Goal: Task Accomplishment & Management: Use online tool/utility

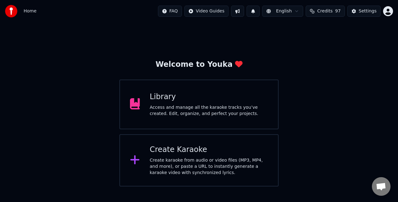
click at [225, 120] on div "Library Access and manage all the karaoke tracks you’ve created. Edit, organize…" at bounding box center [198, 105] width 159 height 50
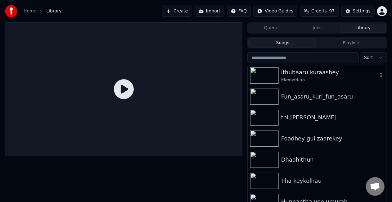
click at [309, 81] on div "Ekeevebaa" at bounding box center [329, 80] width 97 height 6
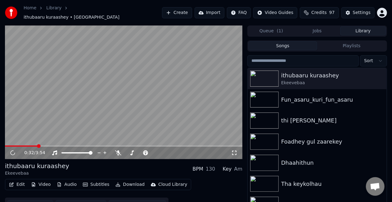
click at [38, 145] on span at bounding box center [124, 145] width 238 height 1
click at [83, 111] on video at bounding box center [124, 92] width 238 height 134
click at [184, 9] on button "Create" at bounding box center [177, 12] width 30 height 11
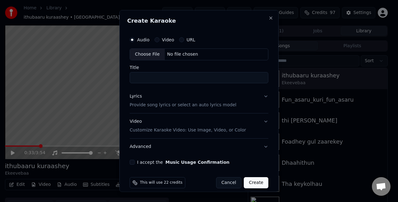
click at [149, 52] on div "Choose File" at bounding box center [147, 54] width 35 height 11
type input "**********"
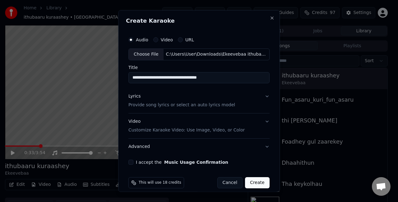
click at [255, 98] on button "Lyrics Provide song lyrics or select an auto lyrics model" at bounding box center [198, 100] width 141 height 25
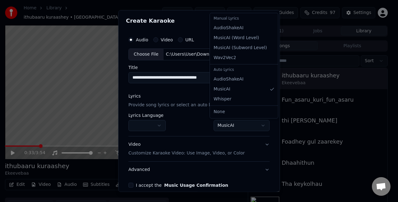
click at [221, 125] on body "**********" at bounding box center [196, 101] width 392 height 202
select select "**********"
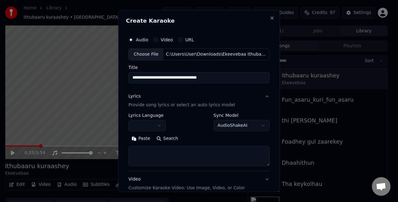
click at [176, 150] on textarea at bounding box center [198, 156] width 141 height 20
paste textarea "**********"
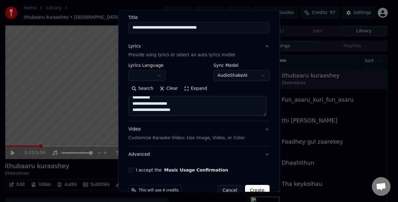
scroll to position [62, 0]
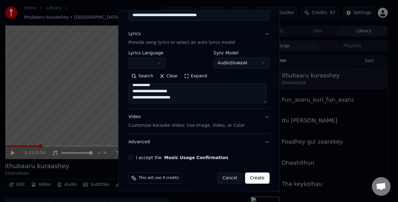
type textarea "**********"
click at [259, 118] on button "Video Customize Karaoke Video: Use Image, Video, or Color" at bounding box center [198, 121] width 141 height 25
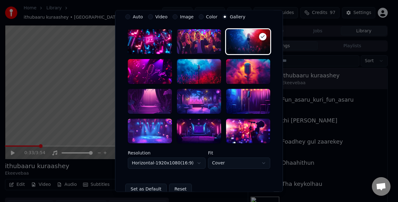
scroll to position [124, 0]
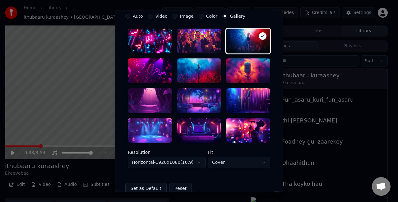
click at [197, 127] on div at bounding box center [199, 130] width 44 height 25
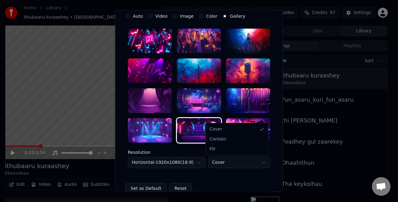
click at [236, 165] on body "**********" at bounding box center [196, 101] width 392 height 202
select select "****"
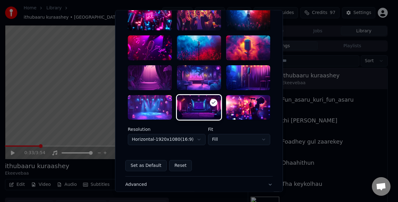
scroll to position [155, 0]
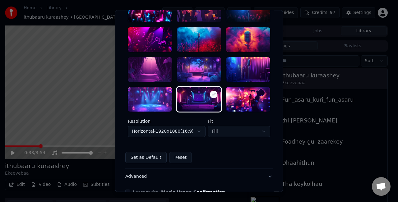
click at [174, 132] on body "**********" at bounding box center [196, 101] width 392 height 202
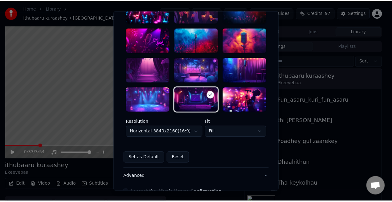
scroll to position [191, 0]
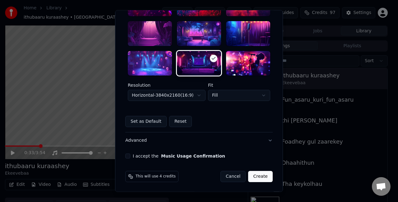
click at [126, 154] on button "I accept the Music Usage Confirmation" at bounding box center [127, 156] width 5 height 5
click at [263, 176] on button "Create" at bounding box center [260, 176] width 25 height 11
select select "*********"
select select "*****"
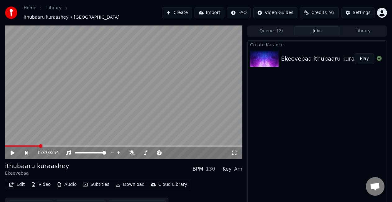
click at [276, 26] on button "Queue ( 2 )" at bounding box center [272, 30] width 46 height 9
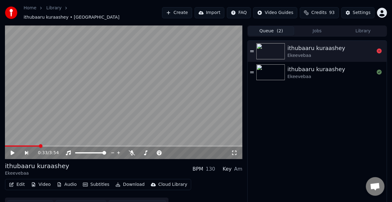
click at [305, 49] on div "ithubaaru kuraashey" at bounding box center [317, 48] width 58 height 9
click at [13, 150] on icon at bounding box center [17, 152] width 14 height 5
click at [67, 117] on video at bounding box center [124, 92] width 238 height 134
click at [66, 117] on video at bounding box center [124, 92] width 238 height 134
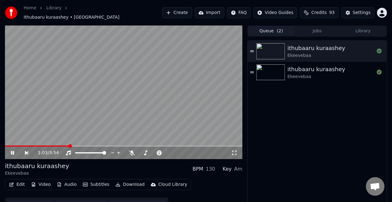
click at [12, 150] on icon at bounding box center [17, 152] width 14 height 5
click at [278, 81] on div "ithubaaru kuraashey Ekeevebaa ithubaaru kuraashey Ekeevebaa" at bounding box center [317, 126] width 139 height 171
click at [280, 75] on img at bounding box center [271, 72] width 29 height 16
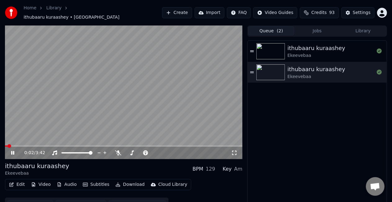
click at [13, 145] on span at bounding box center [124, 145] width 238 height 1
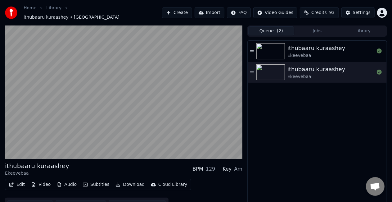
click at [121, 97] on video at bounding box center [124, 92] width 238 height 134
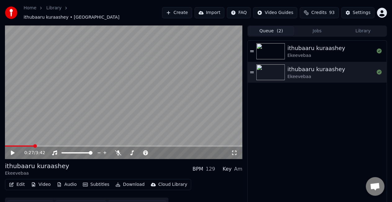
click at [34, 145] on span at bounding box center [19, 145] width 29 height 1
click at [49, 119] on video at bounding box center [124, 92] width 238 height 134
click at [24, 145] on span at bounding box center [14, 145] width 19 height 1
click at [21, 147] on div "0:18 / 3:42" at bounding box center [124, 153] width 238 height 12
click at [20, 145] on span at bounding box center [14, 145] width 19 height 1
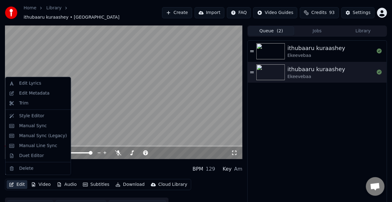
click at [18, 181] on button "Edit" at bounding box center [17, 184] width 21 height 9
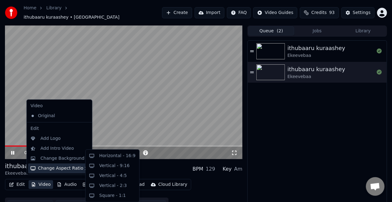
click at [278, 128] on div "ithubaaru kuraashey Ekeevebaa ithubaaru kuraashey Ekeevebaa" at bounding box center [317, 126] width 139 height 171
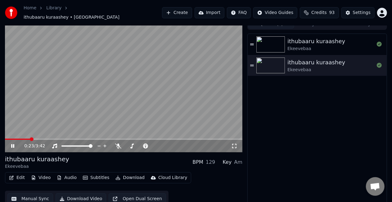
scroll to position [9, 0]
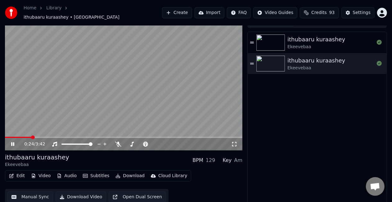
click at [30, 195] on button "Manual Sync" at bounding box center [30, 196] width 46 height 11
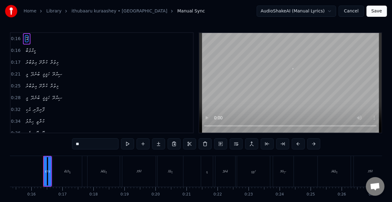
scroll to position [0, 478]
click at [73, 179] on div "ކީއްވެބާ" at bounding box center [65, 171] width 29 height 31
type input "********"
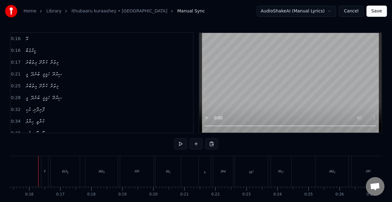
scroll to position [0, 475]
click at [66, 171] on div "ކީއްވެބާ" at bounding box center [68, 171] width 6 height 5
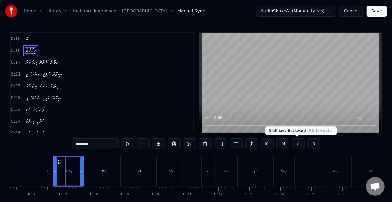
click at [295, 142] on button at bounding box center [298, 143] width 13 height 11
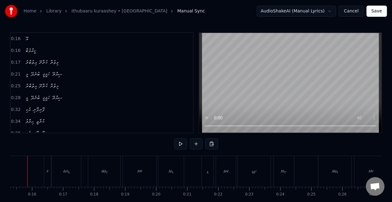
scroll to position [0, 461]
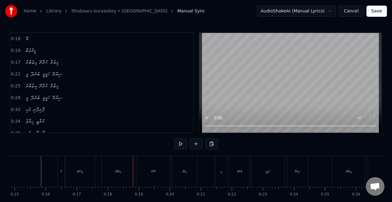
click at [108, 183] on div "އިތުބާރު" at bounding box center [118, 171] width 32 height 31
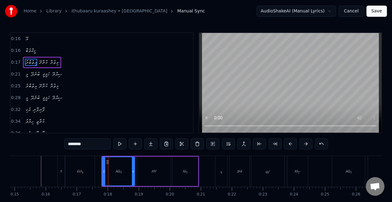
drag, startPoint x: 114, startPoint y: 169, endPoint x: 109, endPoint y: 167, distance: 5.7
click at [109, 167] on div "އިތުބާރު" at bounding box center [119, 171] width 32 height 28
drag, startPoint x: 105, startPoint y: 162, endPoint x: 100, endPoint y: 160, distance: 5.8
click at [100, 160] on icon at bounding box center [102, 162] width 5 height 5
click at [95, 158] on div "ކީއްވެބާ" at bounding box center [80, 171] width 31 height 31
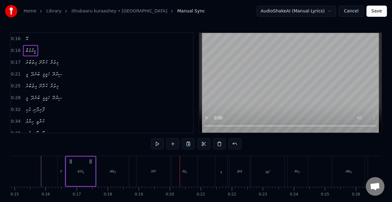
click at [128, 181] on div "އިތުބާރު" at bounding box center [113, 171] width 32 height 31
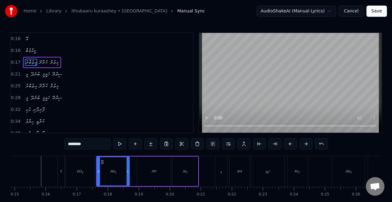
click at [150, 167] on div "ކުރާށޭ" at bounding box center [154, 172] width 34 height 30
type input "******"
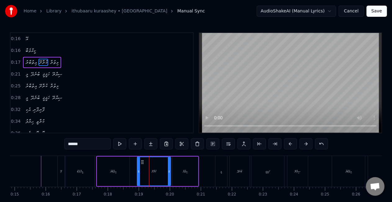
click at [143, 162] on div "ކުރާށޭ" at bounding box center [154, 171] width 33 height 28
drag, startPoint x: 140, startPoint y: 163, endPoint x: 135, endPoint y: 161, distance: 5.2
click at [135, 161] on icon at bounding box center [137, 162] width 5 height 5
click at [172, 165] on div "އިތުބާރު ކުރާށޭ މިތުރާ" at bounding box center [147, 171] width 103 height 31
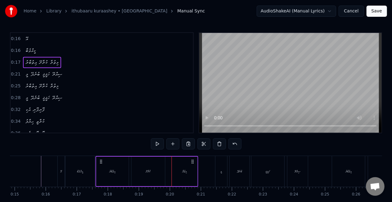
click at [190, 161] on icon at bounding box center [192, 161] width 5 height 5
click at [190, 167] on div "މިތުރާ" at bounding box center [184, 172] width 25 height 30
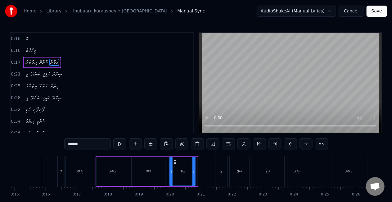
click at [176, 162] on icon at bounding box center [175, 162] width 5 height 5
click at [90, 157] on div "ކީއްވެބާ" at bounding box center [80, 171] width 29 height 31
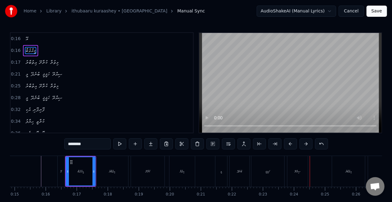
click at [219, 170] on div "މީ" at bounding box center [222, 171] width 12 height 31
type input "**"
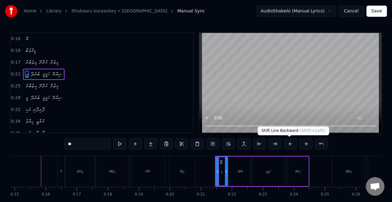
click at [290, 142] on button at bounding box center [290, 143] width 13 height 11
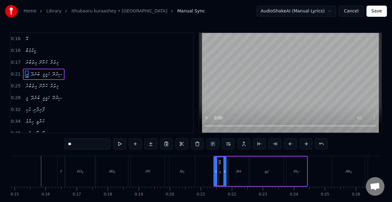
click at [290, 142] on button at bounding box center [290, 143] width 13 height 11
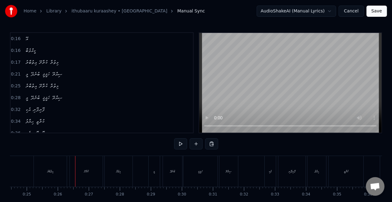
scroll to position [0, 774]
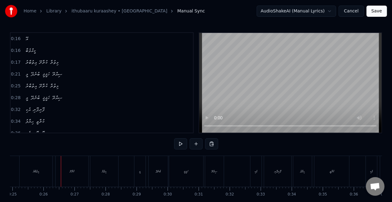
click at [45, 183] on div "އިތުބާރު" at bounding box center [36, 171] width 33 height 31
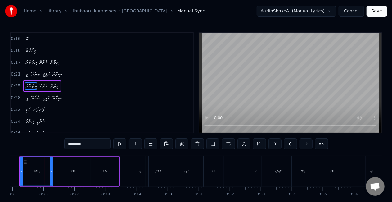
scroll to position [2, 0]
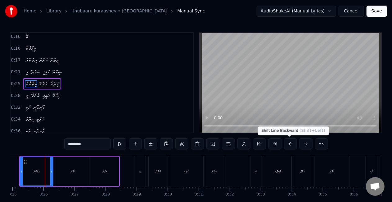
click at [288, 147] on button at bounding box center [290, 143] width 13 height 11
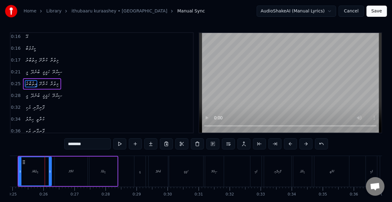
click at [288, 147] on button at bounding box center [290, 143] width 13 height 11
click at [28, 170] on div "އިތުބާރު" at bounding box center [33, 171] width 32 height 28
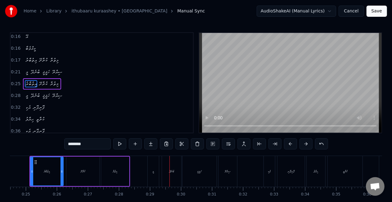
click at [158, 175] on div "މީ" at bounding box center [154, 171] width 12 height 31
type input "**"
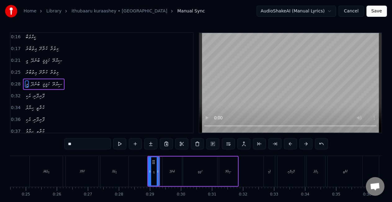
scroll to position [14, 0]
click at [290, 142] on button at bounding box center [290, 143] width 13 height 11
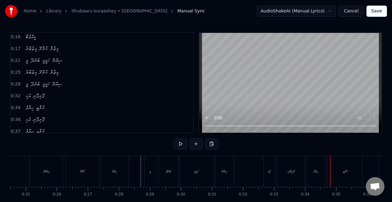
click at [317, 168] on div "ޙިޔާލު" at bounding box center [316, 171] width 19 height 31
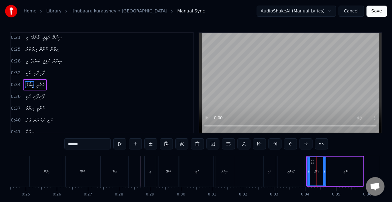
scroll to position [37, 0]
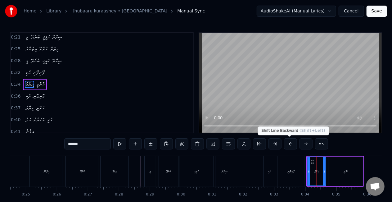
click at [292, 146] on button at bounding box center [290, 143] width 13 height 11
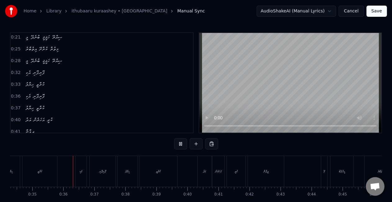
scroll to position [0, 1075]
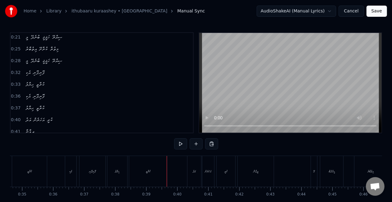
click at [152, 177] on div "ކުރާތީ" at bounding box center [148, 171] width 38 height 31
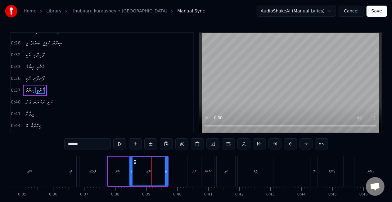
scroll to position [60, 0]
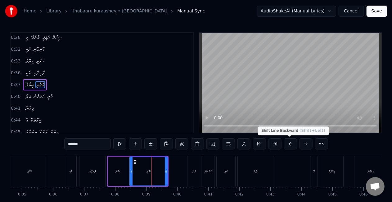
click at [290, 144] on button at bounding box center [290, 143] width 13 height 11
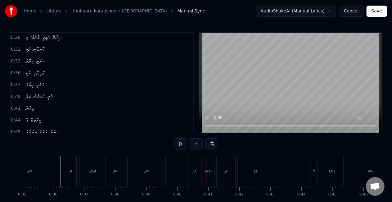
click at [190, 177] on div "އަދު" at bounding box center [195, 171] width 14 height 31
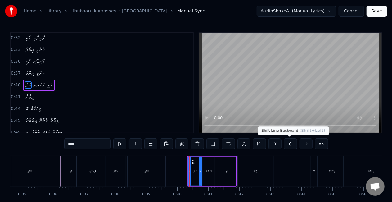
click at [289, 142] on button at bounding box center [290, 143] width 13 height 11
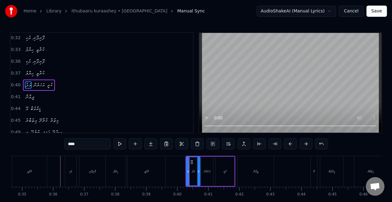
click at [289, 142] on button at bounding box center [290, 143] width 13 height 11
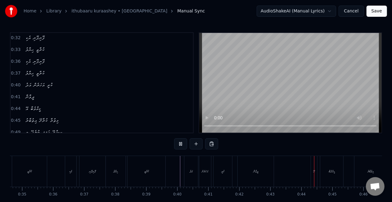
click at [262, 174] on div "ދީވާނާ" at bounding box center [256, 171] width 36 height 31
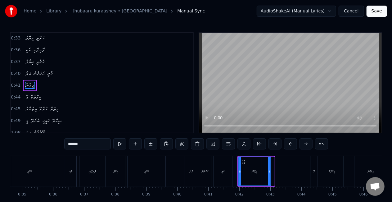
drag, startPoint x: 272, startPoint y: 175, endPoint x: 268, endPoint y: 175, distance: 3.4
click at [268, 175] on div at bounding box center [269, 171] width 2 height 28
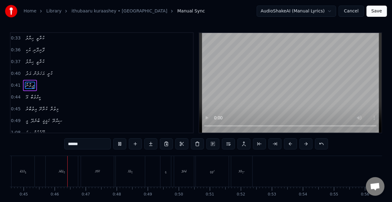
scroll to position [0, 1391]
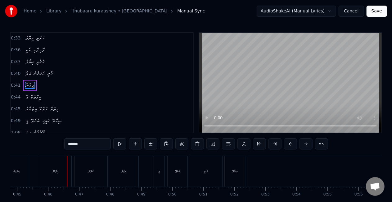
click at [51, 176] on div "އިތުބާރު" at bounding box center [55, 171] width 32 height 31
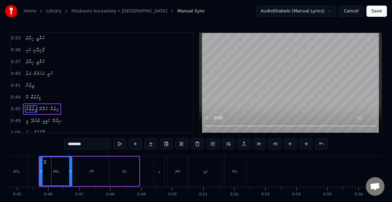
scroll to position [107, 0]
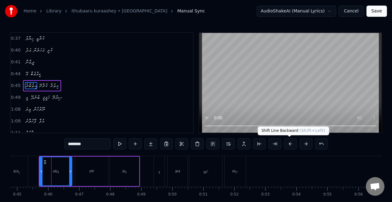
click at [287, 144] on button at bounding box center [290, 143] width 13 height 11
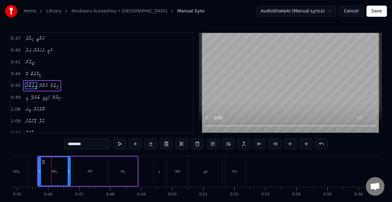
click at [42, 171] on div "އިތުބާރު" at bounding box center [55, 171] width 32 height 28
click at [117, 178] on div "މިތުރާ" at bounding box center [122, 172] width 29 height 30
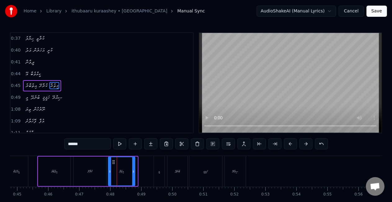
click at [133, 170] on icon at bounding box center [133, 171] width 2 height 5
click at [160, 173] on div "މީ" at bounding box center [159, 171] width 11 height 31
type input "**"
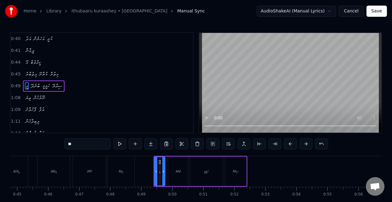
scroll to position [118, 0]
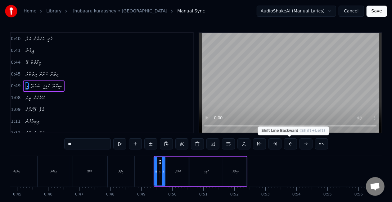
click at [292, 144] on button at bounding box center [290, 143] width 13 height 11
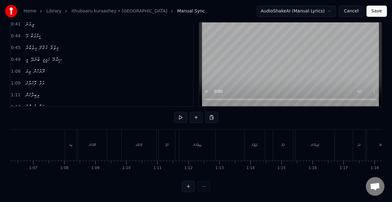
scroll to position [0, 2042]
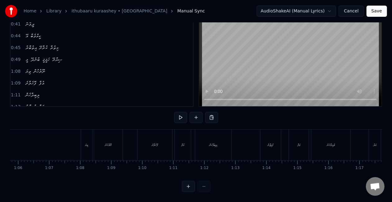
click at [83, 150] on div "ތިޔަ" at bounding box center [86, 145] width 11 height 31
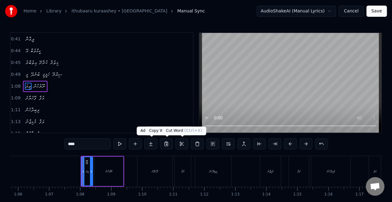
scroll to position [130, 0]
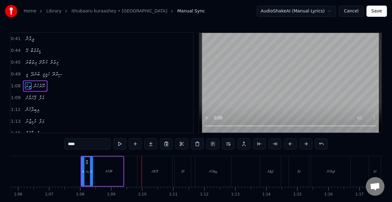
click at [116, 176] on div "ނޫރުހުން" at bounding box center [109, 172] width 29 height 30
type input "********"
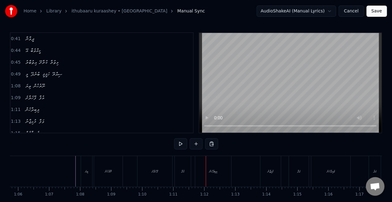
click at [106, 171] on div "ނޫރުހުން" at bounding box center [108, 171] width 7 height 5
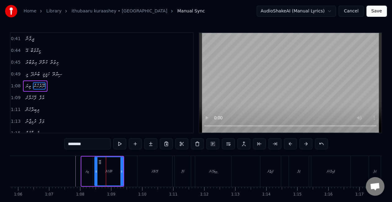
click at [80, 142] on input "********" at bounding box center [87, 143] width 47 height 11
click at [77, 144] on input "*******" at bounding box center [87, 143] width 47 height 11
type input "********"
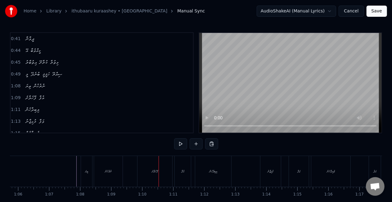
click at [163, 168] on div "ފޮހެލާށެ" at bounding box center [155, 171] width 35 height 31
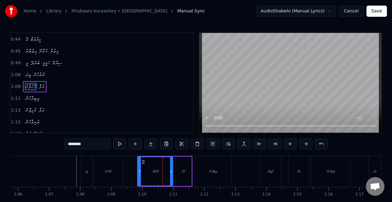
scroll to position [141, 0]
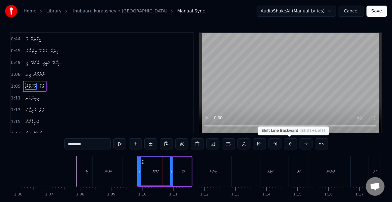
click at [286, 143] on button at bounding box center [290, 143] width 13 height 11
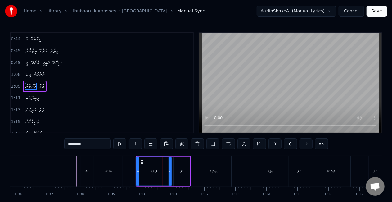
click at [286, 143] on button at bounding box center [290, 143] width 13 height 11
click at [200, 169] on div "ލިބިދާހެން" at bounding box center [213, 171] width 36 height 31
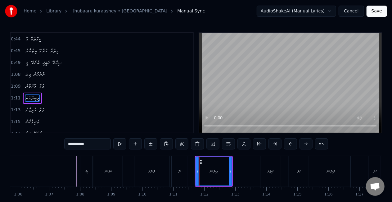
scroll to position [153, 0]
click at [268, 171] on div "މުޅިޖާނު" at bounding box center [271, 171] width 6 height 5
type input "********"
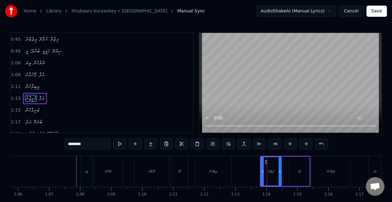
scroll to position [165, 0]
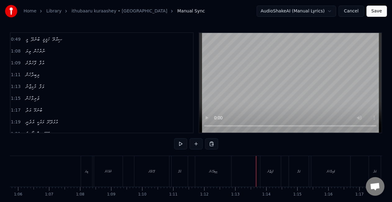
click at [273, 168] on div "މުޅިޖާނު" at bounding box center [271, 171] width 21 height 31
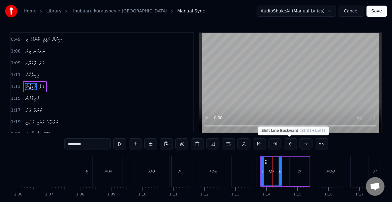
click at [289, 146] on button at bounding box center [290, 143] width 13 height 11
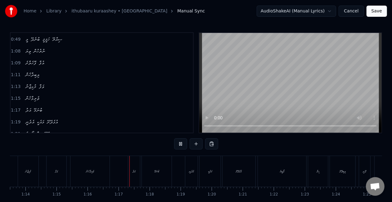
scroll to position [0, 2355]
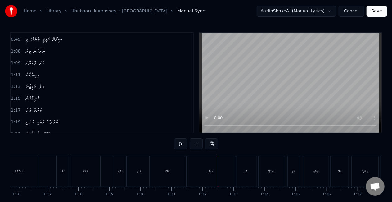
click at [58, 172] on div "އަދު" at bounding box center [63, 171] width 12 height 31
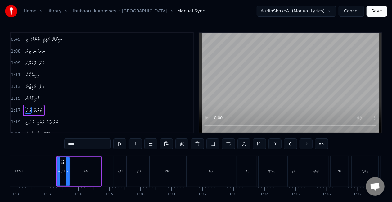
scroll to position [188, 0]
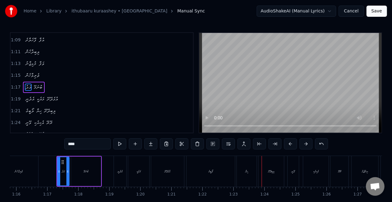
click at [212, 173] on div "ލޯބީގެ" at bounding box center [211, 171] width 5 height 5
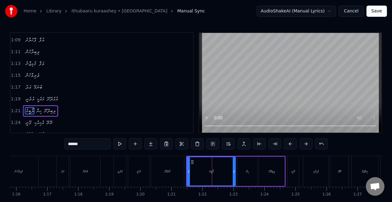
scroll to position [211, 0]
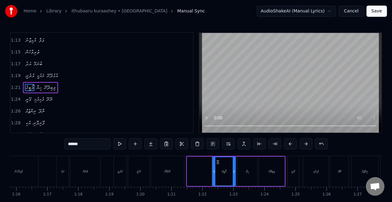
drag, startPoint x: 189, startPoint y: 170, endPoint x: 214, endPoint y: 171, distance: 25.5
click at [214, 171] on icon at bounding box center [214, 171] width 2 height 5
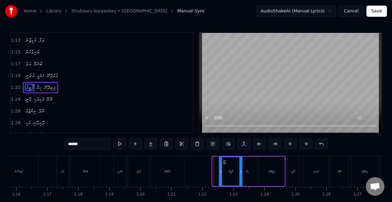
drag, startPoint x: 219, startPoint y: 161, endPoint x: 226, endPoint y: 162, distance: 6.8
click at [226, 162] on icon at bounding box center [224, 162] width 5 height 5
click at [170, 174] on div "އުޅެދޭށޭ" at bounding box center [167, 171] width 33 height 31
type input "********"
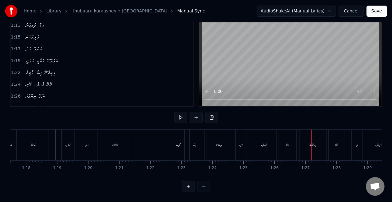
scroll to position [0, 2411]
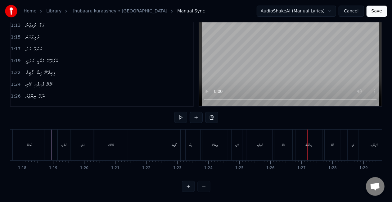
click at [166, 140] on div "ލޯބީގެ" at bounding box center [173, 145] width 23 height 31
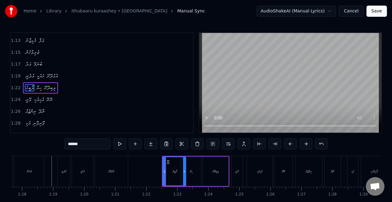
scroll to position [211, 0]
click at [373, 10] on button "Save" at bounding box center [377, 11] width 21 height 11
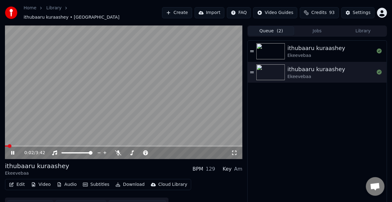
click at [13, 152] on icon at bounding box center [17, 152] width 14 height 5
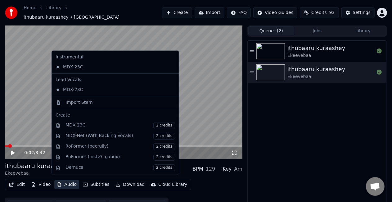
click at [63, 181] on button "Audio" at bounding box center [66, 184] width 25 height 9
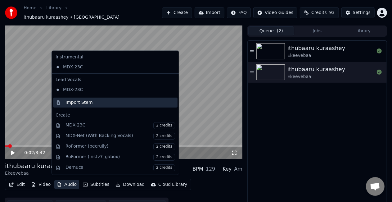
click at [85, 99] on div "Import Stem" at bounding box center [79, 102] width 27 height 6
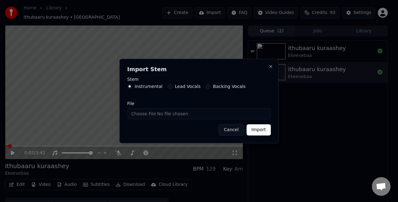
click at [180, 116] on input "File" at bounding box center [199, 113] width 144 height 11
type input "**********"
click at [263, 133] on button "Import" at bounding box center [258, 129] width 24 height 11
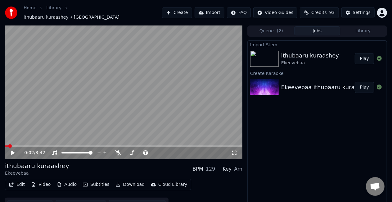
click at [365, 54] on button "Play" at bounding box center [365, 58] width 20 height 11
click at [23, 145] on span at bounding box center [124, 145] width 238 height 1
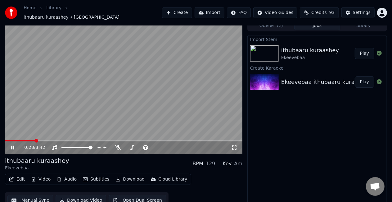
scroll to position [9, 0]
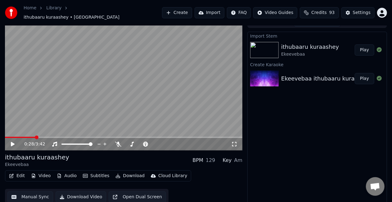
click at [35, 193] on button "Manual Sync" at bounding box center [30, 196] width 46 height 11
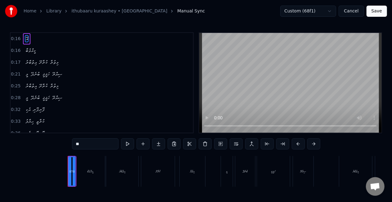
scroll to position [0, 478]
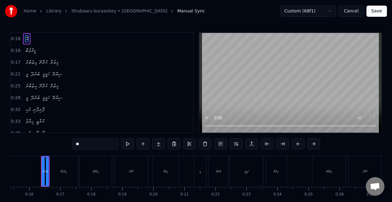
click at [30, 65] on span "އިތުބާރު" at bounding box center [31, 62] width 12 height 7
type input "********"
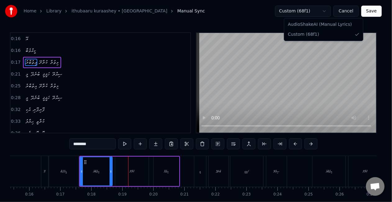
click at [323, 9] on html "Home Library ithubaaru kuraashey • Ekeevebaa Manual Sync Custom (68f1) Cancel S…" at bounding box center [196, 114] width 392 height 228
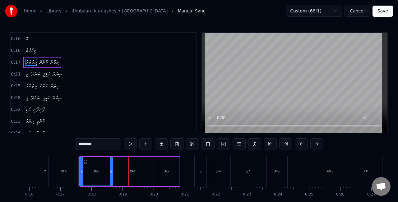
click at [323, 9] on html "Home Library ithubaaru kuraashey • Ekeevebaa Manual Sync Custom (68f1) Cancel S…" at bounding box center [199, 114] width 398 height 228
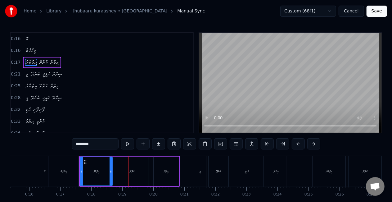
click at [323, 9] on html "Home Library ithubaaru kuraashey • Ekeevebaa Manual Sync Custom (68f1) Cancel S…" at bounding box center [196, 114] width 392 height 228
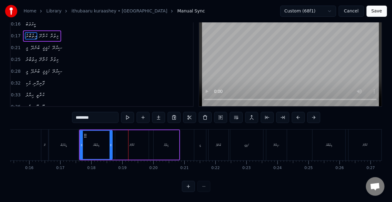
scroll to position [0, 0]
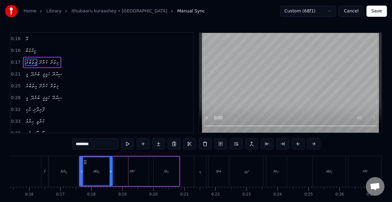
click at [253, 81] on video at bounding box center [290, 83] width 183 height 100
click at [232, 81] on video at bounding box center [290, 83] width 183 height 100
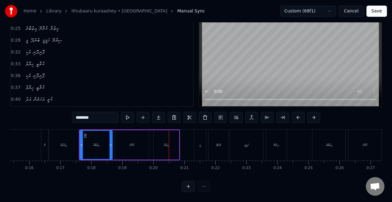
scroll to position [32, 0]
click at [347, 8] on button "Cancel" at bounding box center [351, 11] width 25 height 11
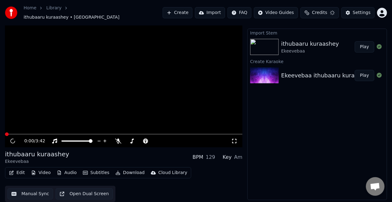
scroll to position [9, 0]
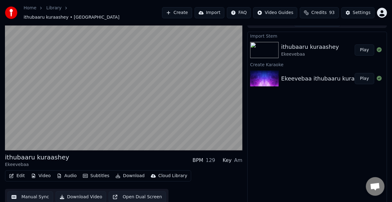
click at [373, 78] on button "Play" at bounding box center [365, 78] width 20 height 11
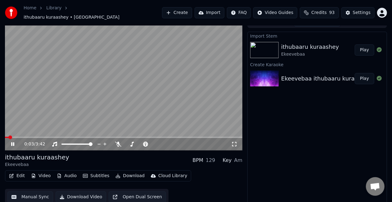
click at [30, 137] on span at bounding box center [124, 137] width 238 height 1
click at [80, 106] on video at bounding box center [124, 84] width 238 height 134
click at [68, 137] on span at bounding box center [124, 137] width 238 height 1
click at [76, 133] on video at bounding box center [124, 84] width 238 height 134
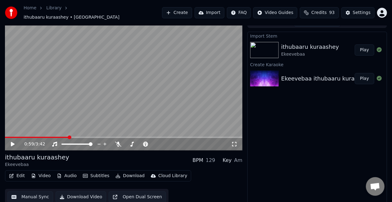
click at [77, 133] on video at bounding box center [124, 84] width 238 height 134
click at [78, 137] on span at bounding box center [124, 137] width 238 height 1
click at [87, 121] on video at bounding box center [124, 84] width 238 height 134
click at [71, 137] on span at bounding box center [41, 137] width 73 height 1
click at [71, 109] on video at bounding box center [124, 84] width 238 height 134
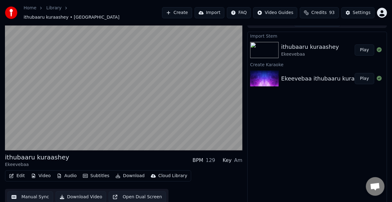
click at [85, 105] on video at bounding box center [124, 84] width 238 height 134
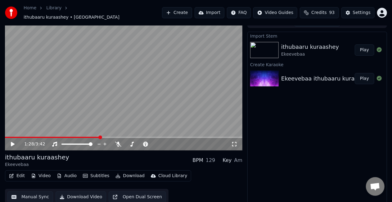
click at [34, 196] on button "Manual Sync" at bounding box center [30, 196] width 46 height 11
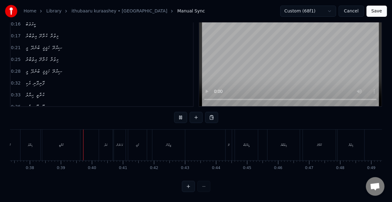
scroll to position [0, 1182]
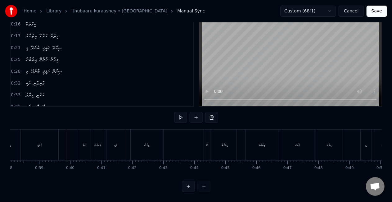
click at [52, 145] on div "ކުރާތީ" at bounding box center [40, 145] width 38 height 31
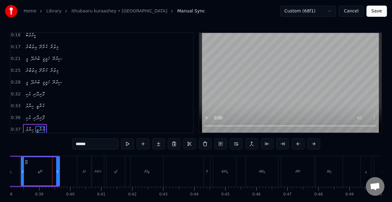
scroll to position [60, 0]
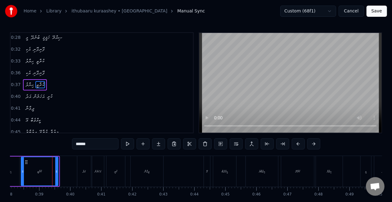
click at [57, 170] on icon at bounding box center [56, 171] width 2 height 5
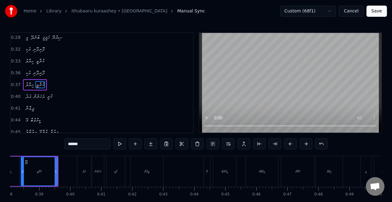
click at [49, 169] on div "ކުރާތީ" at bounding box center [39, 171] width 36 height 28
click at [287, 175] on div "ކުރާށޭ" at bounding box center [297, 171] width 33 height 31
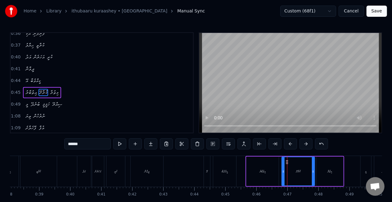
scroll to position [107, 0]
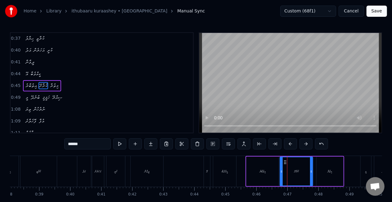
click at [285, 162] on icon at bounding box center [285, 162] width 5 height 5
click at [262, 170] on div "އިތުބާރު" at bounding box center [263, 171] width 6 height 5
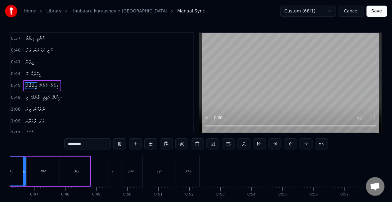
scroll to position [0, 1500]
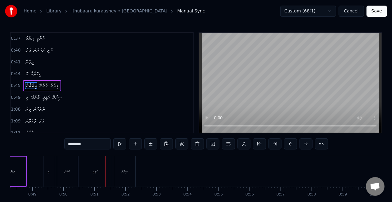
click at [93, 177] on div "ހަޤީޤީ" at bounding box center [95, 171] width 33 height 31
type input "******"
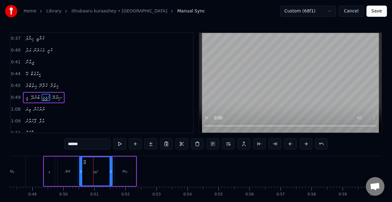
scroll to position [118, 0]
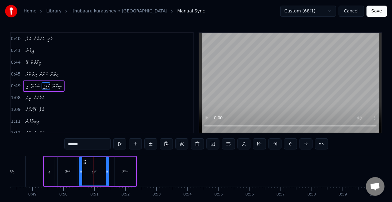
drag, startPoint x: 111, startPoint y: 173, endPoint x: 107, endPoint y: 171, distance: 4.3
click at [107, 171] on icon at bounding box center [107, 171] width 2 height 5
click at [87, 164] on icon at bounding box center [84, 162] width 5 height 5
click at [121, 143] on button at bounding box center [119, 143] width 13 height 11
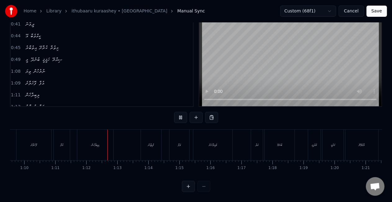
scroll to position [0, 2211]
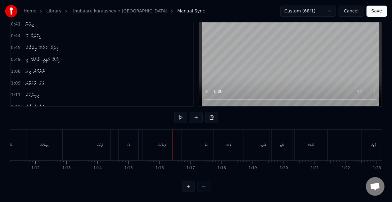
click at [125, 144] on div "ވަފާ" at bounding box center [129, 145] width 20 height 31
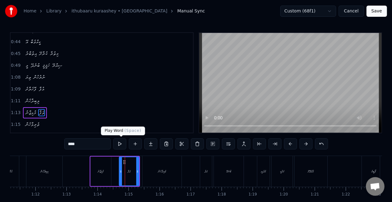
scroll to position [165, 0]
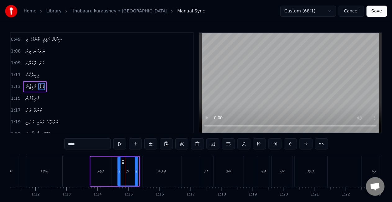
click at [121, 161] on icon at bounding box center [123, 162] width 5 height 5
click at [105, 166] on div "މުޅިޖާނު" at bounding box center [101, 172] width 21 height 30
type input "********"
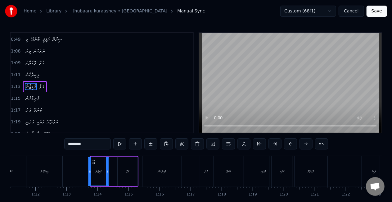
click at [94, 160] on icon at bounding box center [93, 162] width 5 height 5
click at [118, 143] on button at bounding box center [119, 143] width 13 height 11
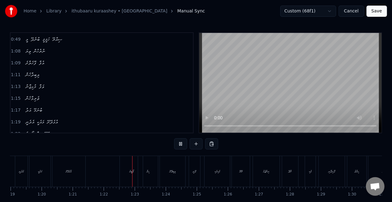
scroll to position [0, 2528]
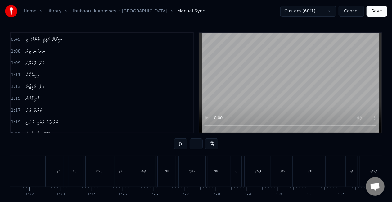
click at [48, 174] on div "ލޯބީގެ" at bounding box center [57, 171] width 23 height 31
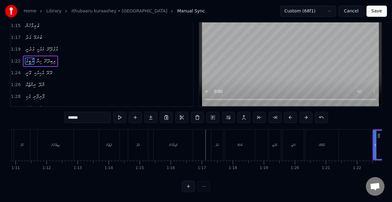
scroll to position [0, 2185]
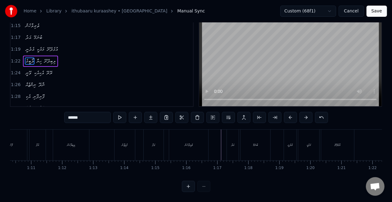
click at [122, 143] on div "މުޅިޖާނު" at bounding box center [125, 145] width 6 height 5
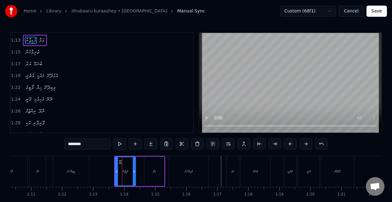
scroll to position [165, 0]
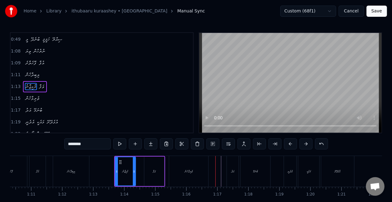
click at [158, 167] on div "ވަފާ" at bounding box center [154, 172] width 20 height 30
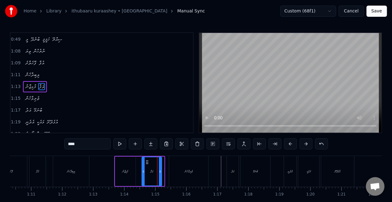
click at [149, 161] on icon at bounding box center [147, 162] width 5 height 5
click at [191, 170] on div "ތެރިވާހެން" at bounding box center [189, 171] width 8 height 5
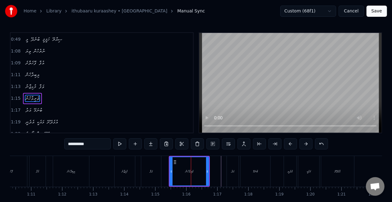
scroll to position [176, 0]
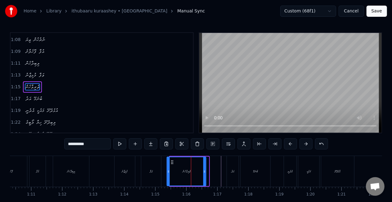
click at [173, 162] on icon at bounding box center [172, 162] width 5 height 5
click at [288, 171] on div "އެދެނީ" at bounding box center [290, 171] width 5 height 5
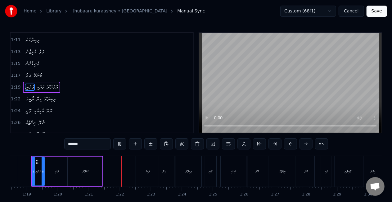
scroll to position [0, 2501]
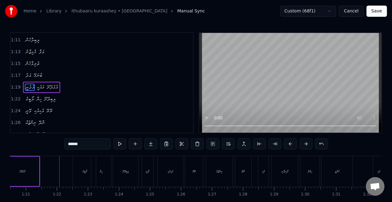
click at [81, 171] on div "ލޯބީގެ" at bounding box center [84, 171] width 23 height 31
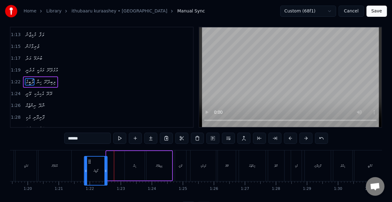
scroll to position [10, 0]
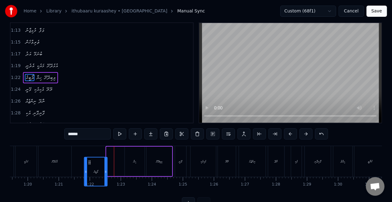
click at [71, 150] on div "އުޅެދޭށޭ" at bounding box center [55, 161] width 33 height 31
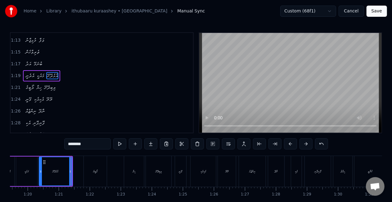
scroll to position [199, 0]
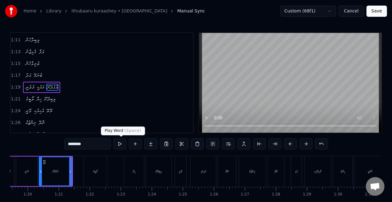
click at [123, 142] on button at bounding box center [119, 143] width 13 height 11
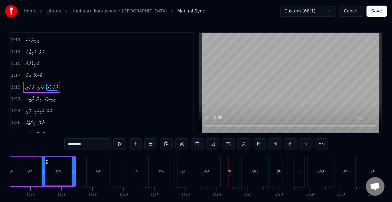
click at [59, 178] on div "އުޅެދޭށޭ" at bounding box center [58, 171] width 32 height 28
click at [73, 180] on div at bounding box center [73, 171] width 2 height 28
click at [51, 171] on div "އުޅެދޭށޭ" at bounding box center [58, 171] width 32 height 28
click at [95, 168] on div "ލޯބީގެ" at bounding box center [98, 171] width 23 height 31
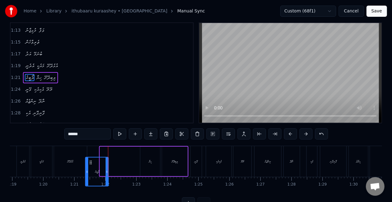
scroll to position [11, 0]
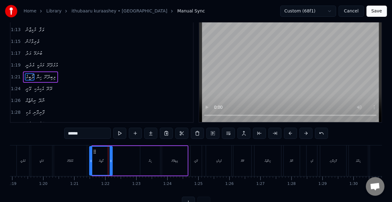
click at [95, 150] on circle at bounding box center [95, 150] width 0 height 0
drag, startPoint x: 93, startPoint y: 153, endPoint x: 89, endPoint y: 152, distance: 4.4
click at [89, 152] on icon at bounding box center [90, 151] width 5 height 5
click at [50, 146] on div "މައެކީ" at bounding box center [41, 160] width 21 height 31
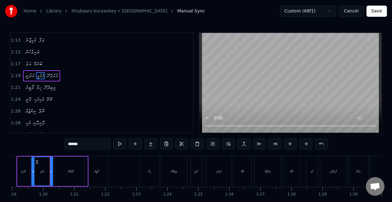
scroll to position [199, 0]
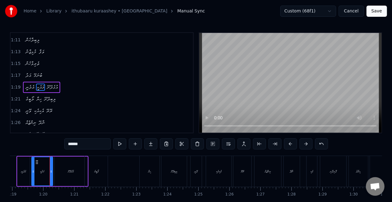
click at [54, 150] on div "0:16 އޭ 0:16 ކީއްވެބާ 0:17 އިތުބާރު ކުރާށޭ މިތުރާ 0:21 މީ ބުނެދޭ ހަޤީޤީ ސިއްރޭ …" at bounding box center [196, 125] width 373 height 186
click at [94, 173] on div "ލޯބީގެ" at bounding box center [96, 171] width 5 height 5
type input "******"
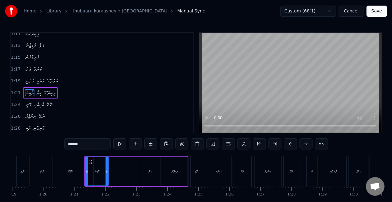
scroll to position [211, 0]
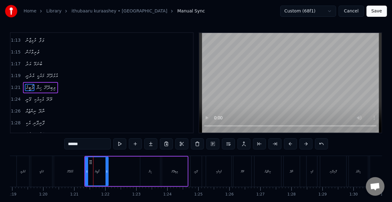
drag, startPoint x: 93, startPoint y: 173, endPoint x: 111, endPoint y: 170, distance: 18.2
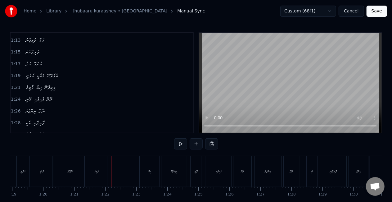
click at [97, 169] on div "ލޯބީގެ" at bounding box center [96, 171] width 5 height 5
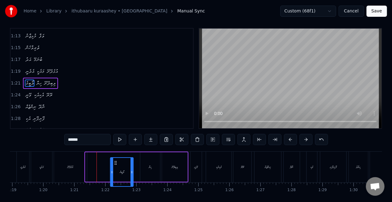
scroll to position [7, 0]
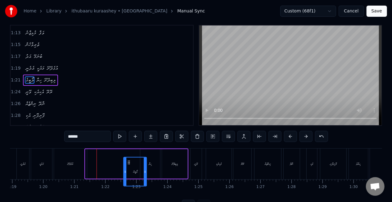
drag, startPoint x: 92, startPoint y: 163, endPoint x: 130, endPoint y: 157, distance: 39.1
click at [130, 157] on div "ލޯބީގެ" at bounding box center [136, 172] width 24 height 30
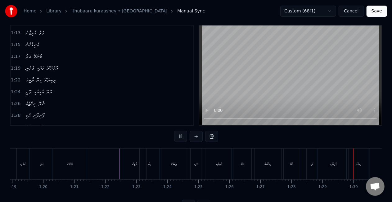
click at [144, 167] on div "ހިޔާ" at bounding box center [150, 164] width 20 height 31
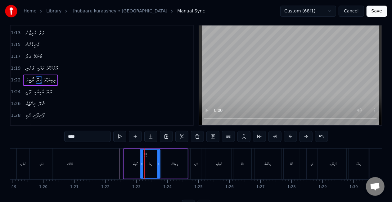
scroll to position [0, 0]
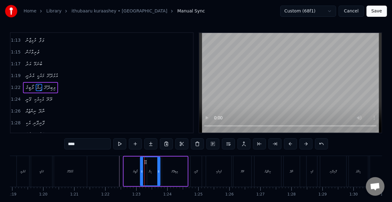
click at [200, 169] on div "ވޭނީ" at bounding box center [196, 171] width 11 height 31
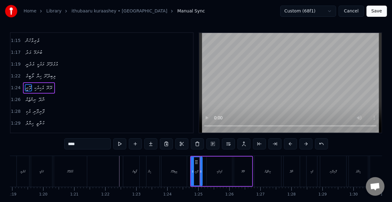
scroll to position [222, 0]
click at [243, 178] on div "ރޭރޭ" at bounding box center [243, 172] width 18 height 30
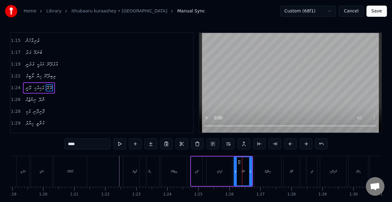
click at [261, 174] on div "ނިންޖެއް" at bounding box center [268, 171] width 27 height 31
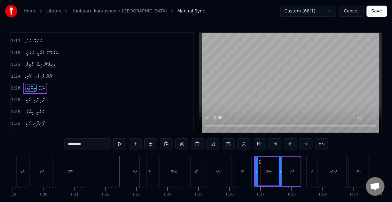
scroll to position [234, 0]
click at [132, 179] on div "ލޯބީގެ" at bounding box center [134, 171] width 23 height 31
type input "******"
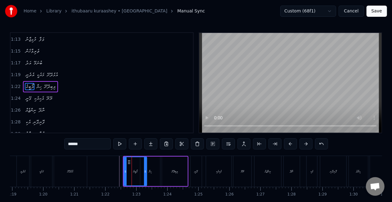
scroll to position [211, 0]
click at [376, 12] on button "Save" at bounding box center [377, 11] width 21 height 11
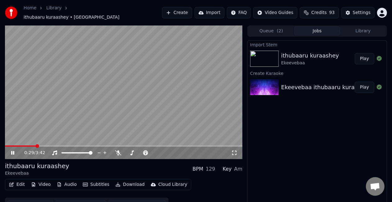
click at [40, 145] on span at bounding box center [124, 145] width 238 height 1
click at [55, 145] on span at bounding box center [124, 145] width 238 height 1
click at [75, 145] on span at bounding box center [124, 145] width 238 height 1
click at [71, 142] on video at bounding box center [124, 92] width 238 height 134
click at [61, 145] on span at bounding box center [33, 145] width 57 height 1
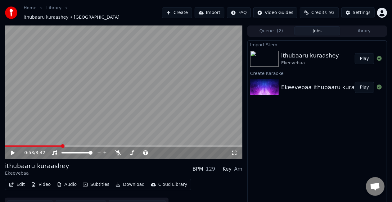
click at [91, 108] on video at bounding box center [124, 92] width 238 height 134
click at [70, 145] on span at bounding box center [124, 145] width 238 height 1
click at [130, 114] on video at bounding box center [124, 92] width 238 height 134
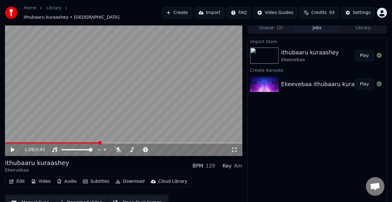
scroll to position [9, 0]
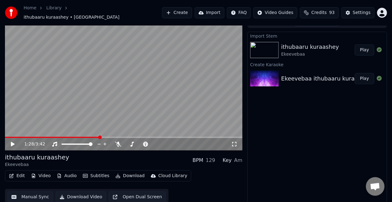
click at [32, 193] on button "Manual Sync" at bounding box center [30, 196] width 46 height 11
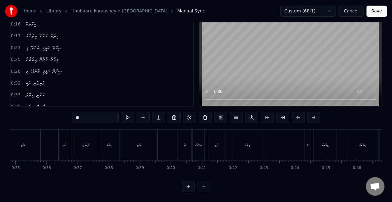
scroll to position [0, 1086]
click at [231, 136] on div "ދީވާނާ" at bounding box center [243, 145] width 33 height 31
type input "******"
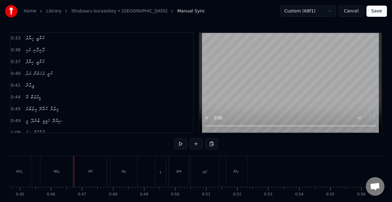
scroll to position [0, 1404]
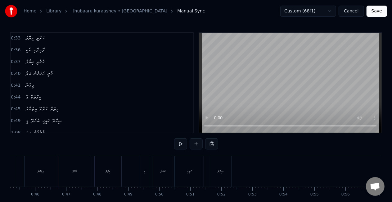
click at [50, 170] on div "އިތުބާރު" at bounding box center [41, 171] width 32 height 31
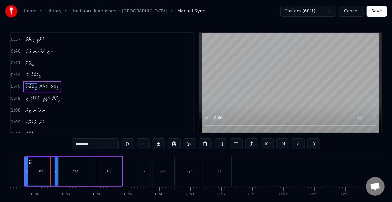
scroll to position [107, 0]
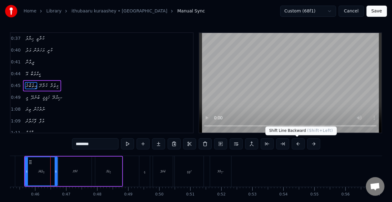
click at [292, 144] on button at bounding box center [298, 143] width 13 height 11
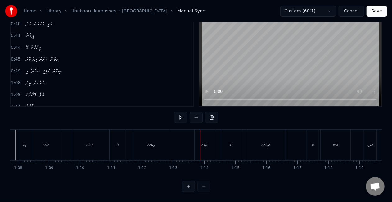
scroll to position [0, 2097]
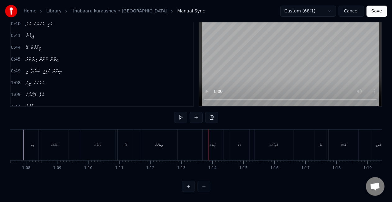
click at [158, 143] on div "ލިބިދާހެން" at bounding box center [159, 145] width 8 height 5
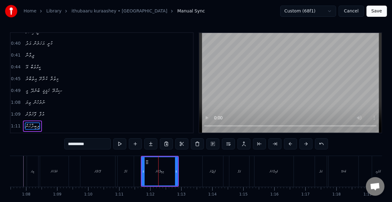
scroll to position [153, 0]
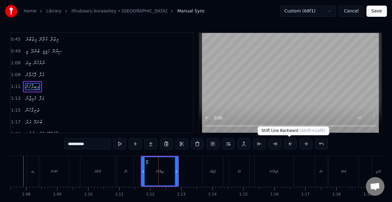
click at [288, 140] on button at bounding box center [290, 143] width 13 height 11
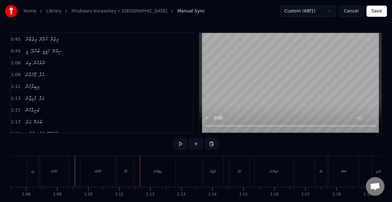
click at [120, 170] on div "އުފާ" at bounding box center [126, 171] width 16 height 31
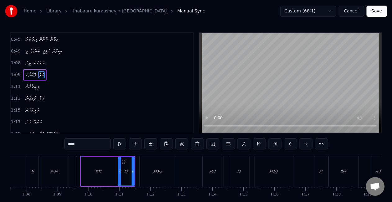
scroll to position [141, 0]
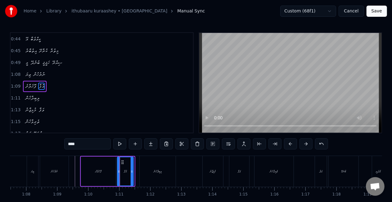
click at [121, 162] on icon at bounding box center [122, 162] width 5 height 5
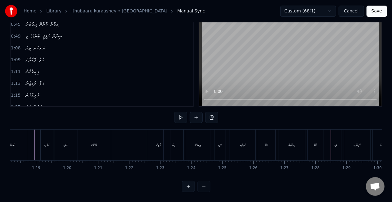
scroll to position [0, 2436]
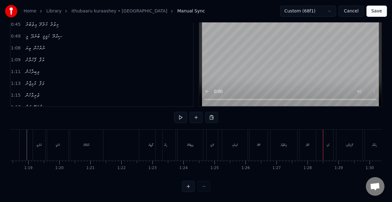
click at [279, 140] on div "ނިންޖެއް" at bounding box center [284, 145] width 27 height 31
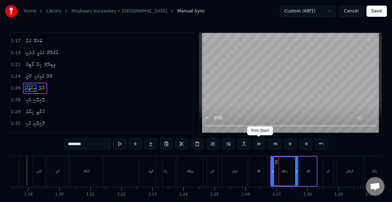
scroll to position [234, 0]
drag, startPoint x: 86, startPoint y: 145, endPoint x: 66, endPoint y: 145, distance: 19.6
click at [66, 145] on input "********" at bounding box center [87, 143] width 47 height 11
click at [153, 160] on div "ލޯބީގެ" at bounding box center [150, 171] width 23 height 31
type input "******"
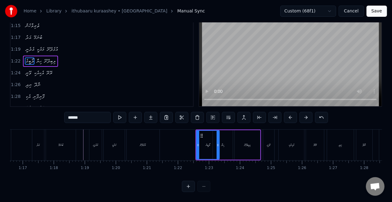
scroll to position [0, 2384]
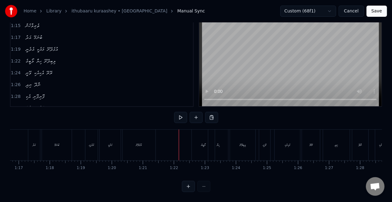
click at [131, 130] on div "އުޅެދޭށޭ" at bounding box center [139, 145] width 33 height 31
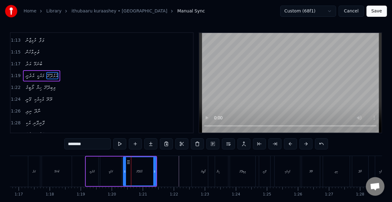
scroll to position [199, 0]
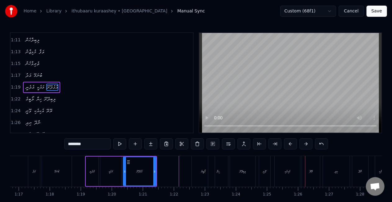
click at [192, 159] on div "ލޯބީގެ" at bounding box center [203, 171] width 23 height 31
type input "******"
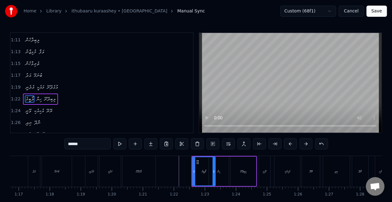
scroll to position [211, 0]
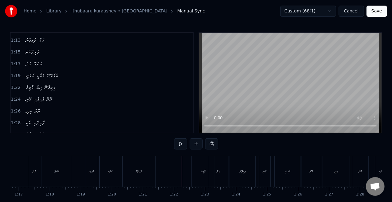
click at [203, 170] on div "ލޯބީގެ" at bounding box center [203, 171] width 5 height 5
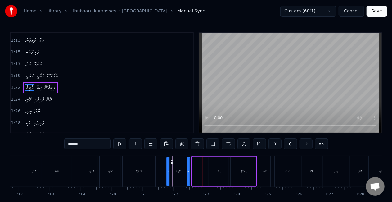
drag, startPoint x: 195, startPoint y: 163, endPoint x: 170, endPoint y: 162, distance: 25.8
click at [170, 162] on icon at bounding box center [172, 162] width 5 height 5
click at [213, 165] on div "ހިޔާ" at bounding box center [219, 172] width 20 height 30
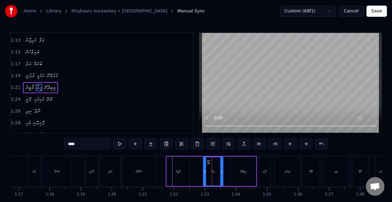
drag, startPoint x: 215, startPoint y: 162, endPoint x: 210, endPoint y: 162, distance: 5.6
click at [210, 162] on icon at bounding box center [208, 162] width 5 height 5
drag, startPoint x: 209, startPoint y: 162, endPoint x: 207, endPoint y: 159, distance: 3.5
click at [207, 159] on div "ހިޔާ" at bounding box center [210, 171] width 19 height 28
click at [238, 162] on div "ލިބިދޭށޭ" at bounding box center [243, 172] width 25 height 30
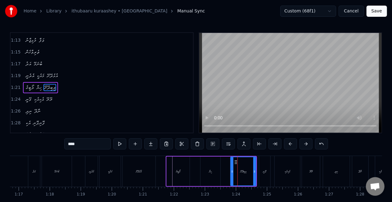
type input "********"
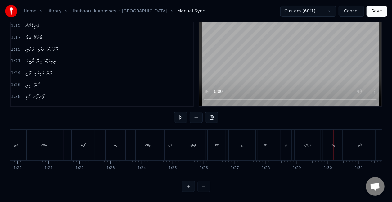
scroll to position [0, 2470]
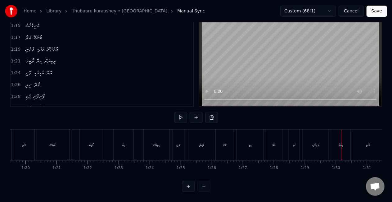
click at [66, 130] on div "އުޅެދޭށޭ" at bounding box center [52, 145] width 33 height 31
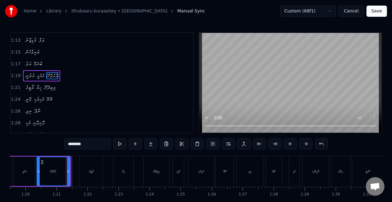
scroll to position [199, 0]
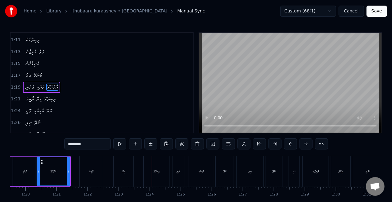
click at [84, 175] on div "ލޯބީގެ" at bounding box center [91, 171] width 23 height 31
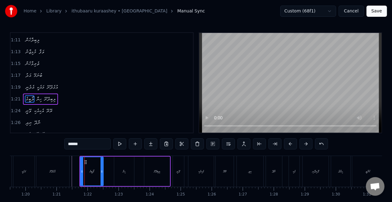
scroll to position [211, 0]
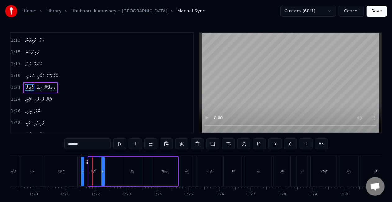
click at [84, 162] on icon at bounding box center [86, 162] width 5 height 5
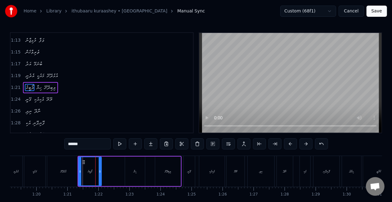
click at [54, 155] on div "0:16 އޭ 0:16 ކީއްވެބާ 0:17 އިތުބާރު ކުރާށޭ މިތުރާ 0:21 މީ ބުނެދޭ ހަޤީޤީ ސިއްރޭ …" at bounding box center [196, 125] width 373 height 186
click at [55, 162] on div "އުޅެދޭށޭ" at bounding box center [63, 171] width 33 height 31
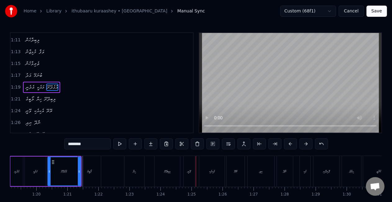
click at [85, 171] on div "ލޯބީގެ" at bounding box center [89, 171] width 23 height 31
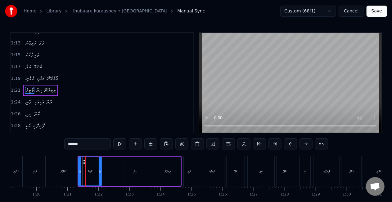
scroll to position [211, 0]
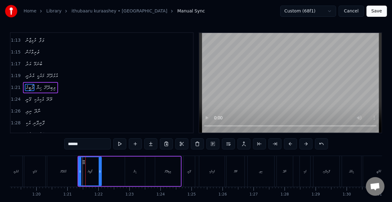
click at [130, 174] on div "ހިޔާ" at bounding box center [135, 172] width 20 height 30
type input "****"
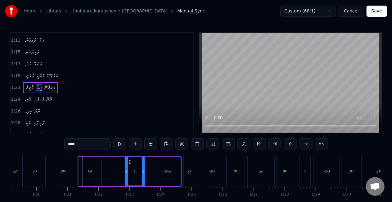
drag, startPoint x: 129, startPoint y: 164, endPoint x: 125, endPoint y: 163, distance: 4.4
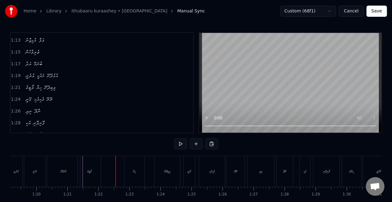
click at [130, 167] on div "ހިޔާ" at bounding box center [135, 171] width 20 height 31
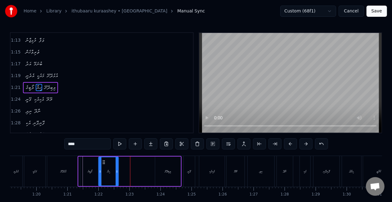
drag, startPoint x: 130, startPoint y: 162, endPoint x: 104, endPoint y: 161, distance: 26.4
click at [104, 161] on icon at bounding box center [104, 162] width 5 height 5
click at [64, 163] on div "އުޅެދޭށޭ" at bounding box center [63, 171] width 33 height 31
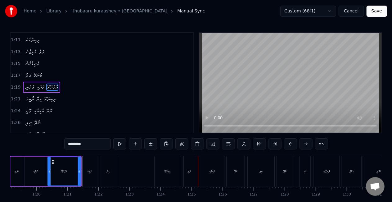
click at [111, 171] on div "ހިޔާ" at bounding box center [108, 171] width 20 height 31
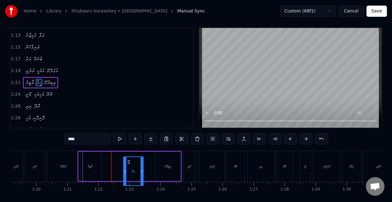
scroll to position [10, 0]
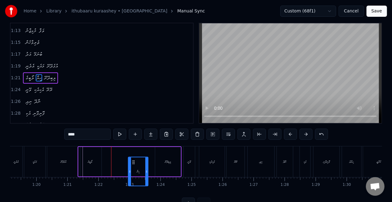
drag, startPoint x: 104, startPoint y: 161, endPoint x: 133, endPoint y: 150, distance: 31.3
click at [133, 150] on div "ލޯބީގެ ހިޔާ ލިބިދޭށޭ" at bounding box center [130, 161] width 104 height 31
click at [131, 150] on icon at bounding box center [131, 152] width 5 height 5
click at [155, 157] on div "ލިބިދޭށޭ" at bounding box center [168, 162] width 26 height 30
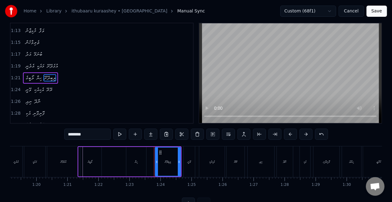
scroll to position [0, 0]
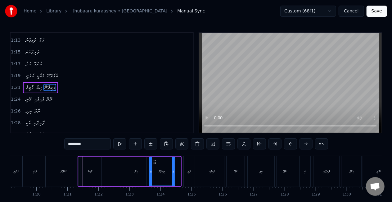
drag, startPoint x: 159, startPoint y: 160, endPoint x: 153, endPoint y: 158, distance: 6.8
click at [153, 158] on div "ލިބިދޭށޭ" at bounding box center [162, 171] width 25 height 28
click at [188, 166] on div "ވޭނީ" at bounding box center [189, 171] width 11 height 31
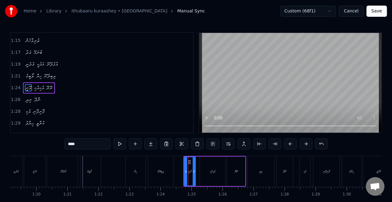
scroll to position [222, 0]
drag, startPoint x: 189, startPoint y: 163, endPoint x: 186, endPoint y: 161, distance: 4.2
click at [186, 161] on icon at bounding box center [186, 162] width 5 height 5
click at [213, 168] on div "އެކިއެކި" at bounding box center [212, 172] width 25 height 30
type input "********"
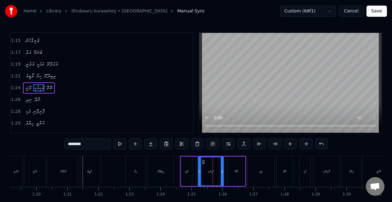
drag, startPoint x: 206, startPoint y: 162, endPoint x: 204, endPoint y: 160, distance: 3.3
click at [204, 160] on icon at bounding box center [203, 162] width 5 height 5
click at [226, 167] on div "ވޭނީ އެކިއެކި ރޭރޭ" at bounding box center [213, 171] width 66 height 31
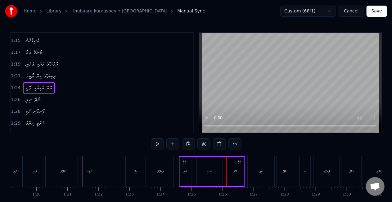
click at [238, 162] on icon at bounding box center [239, 161] width 5 height 5
click at [126, 161] on div "ހިޔާ" at bounding box center [136, 171] width 21 height 31
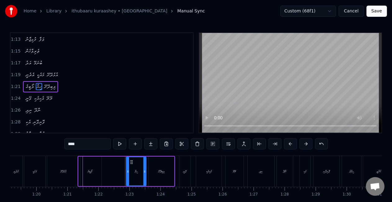
scroll to position [211, 0]
click at [379, 9] on button "Save" at bounding box center [377, 11] width 21 height 11
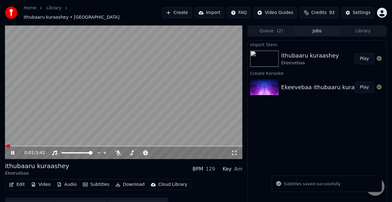
click at [68, 145] on span at bounding box center [124, 145] width 238 height 1
click at [58, 145] on span at bounding box center [31, 145] width 53 height 1
click at [75, 145] on span at bounding box center [124, 145] width 238 height 1
click at [16, 150] on icon at bounding box center [17, 152] width 14 height 5
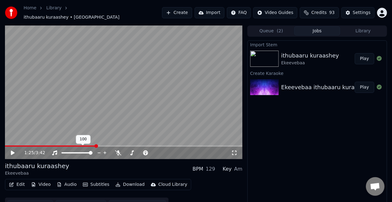
click at [88, 140] on div "100 100" at bounding box center [83, 139] width 15 height 9
click at [88, 142] on div "100 100" at bounding box center [83, 139] width 15 height 9
click at [85, 142] on div "100 100" at bounding box center [83, 139] width 15 height 9
click at [92, 142] on video at bounding box center [124, 92] width 238 height 134
click at [87, 147] on div "1:25 / 3:42" at bounding box center [124, 153] width 238 height 12
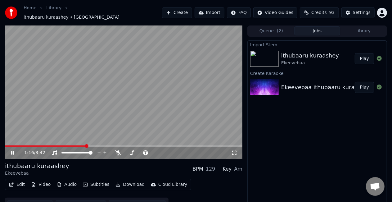
click at [86, 145] on span at bounding box center [45, 145] width 81 height 1
click at [84, 111] on video at bounding box center [124, 92] width 238 height 134
click at [81, 121] on video at bounding box center [124, 92] width 238 height 134
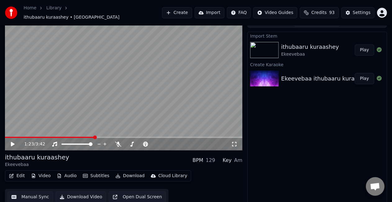
click at [28, 193] on button "Manual Sync" at bounding box center [30, 196] width 46 height 11
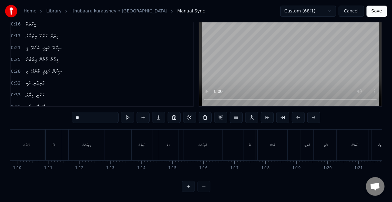
scroll to position [0, 2247]
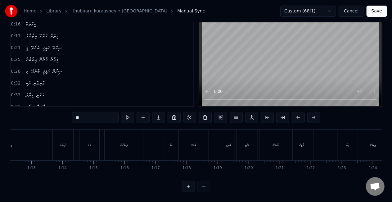
click at [267, 135] on div "އުޅެދޭށޭ" at bounding box center [276, 145] width 33 height 31
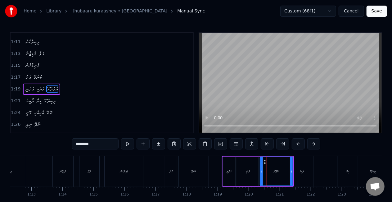
scroll to position [199, 0]
click at [298, 168] on div "ލޯބީގެ" at bounding box center [301, 171] width 23 height 31
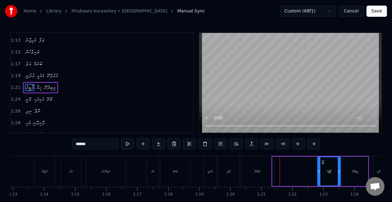
scroll to position [0, 2271]
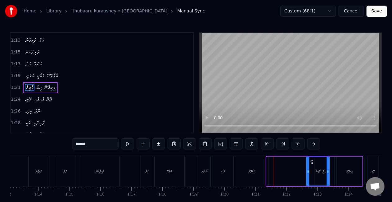
drag, startPoint x: 297, startPoint y: 163, endPoint x: 313, endPoint y: 162, distance: 15.5
click at [313, 162] on icon at bounding box center [311, 162] width 5 height 5
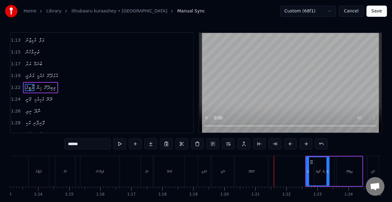
click at [326, 171] on div "ލޯބީގެ" at bounding box center [318, 171] width 22 height 28
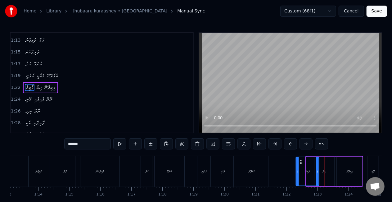
drag, startPoint x: 314, startPoint y: 162, endPoint x: 303, endPoint y: 163, distance: 10.6
click at [303, 163] on icon at bounding box center [301, 162] width 5 height 5
click at [322, 168] on div "ހިޔާ" at bounding box center [325, 172] width 20 height 30
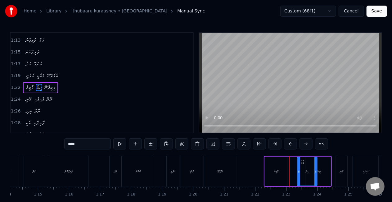
scroll to position [0, 2304]
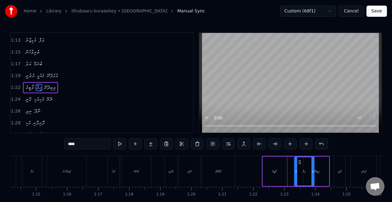
drag, startPoint x: 319, startPoint y: 161, endPoint x: 300, endPoint y: 164, distance: 20.2
click at [300, 164] on icon at bounding box center [299, 162] width 5 height 5
click at [269, 164] on div "ލޯބީގެ" at bounding box center [274, 172] width 23 height 30
type input "******"
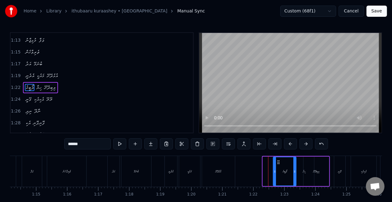
drag, startPoint x: 268, startPoint y: 162, endPoint x: 278, endPoint y: 162, distance: 10.6
click at [278, 162] on icon at bounding box center [278, 162] width 5 height 5
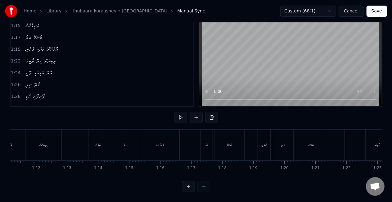
scroll to position [0, 2227]
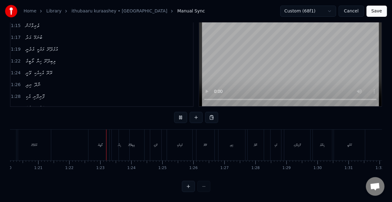
scroll to position [0, 2538]
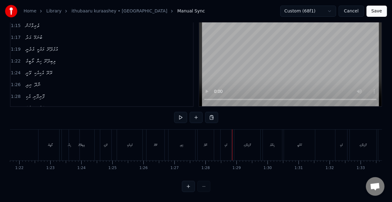
click at [376, 10] on button "Save" at bounding box center [377, 11] width 21 height 11
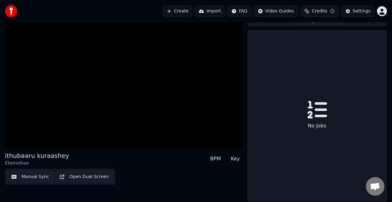
scroll to position [9, 0]
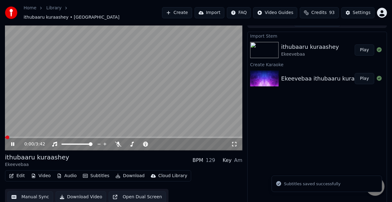
click at [66, 137] on span at bounding box center [124, 137] width 238 height 1
click at [78, 137] on span at bounding box center [124, 137] width 238 height 1
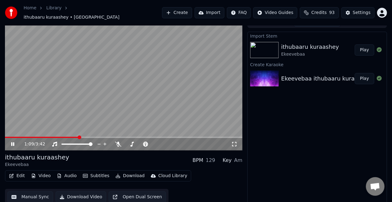
click at [74, 132] on video at bounding box center [124, 84] width 238 height 134
click at [72, 137] on span at bounding box center [42, 137] width 74 height 1
click at [81, 116] on video at bounding box center [124, 84] width 238 height 134
click at [107, 105] on video at bounding box center [124, 84] width 238 height 134
click at [31, 194] on button "Manual Sync" at bounding box center [30, 196] width 46 height 11
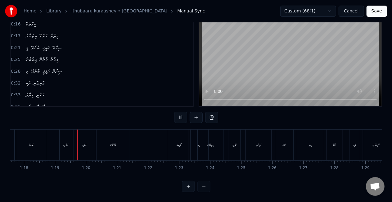
scroll to position [0, 2425]
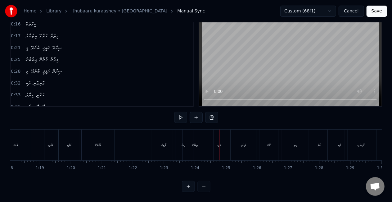
click at [200, 136] on div "ލިބިދޭށޭ" at bounding box center [195, 145] width 25 height 31
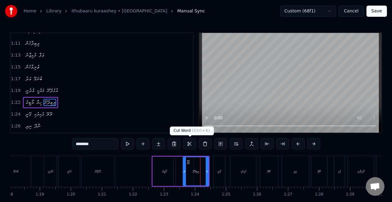
scroll to position [211, 0]
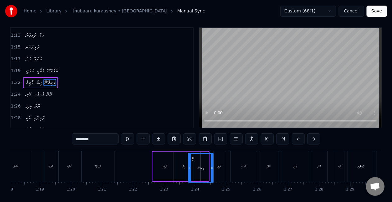
drag, startPoint x: 188, startPoint y: 162, endPoint x: 193, endPoint y: 164, distance: 5.4
click at [193, 161] on icon at bounding box center [193, 158] width 5 height 5
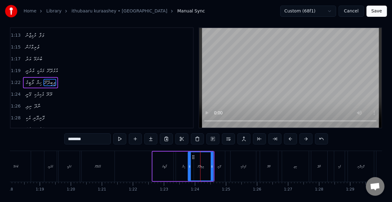
scroll to position [6, 0]
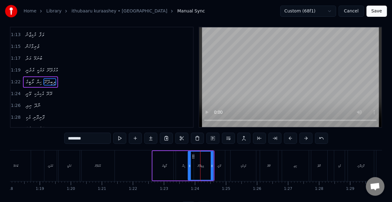
click at [160, 158] on div "ލޯބީގެ" at bounding box center [164, 166] width 23 height 30
type input "******"
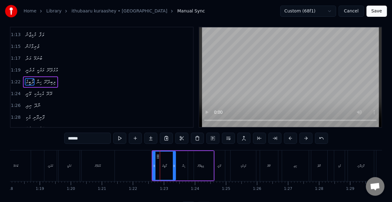
scroll to position [0, 0]
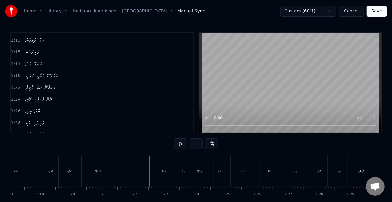
click at [111, 171] on div "އުޅެދޭށޭ" at bounding box center [98, 171] width 33 height 31
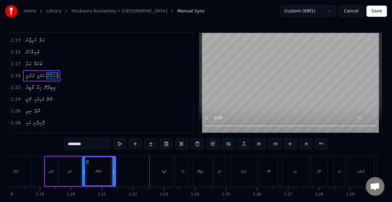
scroll to position [199, 0]
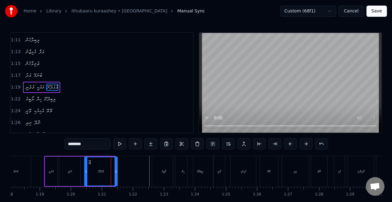
click at [88, 162] on icon at bounding box center [89, 162] width 5 height 5
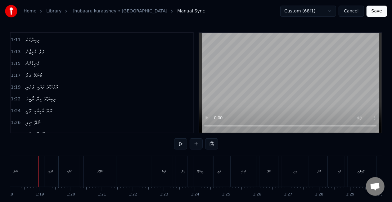
scroll to position [0, 2421]
click at [162, 163] on div "ލޯބީގެ" at bounding box center [166, 171] width 23 height 31
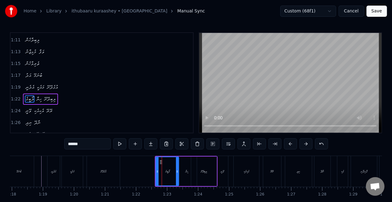
scroll to position [211, 0]
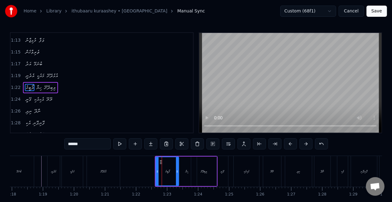
click at [186, 168] on div "ހިޔާ" at bounding box center [187, 172] width 20 height 30
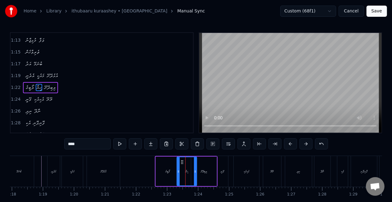
click at [170, 170] on div "ލޯބީގެ" at bounding box center [167, 171] width 5 height 5
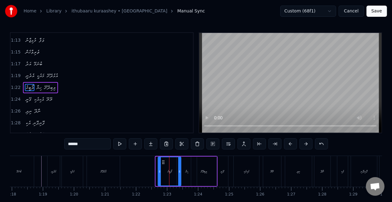
click at [164, 163] on icon at bounding box center [163, 162] width 5 height 5
click at [191, 174] on div "ލިބިދޭށޭ" at bounding box center [204, 172] width 26 height 30
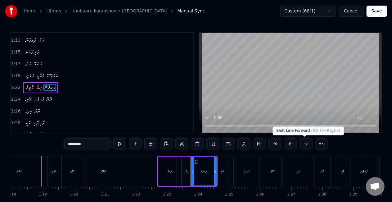
click at [303, 145] on button at bounding box center [306, 143] width 13 height 11
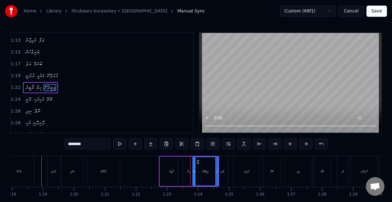
click at [303, 145] on button at bounding box center [306, 143] width 13 height 11
click at [226, 172] on div "ވޭނީ" at bounding box center [222, 171] width 11 height 31
type input "****"
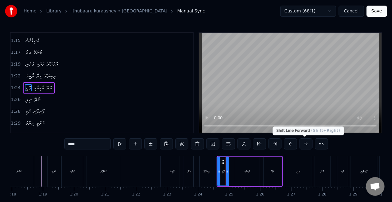
click at [306, 142] on button at bounding box center [306, 143] width 13 height 11
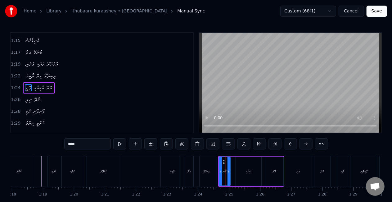
click at [306, 142] on button at bounding box center [306, 143] width 13 height 11
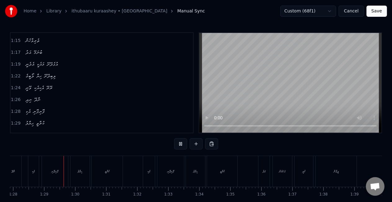
scroll to position [0, 2738]
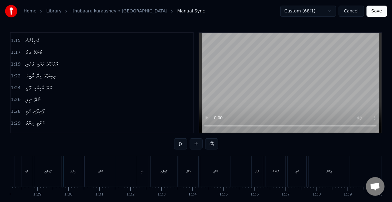
click at [378, 12] on button "Save" at bounding box center [377, 11] width 21 height 11
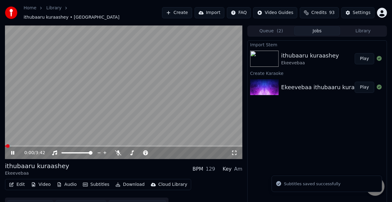
click at [81, 147] on div "0:00 / 3:42" at bounding box center [124, 153] width 238 height 12
click at [82, 145] on span at bounding box center [124, 145] width 238 height 1
click at [71, 145] on span at bounding box center [43, 145] width 77 height 1
click at [123, 113] on video at bounding box center [124, 92] width 238 height 134
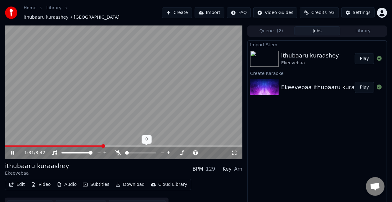
click at [107, 117] on video at bounding box center [124, 92] width 238 height 134
click at [57, 182] on icon "button" at bounding box center [59, 184] width 5 height 4
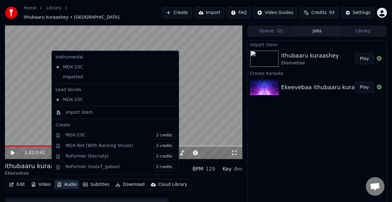
click at [74, 84] on div "Instrumental MDX-23C Imported Lead Vocals MDX-23C Import Stem Create MDX-23C 2 …" at bounding box center [116, 113] width 128 height 124
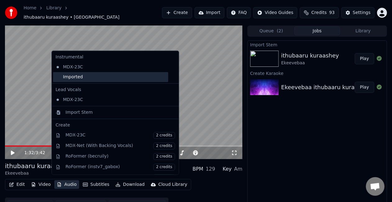
click at [74, 77] on div "Imported" at bounding box center [110, 77] width 115 height 10
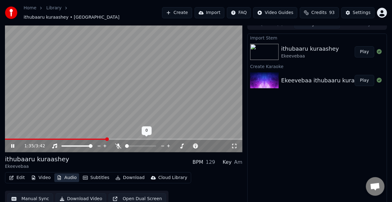
scroll to position [9, 0]
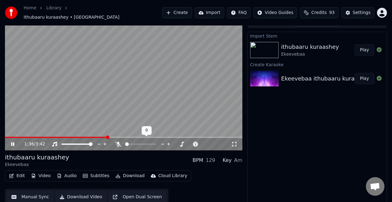
click at [26, 193] on button "Manual Sync" at bounding box center [30, 196] width 46 height 11
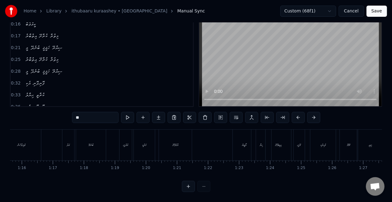
scroll to position [0, 2357]
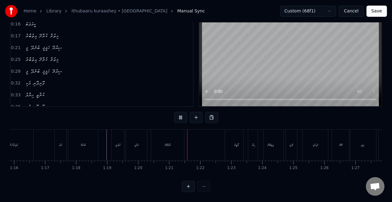
click at [234, 143] on div "ލޯބީގެ" at bounding box center [236, 145] width 5 height 5
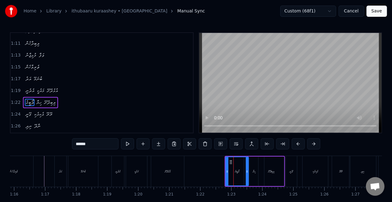
scroll to position [211, 0]
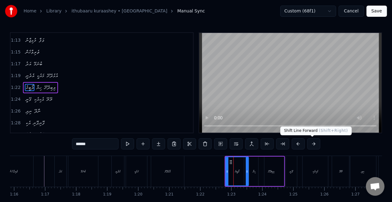
click at [308, 145] on button at bounding box center [314, 143] width 13 height 11
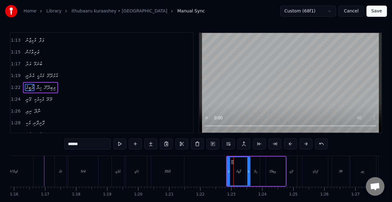
click at [308, 145] on button at bounding box center [306, 143] width 13 height 11
drag, startPoint x: 232, startPoint y: 175, endPoint x: 228, endPoint y: 174, distance: 3.5
click at [228, 174] on div at bounding box center [228, 171] width 2 height 28
click at [258, 174] on div "ހިޔާ" at bounding box center [259, 172] width 20 height 30
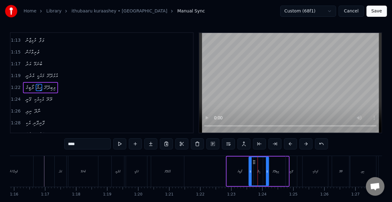
click at [278, 170] on div "ލިބިދޭށޭ" at bounding box center [276, 171] width 6 height 5
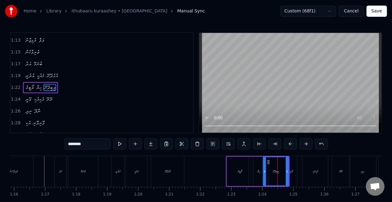
click at [291, 171] on div "ވޭނީ" at bounding box center [291, 171] width 3 height 5
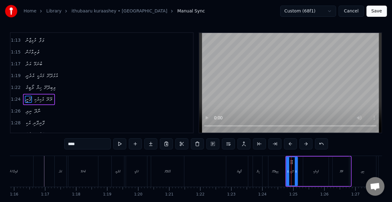
scroll to position [222, 0]
click at [311, 170] on div "އެކިއެކި" at bounding box center [316, 172] width 25 height 30
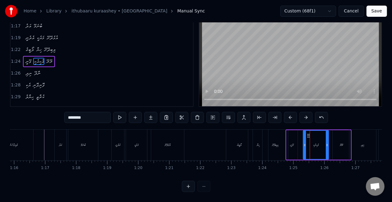
scroll to position [0, 2428]
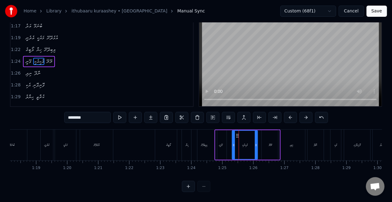
click at [291, 143] on div "ނިދި" at bounding box center [292, 145] width 27 height 31
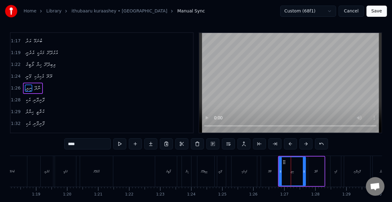
scroll to position [234, 0]
click at [267, 174] on div "ރޭރޭ" at bounding box center [270, 171] width 18 height 31
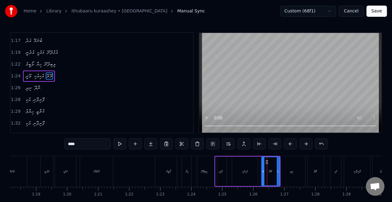
scroll to position [222, 0]
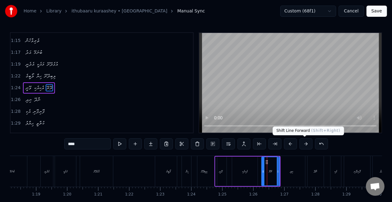
click at [303, 144] on button at bounding box center [306, 143] width 13 height 11
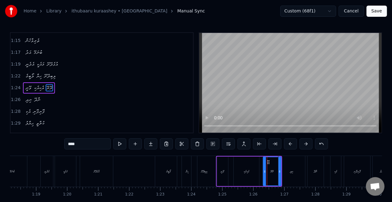
click at [303, 144] on button at bounding box center [306, 143] width 13 height 11
click at [299, 171] on div "ނިދި" at bounding box center [292, 171] width 27 height 31
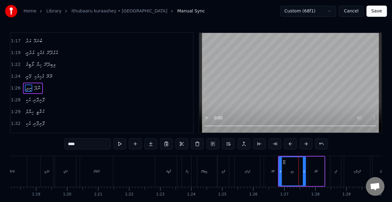
scroll to position [234, 0]
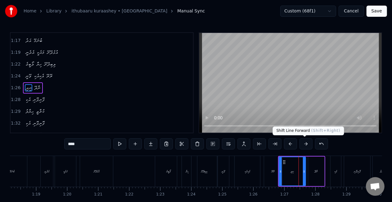
click at [308, 144] on button at bounding box center [306, 143] width 13 height 11
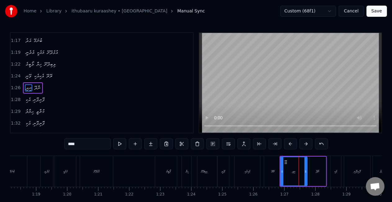
click at [308, 144] on button at bounding box center [306, 143] width 13 height 11
click at [337, 173] on div "އެކި" at bounding box center [336, 171] width 3 height 5
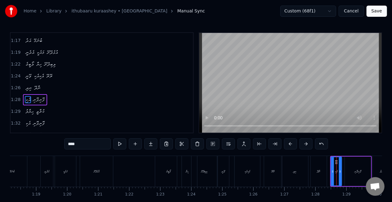
scroll to position [246, 0]
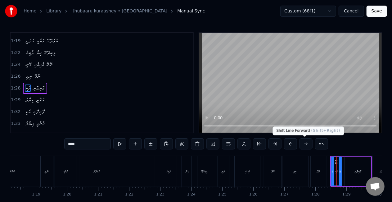
click at [307, 145] on button at bounding box center [306, 143] width 13 height 11
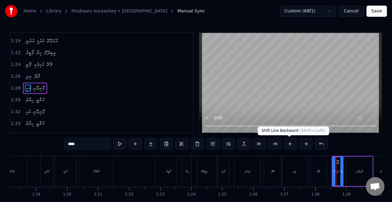
click at [287, 144] on button at bounding box center [290, 143] width 13 height 11
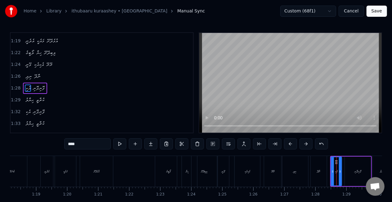
click at [306, 171] on div "ނިދި" at bounding box center [295, 171] width 27 height 31
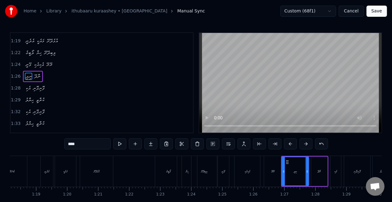
scroll to position [234, 0]
click at [318, 173] on div "ނާދޭ" at bounding box center [319, 171] width 3 height 5
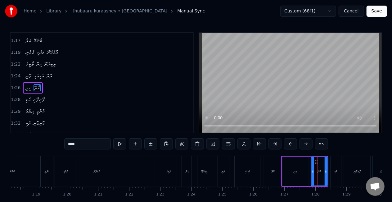
click at [289, 175] on div "ނިދި" at bounding box center [295, 172] width 27 height 30
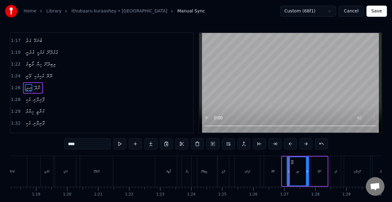
drag, startPoint x: 284, startPoint y: 174, endPoint x: 289, endPoint y: 175, distance: 5.1
click at [289, 175] on div at bounding box center [289, 171] width 2 height 28
click at [278, 173] on div "ރޭރޭ" at bounding box center [273, 171] width 18 height 31
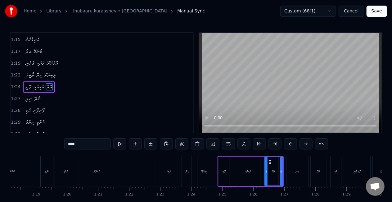
scroll to position [222, 0]
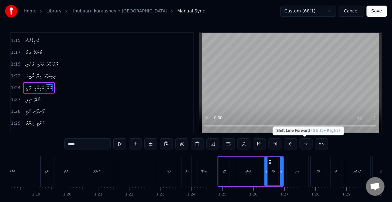
click at [306, 145] on button at bounding box center [306, 143] width 13 height 11
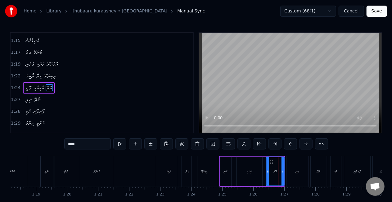
click at [306, 145] on button at bounding box center [306, 143] width 13 height 11
click at [206, 171] on div "ލިބިދޭށޭ" at bounding box center [204, 171] width 6 height 5
type input "********"
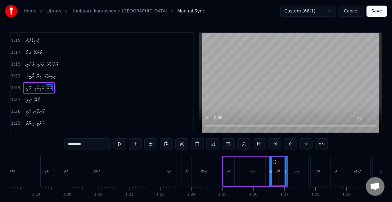
scroll to position [211, 0]
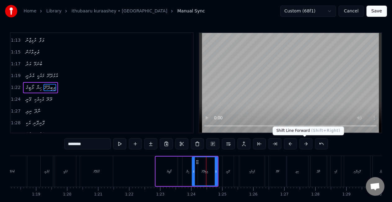
click at [306, 143] on button at bounding box center [306, 143] width 13 height 11
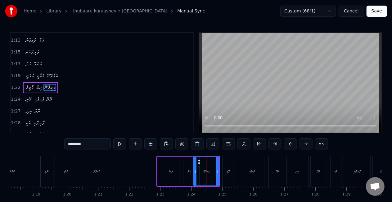
click at [380, 12] on button "Save" at bounding box center [377, 11] width 21 height 11
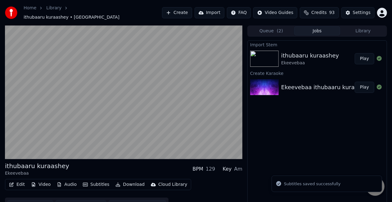
click at [362, 82] on button "Play" at bounding box center [365, 87] width 20 height 11
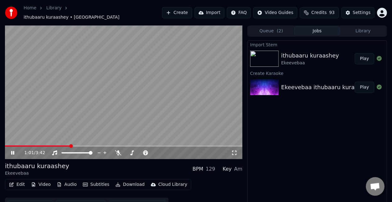
click at [70, 145] on span at bounding box center [124, 145] width 238 height 1
click at [126, 102] on video at bounding box center [124, 92] width 238 height 134
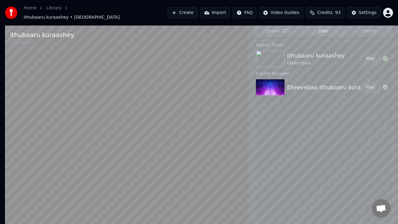
click at [211, 165] on video at bounding box center [126, 137] width 243 height 224
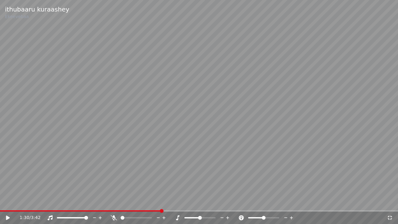
click at [154, 202] on div "1:30 / 3:42" at bounding box center [199, 217] width 398 height 12
click at [144, 202] on video at bounding box center [199, 112] width 398 height 224
click at [144, 202] on span at bounding box center [72, 210] width 145 height 1
click at [158, 169] on video at bounding box center [199, 112] width 398 height 224
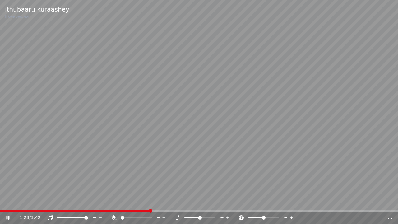
click at [388, 202] on icon at bounding box center [389, 217] width 4 height 4
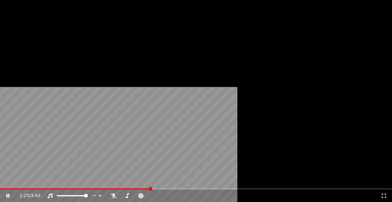
scroll to position [9, 0]
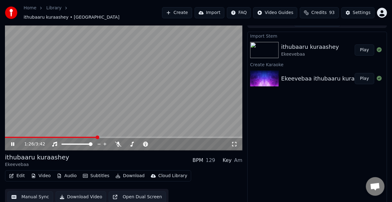
click at [19, 192] on button "Manual Sync" at bounding box center [30, 196] width 46 height 11
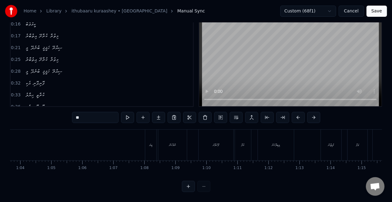
scroll to position [0, 1998]
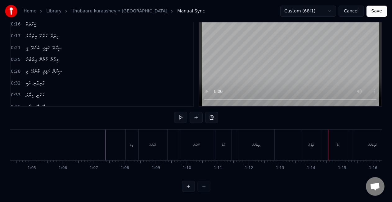
click at [321, 138] on div "މުޅިޖާނު" at bounding box center [312, 145] width 21 height 31
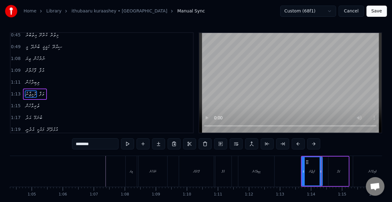
scroll to position [165, 0]
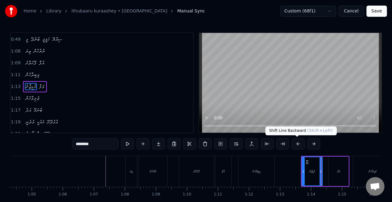
click at [295, 145] on button at bounding box center [298, 143] width 13 height 11
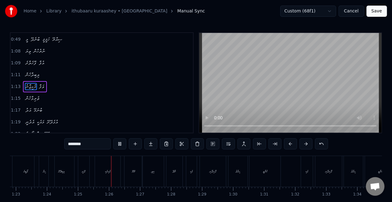
scroll to position [0, 2626]
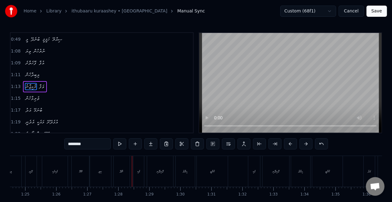
click at [116, 173] on div "ނާދޭ" at bounding box center [122, 171] width 16 height 31
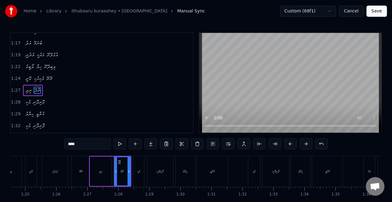
scroll to position [234, 0]
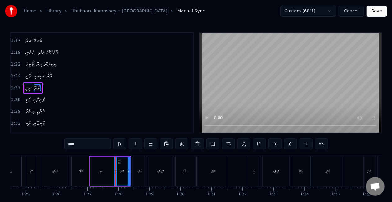
click at [104, 173] on div "ނިދި" at bounding box center [101, 172] width 22 height 30
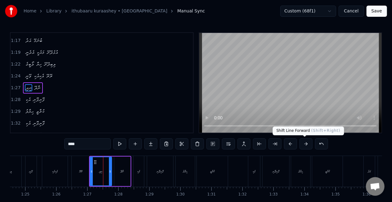
click at [302, 145] on button at bounding box center [306, 143] width 13 height 11
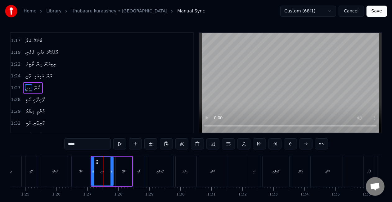
click at [302, 145] on button at bounding box center [306, 143] width 13 height 11
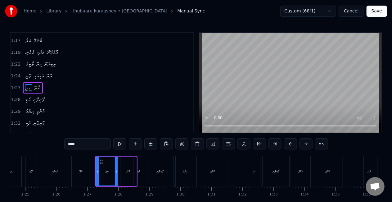
click at [67, 168] on div "އެކިއެކި" at bounding box center [54, 171] width 25 height 31
type input "********"
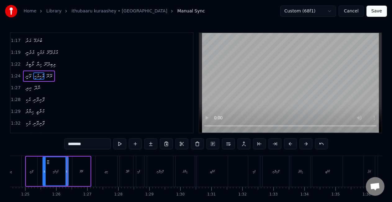
scroll to position [222, 0]
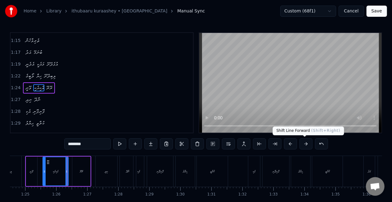
click at [301, 144] on button at bounding box center [306, 143] width 13 height 11
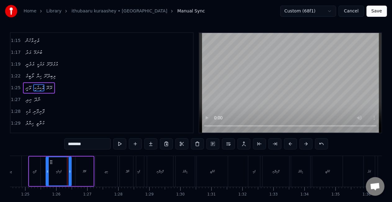
click at [301, 144] on button at bounding box center [306, 143] width 13 height 11
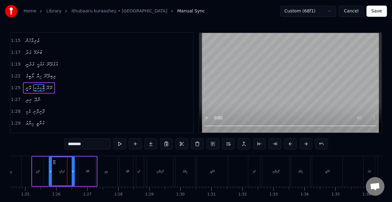
click at [301, 144] on button at bounding box center [306, 143] width 13 height 11
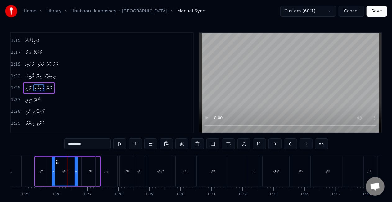
click at [301, 144] on button at bounding box center [306, 143] width 13 height 11
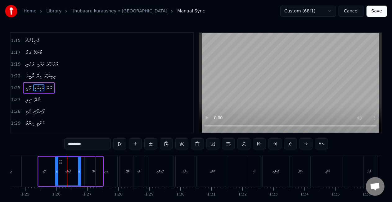
click at [301, 144] on button at bounding box center [306, 143] width 13 height 11
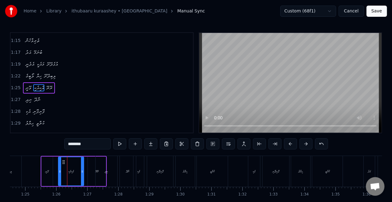
click at [301, 144] on button at bounding box center [306, 143] width 13 height 11
click at [370, 11] on button "Save" at bounding box center [377, 11] width 21 height 11
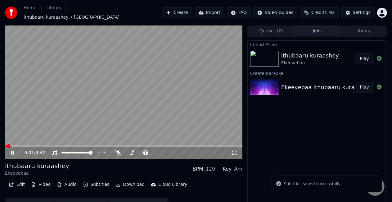
click at [67, 147] on div "0:01 / 3:42" at bounding box center [124, 153] width 238 height 12
click at [68, 145] on span at bounding box center [124, 145] width 238 height 1
click at [76, 145] on span at bounding box center [124, 145] width 238 height 1
click at [12, 151] on icon at bounding box center [12, 153] width 3 height 4
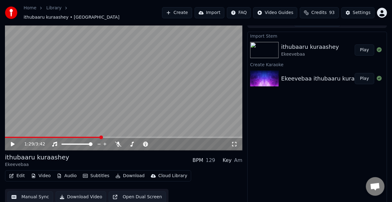
click at [37, 192] on button "Manual Sync" at bounding box center [30, 196] width 46 height 11
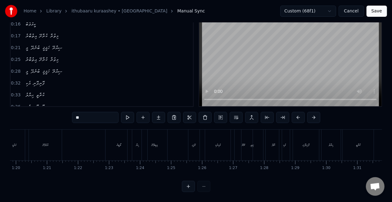
scroll to position [0, 2566]
click at [71, 143] on div "ލިބިދޭށޭ" at bounding box center [68, 145] width 6 height 5
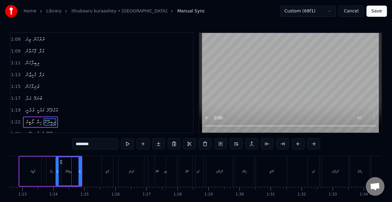
scroll to position [211, 0]
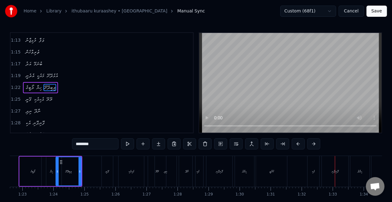
click at [108, 174] on div "ވޭނީ" at bounding box center [107, 171] width 11 height 31
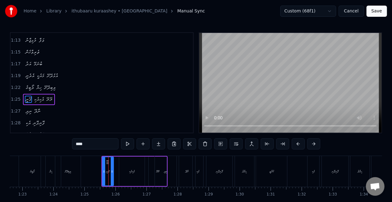
scroll to position [222, 0]
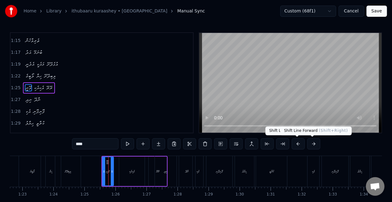
click at [309, 141] on button at bounding box center [314, 143] width 13 height 11
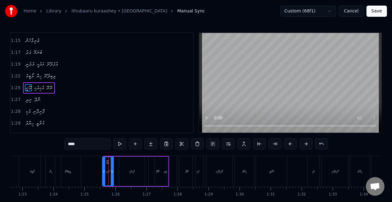
click at [309, 141] on button at bounding box center [306, 143] width 13 height 11
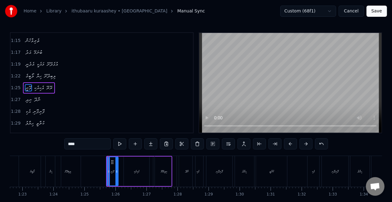
click at [309, 141] on button at bounding box center [306, 143] width 13 height 11
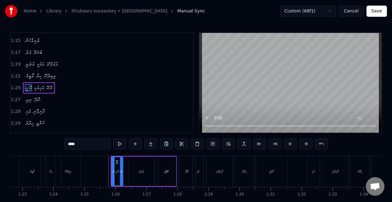
click at [186, 173] on div "ނާދޭ" at bounding box center [187, 171] width 3 height 5
type input "****"
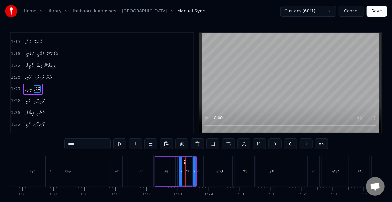
scroll to position [234, 0]
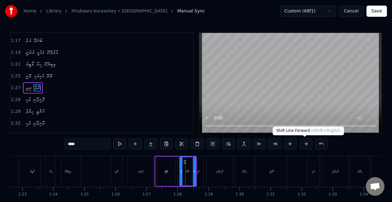
click at [304, 145] on button at bounding box center [306, 143] width 13 height 11
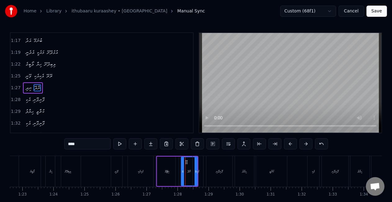
click at [304, 145] on button at bounding box center [306, 143] width 13 height 11
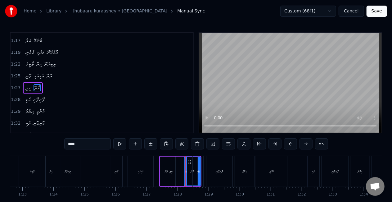
click at [206, 175] on div "އެކި ފޮނިފޮނި" at bounding box center [214, 171] width 42 height 31
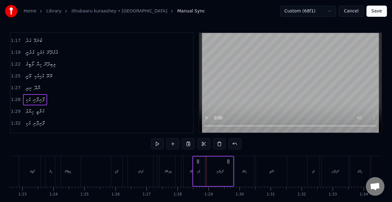
click at [186, 171] on div "ނާދޭ" at bounding box center [192, 171] width 16 height 31
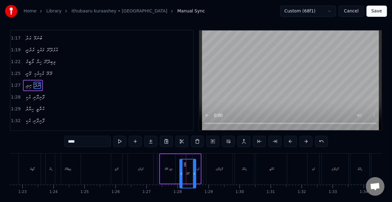
scroll to position [5, 0]
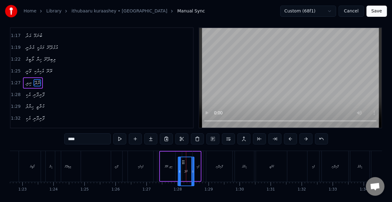
drag, startPoint x: 188, startPoint y: 163, endPoint x: 182, endPoint y: 157, distance: 8.8
click at [182, 157] on div "ނާދޭ" at bounding box center [187, 171] width 16 height 28
click at [197, 163] on div "އެކި" at bounding box center [198, 166] width 11 height 31
type input "****"
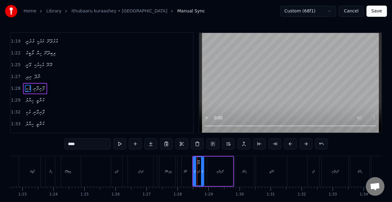
scroll to position [246, 0]
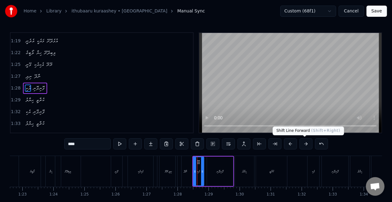
click at [300, 144] on button at bounding box center [306, 143] width 13 height 11
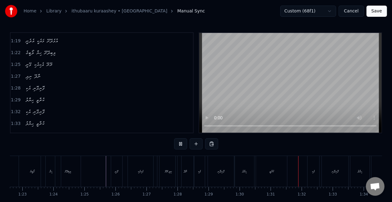
click at [25, 163] on div "ލޯބީގެ" at bounding box center [32, 171] width 26 height 31
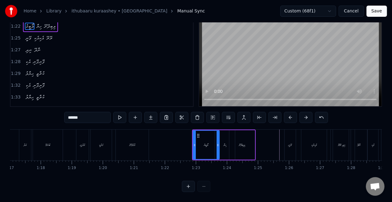
scroll to position [0, 2385]
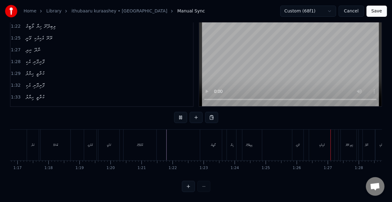
click at [378, 11] on button "Save" at bounding box center [377, 11] width 21 height 11
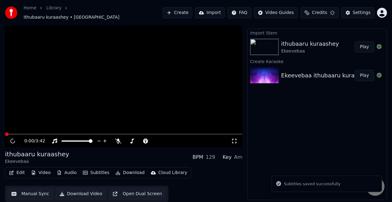
scroll to position [9, 0]
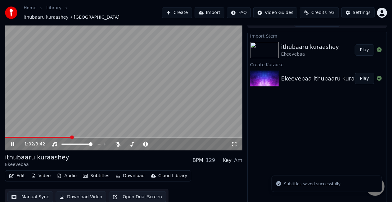
click at [71, 137] on span at bounding box center [124, 137] width 238 height 1
click at [85, 133] on video at bounding box center [124, 84] width 238 height 134
click at [85, 137] on span at bounding box center [45, 137] width 80 height 1
click at [96, 110] on video at bounding box center [124, 84] width 238 height 134
click at [90, 137] on span at bounding box center [47, 137] width 85 height 1
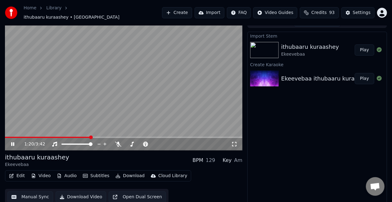
click at [79, 133] on video at bounding box center [124, 84] width 238 height 134
click at [78, 137] on span at bounding box center [42, 137] width 74 height 1
click at [95, 98] on video at bounding box center [124, 84] width 238 height 134
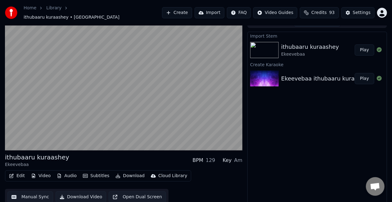
click at [99, 98] on video at bounding box center [124, 84] width 238 height 134
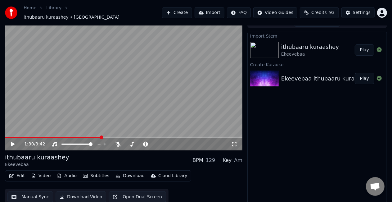
click at [95, 133] on video at bounding box center [124, 84] width 238 height 134
click at [93, 133] on video at bounding box center [124, 84] width 238 height 134
click at [89, 133] on video at bounding box center [124, 84] width 238 height 134
click at [83, 137] on span at bounding box center [44, 137] width 78 height 1
click at [128, 107] on video at bounding box center [124, 84] width 238 height 134
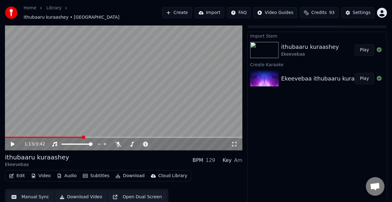
click at [128, 107] on video at bounding box center [124, 84] width 238 height 134
click at [93, 137] on span at bounding box center [56, 137] width 102 height 1
click at [75, 133] on video at bounding box center [124, 84] width 238 height 134
click at [39, 194] on button "Manual Sync" at bounding box center [30, 196] width 46 height 11
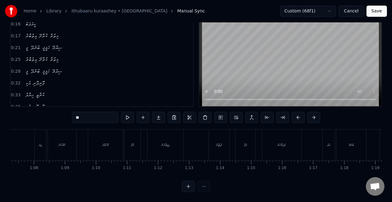
scroll to position [0, 2184]
click at [179, 141] on div "ތެރިވާހެން" at bounding box center [187, 145] width 39 height 31
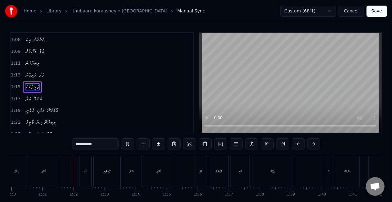
scroll to position [0, 2809]
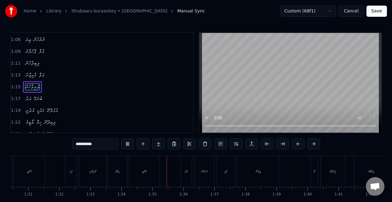
click at [70, 170] on div "އެކި" at bounding box center [71, 171] width 3 height 5
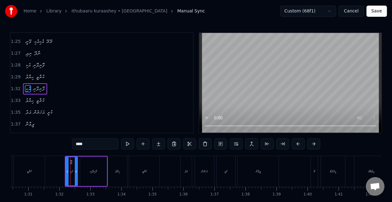
scroll to position [269, 0]
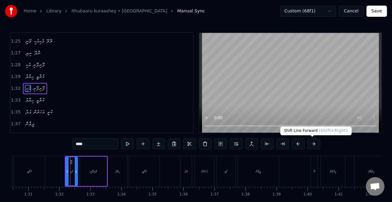
click at [309, 142] on button at bounding box center [314, 143] width 13 height 11
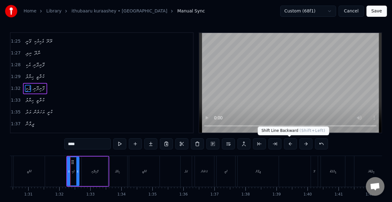
click at [292, 143] on button at bounding box center [290, 143] width 13 height 11
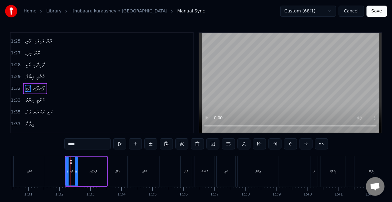
click at [292, 143] on button at bounding box center [290, 143] width 13 height 11
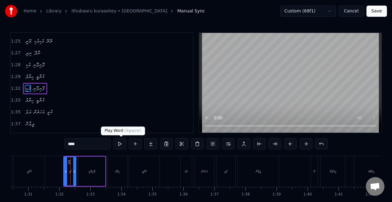
click at [124, 144] on button at bounding box center [119, 143] width 13 height 11
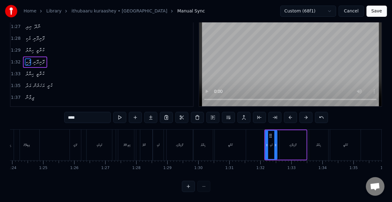
scroll to position [0, 2493]
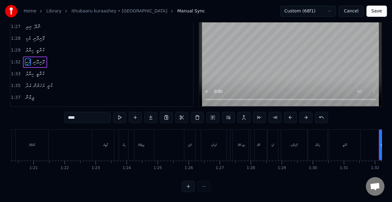
click at [92, 137] on div "ލޯބީގެ" at bounding box center [105, 145] width 26 height 31
type input "******"
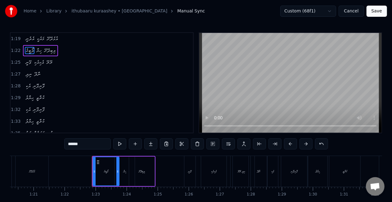
scroll to position [211, 0]
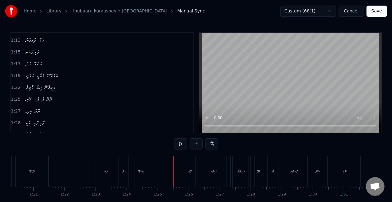
click at [191, 171] on div "ވޭނީ" at bounding box center [190, 171] width 3 height 5
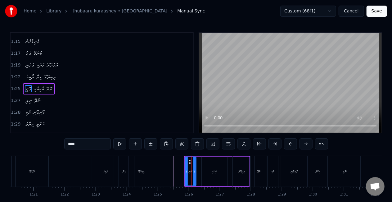
scroll to position [222, 0]
click at [190, 162] on circle at bounding box center [190, 162] width 0 height 0
drag, startPoint x: 190, startPoint y: 162, endPoint x: 180, endPoint y: 160, distance: 9.6
click at [180, 160] on icon at bounding box center [181, 162] width 5 height 5
click at [152, 166] on div "ލިބިދޭށޭ" at bounding box center [141, 171] width 25 height 31
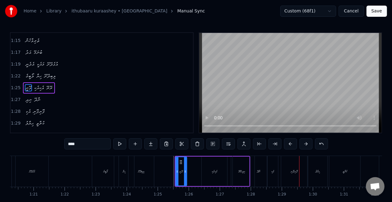
type input "********"
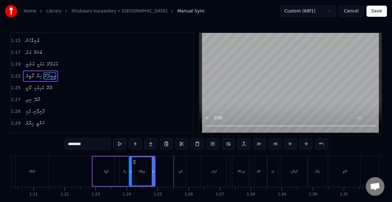
scroll to position [211, 0]
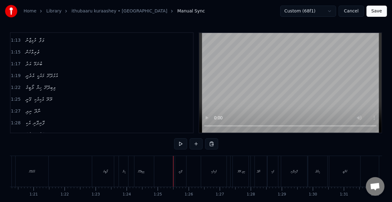
click at [177, 171] on div "ވޭނީ" at bounding box center [180, 171] width 11 height 31
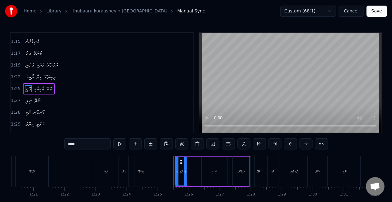
scroll to position [222, 0]
drag, startPoint x: 180, startPoint y: 163, endPoint x: 175, endPoint y: 163, distance: 5.6
click at [175, 163] on icon at bounding box center [175, 162] width 5 height 5
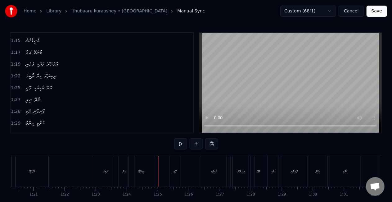
click at [136, 174] on div "ލިބިދޭށޭ" at bounding box center [141, 171] width 25 height 31
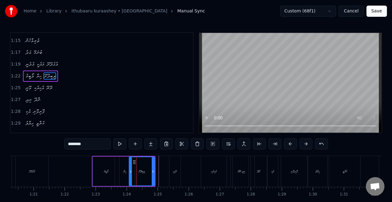
scroll to position [211, 0]
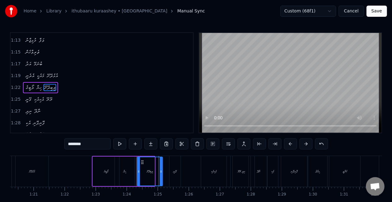
drag, startPoint x: 134, startPoint y: 162, endPoint x: 142, endPoint y: 162, distance: 8.1
click at [142, 162] on icon at bounding box center [142, 162] width 5 height 5
click at [124, 171] on div "ހިޔާ" at bounding box center [124, 171] width 3 height 5
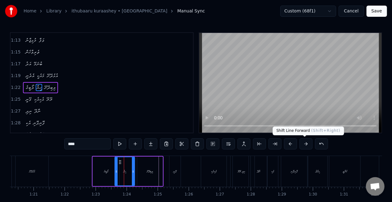
click at [308, 142] on button at bounding box center [306, 143] width 13 height 11
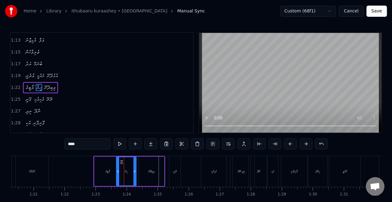
click at [308, 142] on button at bounding box center [306, 143] width 13 height 11
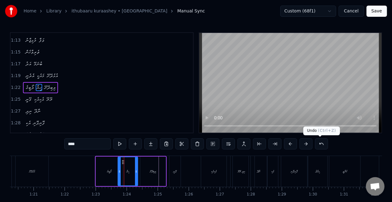
click at [317, 143] on button at bounding box center [321, 143] width 13 height 11
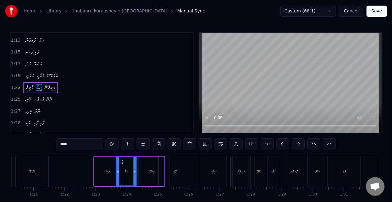
click at [317, 143] on button at bounding box center [314, 143] width 13 height 11
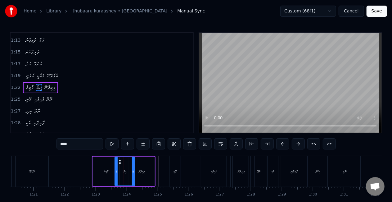
click at [317, 143] on button at bounding box center [314, 143] width 13 height 11
click at [181, 165] on div "ވޭނީ" at bounding box center [180, 171] width 11 height 31
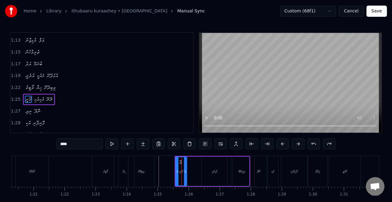
scroll to position [222, 0]
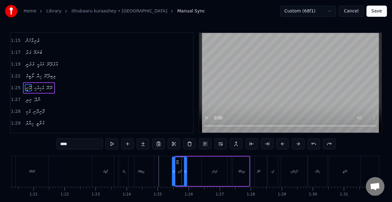
drag, startPoint x: 178, startPoint y: 163, endPoint x: 175, endPoint y: 163, distance: 3.4
click at [175, 163] on div at bounding box center [174, 171] width 2 height 28
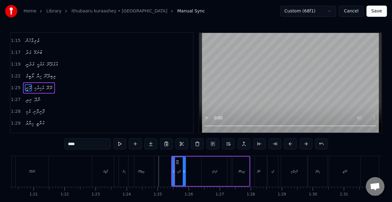
click at [184, 170] on icon at bounding box center [184, 171] width 2 height 5
click at [41, 175] on div "އުޅެދޭށޭ" at bounding box center [32, 171] width 33 height 31
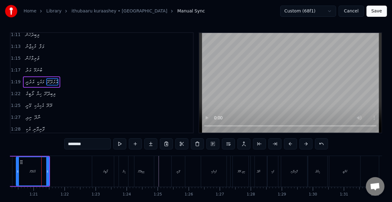
scroll to position [199, 0]
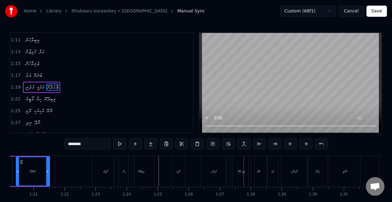
click at [104, 169] on div "ލޯބީގެ" at bounding box center [105, 171] width 5 height 5
type input "******"
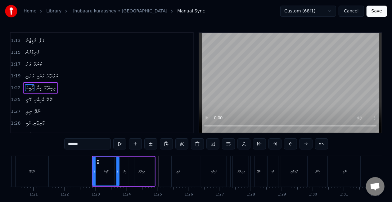
scroll to position [211, 0]
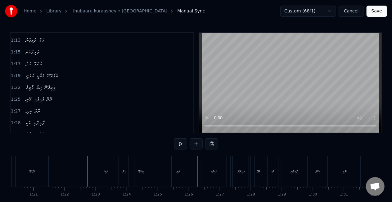
click at [133, 170] on div "ލިބިދޭށޭ" at bounding box center [141, 171] width 25 height 31
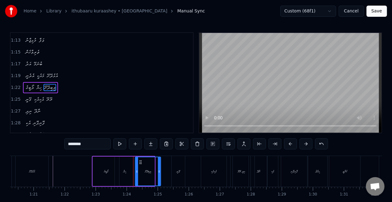
drag, startPoint x: 135, startPoint y: 162, endPoint x: 141, endPoint y: 162, distance: 6.2
click at [141, 162] on icon at bounding box center [140, 162] width 5 height 5
click at [125, 169] on div "ހިޔާ" at bounding box center [124, 171] width 3 height 5
type input "****"
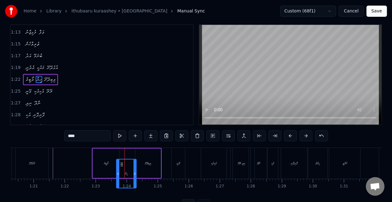
scroll to position [11, 0]
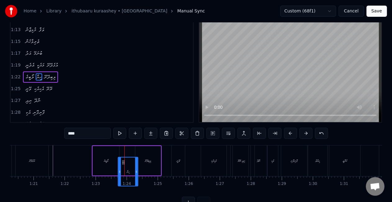
drag, startPoint x: 121, startPoint y: 163, endPoint x: 124, endPoint y: 157, distance: 7.5
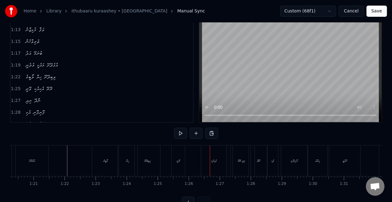
click at [176, 165] on div "ވޭނީ" at bounding box center [178, 160] width 13 height 31
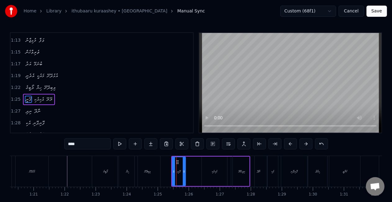
scroll to position [222, 0]
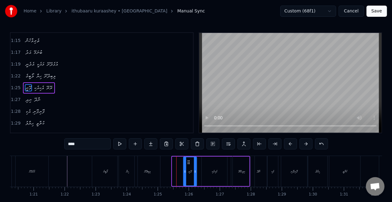
drag, startPoint x: 177, startPoint y: 161, endPoint x: 188, endPoint y: 161, distance: 11.2
click at [188, 161] on icon at bounding box center [188, 162] width 5 height 5
click at [212, 166] on div "އެކިއެކި" at bounding box center [214, 172] width 25 height 30
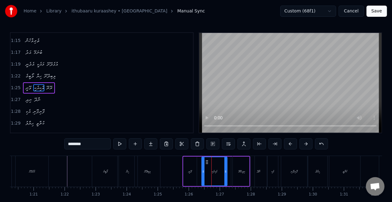
click at [186, 170] on div "ވޭނީ" at bounding box center [190, 172] width 13 height 30
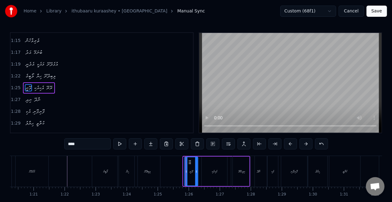
click at [188, 163] on icon at bounding box center [190, 162] width 5 height 5
click at [143, 172] on div "ލިބިދޭށޭ" at bounding box center [147, 171] width 25 height 31
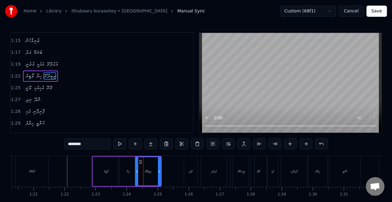
scroll to position [211, 0]
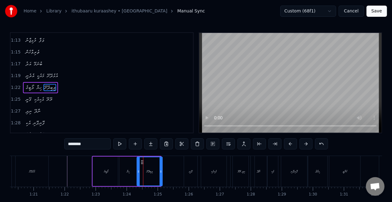
click at [143, 163] on icon at bounding box center [142, 162] width 5 height 5
click at [132, 167] on div "ހިޔާ" at bounding box center [128, 172] width 20 height 30
type input "****"
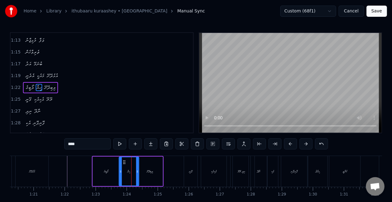
drag, startPoint x: 124, startPoint y: 162, endPoint x: 125, endPoint y: 159, distance: 3.2
click at [125, 160] on icon at bounding box center [124, 162] width 5 height 5
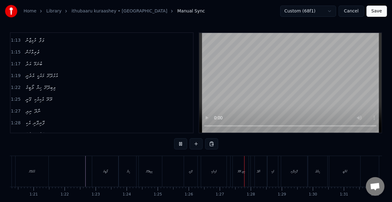
click at [25, 170] on div "އުޅެދޭށޭ" at bounding box center [32, 171] width 33 height 31
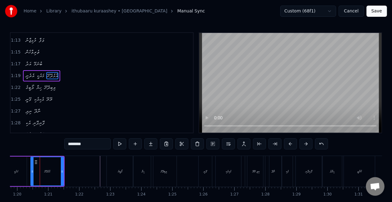
scroll to position [0, 2477]
click at [374, 9] on button "Save" at bounding box center [377, 11] width 21 height 11
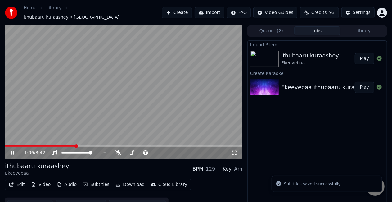
click at [75, 145] on span at bounding box center [124, 145] width 238 height 1
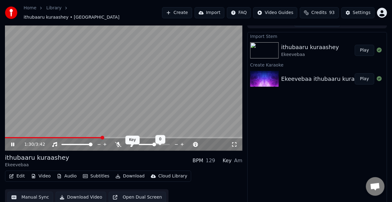
scroll to position [9, 0]
click at [35, 193] on button "Manual Sync" at bounding box center [30, 196] width 46 height 11
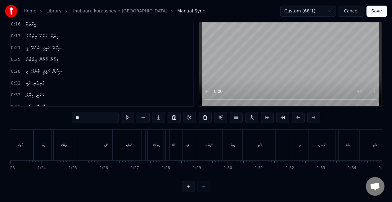
scroll to position [0, 2717]
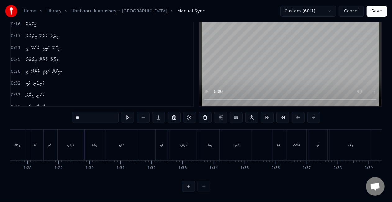
click at [160, 147] on div "އެކި" at bounding box center [162, 145] width 12 height 31
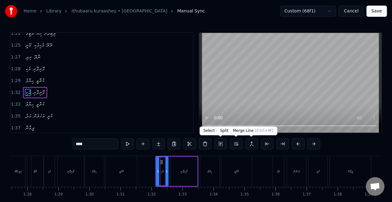
scroll to position [269, 0]
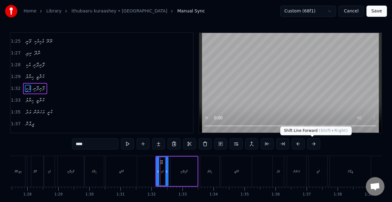
click at [308, 142] on button at bounding box center [314, 143] width 13 height 11
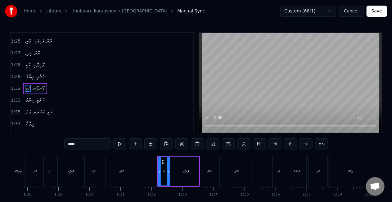
click at [206, 163] on div "ޙިޔާލު" at bounding box center [209, 171] width 19 height 31
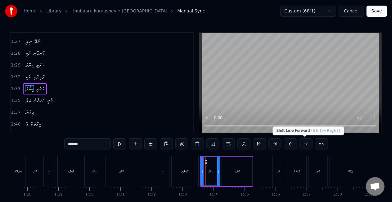
click at [305, 144] on button at bounding box center [306, 143] width 13 height 11
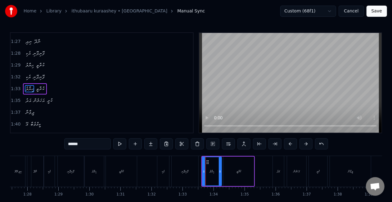
click at [169, 177] on div "އެކި" at bounding box center [163, 171] width 12 height 31
type input "****"
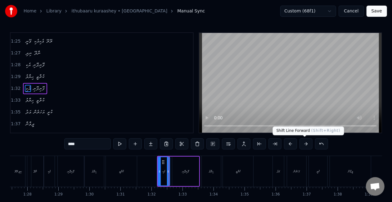
click at [305, 145] on button at bounding box center [306, 143] width 13 height 11
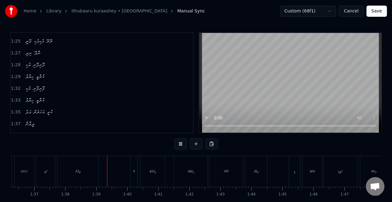
scroll to position [0, 3033]
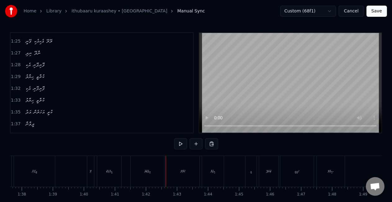
click at [145, 170] on div "އިތުބާރު" at bounding box center [147, 171] width 6 height 5
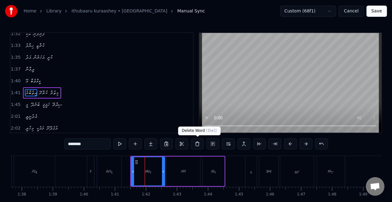
scroll to position [327, 0]
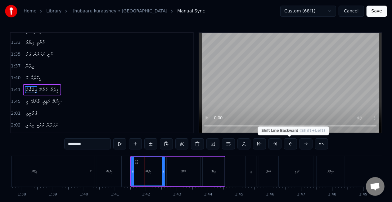
click at [290, 140] on button at bounding box center [290, 143] width 13 height 11
click at [288, 145] on button at bounding box center [290, 143] width 13 height 11
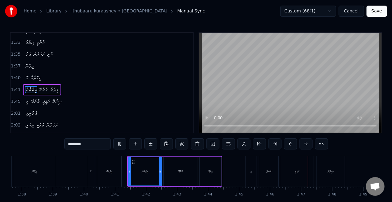
click at [254, 175] on div "މީ" at bounding box center [251, 171] width 11 height 31
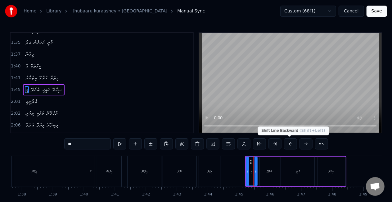
click at [289, 144] on button at bounding box center [290, 143] width 13 height 11
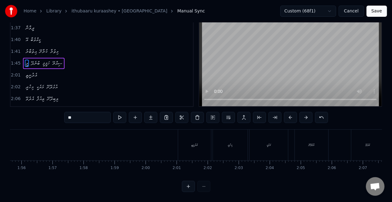
scroll to position [0, 3597]
click at [176, 146] on div "އެދުނީތީ" at bounding box center [190, 145] width 33 height 31
type input "********"
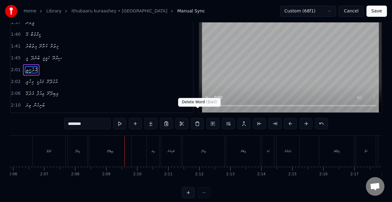
scroll to position [32, 0]
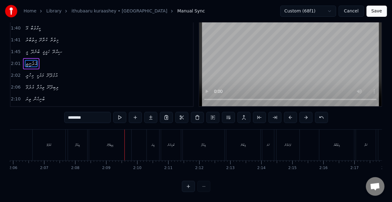
click at [377, 10] on button "Save" at bounding box center [377, 11] width 21 height 11
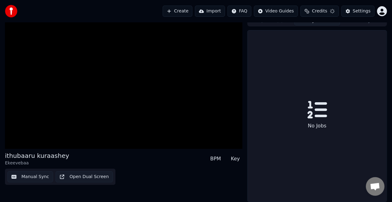
scroll to position [9, 0]
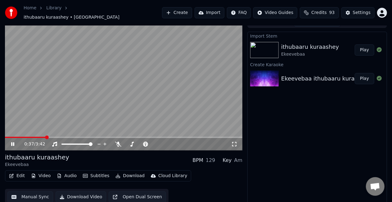
click at [133, 103] on video at bounding box center [124, 84] width 238 height 134
click at [192, 12] on button "Create" at bounding box center [177, 12] width 30 height 11
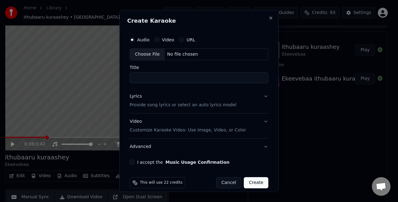
click at [155, 52] on div "Choose File" at bounding box center [147, 54] width 35 height 11
type input "**********"
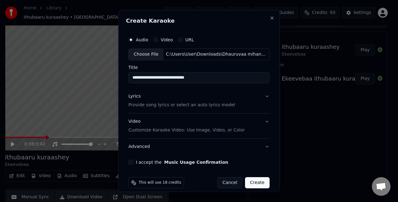
click at [236, 99] on button "Lyrics Provide song lyrics or select an auto lyrics model" at bounding box center [198, 100] width 141 height 25
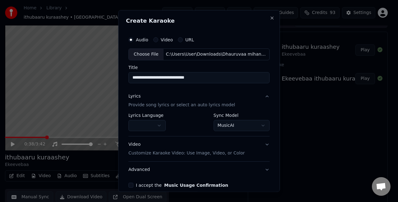
click at [232, 126] on body "**********" at bounding box center [196, 92] width 392 height 202
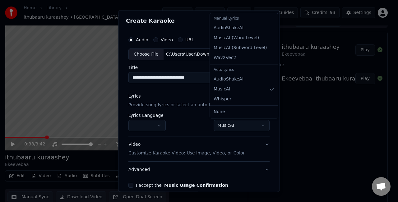
select select "**********"
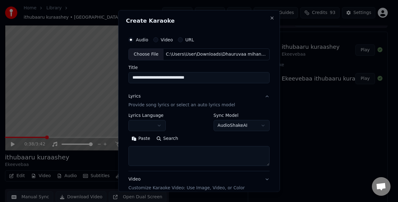
click at [176, 158] on textarea at bounding box center [198, 156] width 141 height 20
click at [175, 159] on textarea at bounding box center [198, 156] width 141 height 20
click at [140, 139] on button "Paste" at bounding box center [140, 138] width 25 height 10
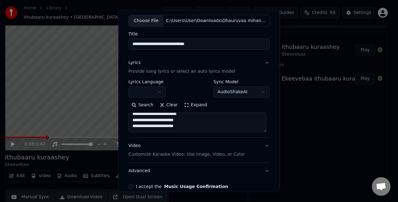
scroll to position [63, 0]
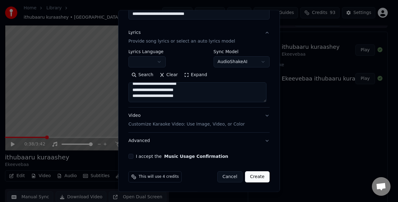
click at [134, 154] on div "I accept the Music Usage Confirmation" at bounding box center [198, 156] width 141 height 5
click at [131, 155] on button "I accept the Music Usage Confirmation" at bounding box center [130, 156] width 5 height 5
click at [264, 116] on button "Video Customize Karaoke Video: Use Image, Video, or Color" at bounding box center [198, 119] width 141 height 25
type textarea "**********"
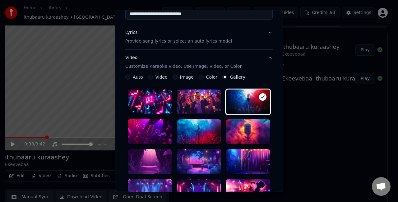
scroll to position [157, 0]
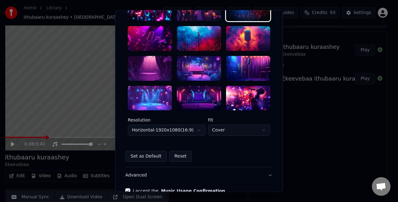
click at [203, 92] on div at bounding box center [199, 98] width 44 height 25
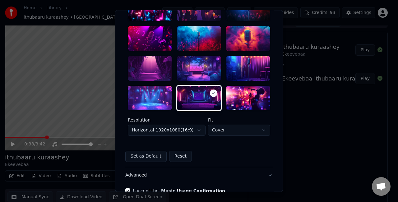
click at [237, 127] on body "**********" at bounding box center [196, 92] width 392 height 202
select select "****"
drag, startPoint x: 226, startPoint y: 161, endPoint x: 214, endPoint y: 143, distance: 22.3
click at [196, 128] on body "**********" at bounding box center [196, 92] width 392 height 202
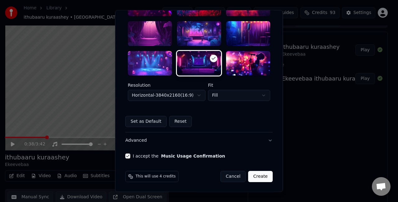
click at [259, 172] on button "Create" at bounding box center [260, 176] width 25 height 11
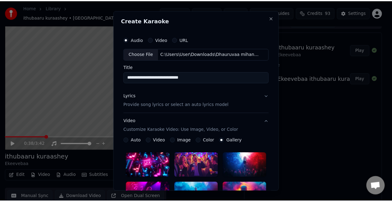
scroll to position [0, 0]
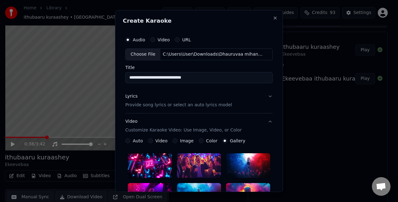
select select "*********"
select select "*****"
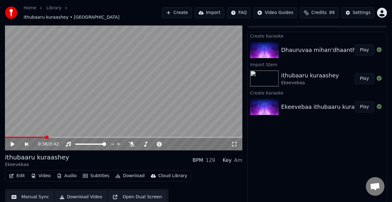
click at [361, 48] on button "Play" at bounding box center [365, 49] width 20 height 11
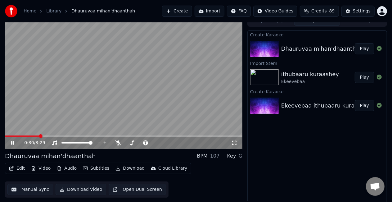
click at [28, 188] on button "Manual Sync" at bounding box center [30, 189] width 46 height 11
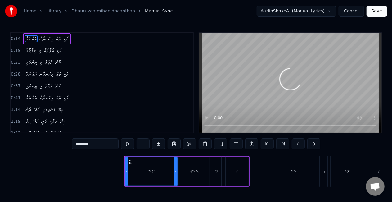
scroll to position [0, 417]
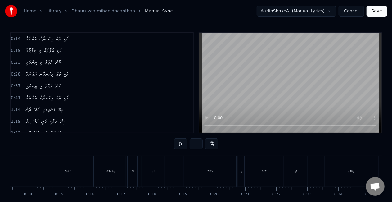
scroll to position [0, 401]
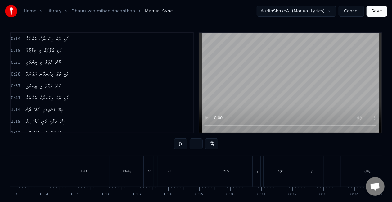
click at [70, 173] on div "ދައުރުވާ" at bounding box center [83, 171] width 52 height 31
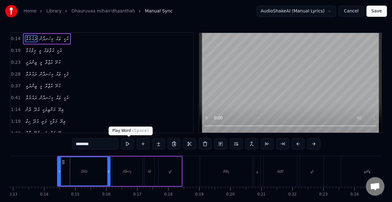
click at [125, 145] on button at bounding box center [127, 143] width 13 height 11
click at [126, 145] on button at bounding box center [127, 143] width 13 height 11
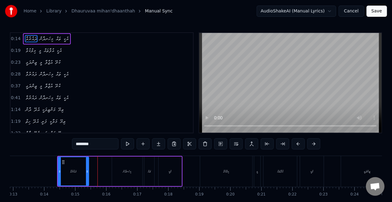
drag, startPoint x: 107, startPoint y: 172, endPoint x: 87, endPoint y: 171, distance: 19.9
click at [87, 171] on icon at bounding box center [87, 171] width 2 height 5
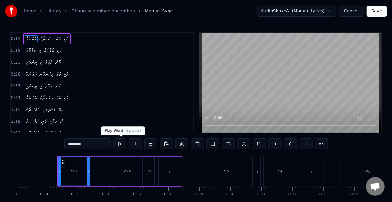
click at [117, 144] on button at bounding box center [119, 143] width 13 height 11
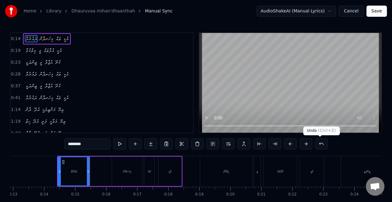
click at [315, 142] on button at bounding box center [321, 143] width 13 height 11
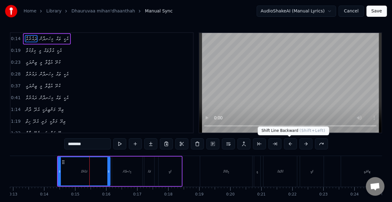
click at [291, 143] on button at bounding box center [290, 143] width 13 height 11
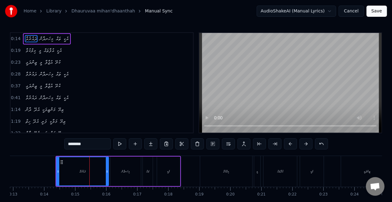
click at [291, 143] on button at bounding box center [290, 143] width 13 height 11
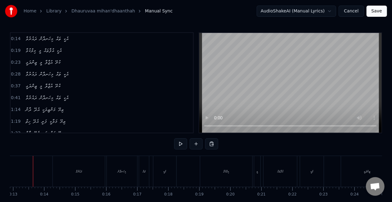
scroll to position [0, 393]
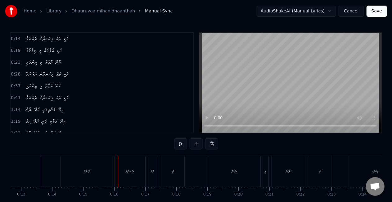
click at [70, 182] on div "ދައުރުވާ" at bounding box center [87, 171] width 52 height 31
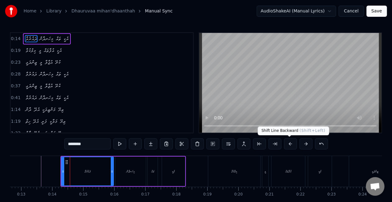
click at [289, 142] on button at bounding box center [290, 143] width 13 height 11
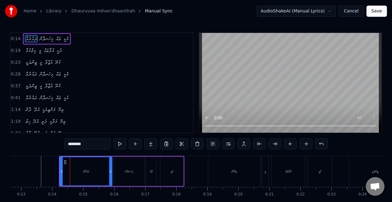
click at [289, 142] on button at bounding box center [290, 143] width 13 height 11
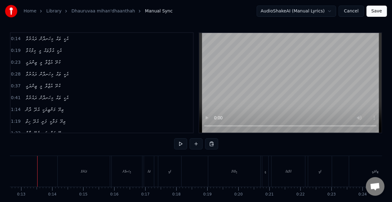
scroll to position [0, 389]
click at [109, 173] on div "ދައުރުވާ" at bounding box center [88, 171] width 52 height 31
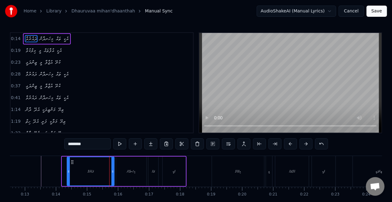
drag, startPoint x: 64, startPoint y: 171, endPoint x: 69, endPoint y: 171, distance: 5.0
click at [69, 171] on icon at bounding box center [68, 171] width 2 height 5
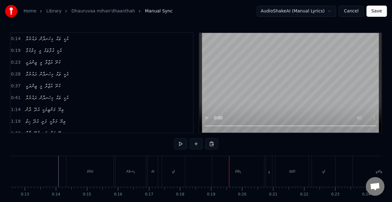
click at [99, 171] on div "ދައުރުވާ" at bounding box center [89, 171] width 47 height 31
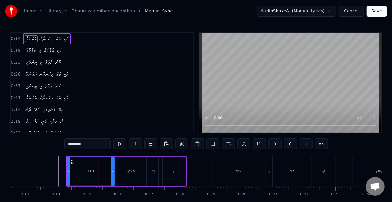
drag, startPoint x: 104, startPoint y: 171, endPoint x: 99, endPoint y: 169, distance: 4.7
click at [99, 169] on div "ދައުރުވާ" at bounding box center [90, 171] width 47 height 28
drag, startPoint x: 73, startPoint y: 165, endPoint x: 69, endPoint y: 163, distance: 4.0
click at [69, 163] on div "ދައުރުވާ" at bounding box center [90, 171] width 47 height 28
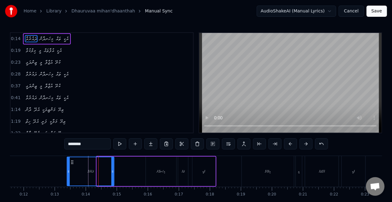
scroll to position [0, 359]
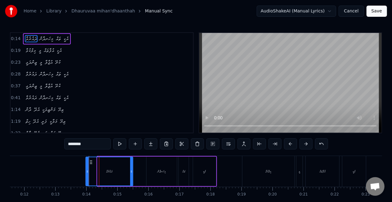
drag, startPoint x: 71, startPoint y: 163, endPoint x: 89, endPoint y: 162, distance: 18.7
click at [89, 162] on icon at bounding box center [91, 162] width 5 height 5
drag, startPoint x: 88, startPoint y: 171, endPoint x: 99, endPoint y: 172, distance: 10.6
click at [99, 172] on icon at bounding box center [98, 171] width 2 height 5
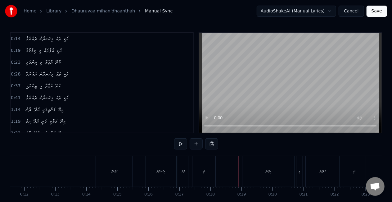
click at [246, 171] on div "މިލްކުވާ" at bounding box center [269, 171] width 52 height 31
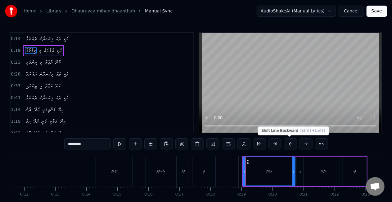
click at [285, 142] on button at bounding box center [290, 143] width 13 height 11
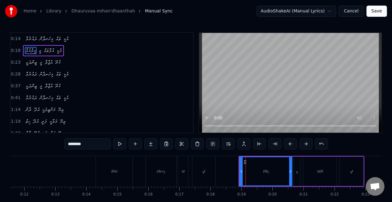
click at [285, 142] on button at bounding box center [290, 143] width 13 height 11
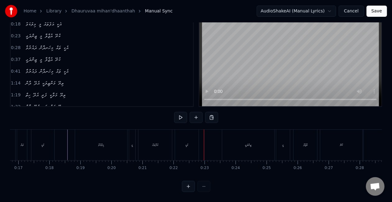
scroll to position [0, 505]
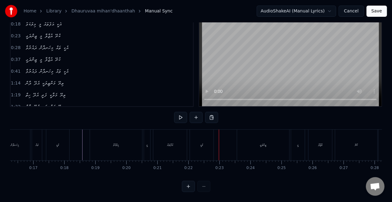
click at [101, 142] on div "މިލްކުވާ" at bounding box center [116, 145] width 52 height 31
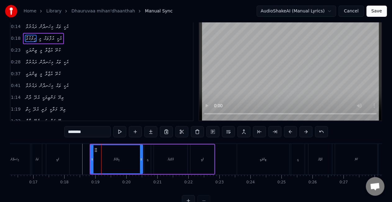
scroll to position [0, 0]
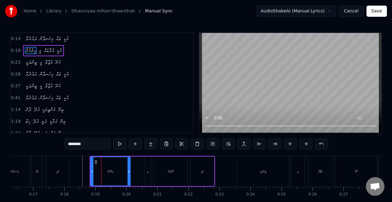
drag, startPoint x: 141, startPoint y: 170, endPoint x: 128, endPoint y: 165, distance: 13.9
click at [129, 168] on div at bounding box center [129, 171] width 2 height 28
click at [97, 162] on div "މިލްކުވާ" at bounding box center [110, 171] width 39 height 28
click at [94, 161] on icon at bounding box center [93, 162] width 5 height 5
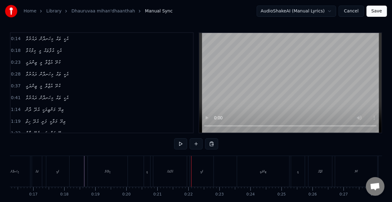
click at [114, 169] on div "މިލްކުވާ" at bounding box center [108, 171] width 40 height 31
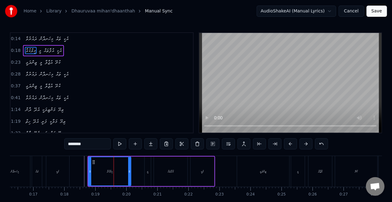
click at [128, 172] on icon at bounding box center [129, 171] width 2 height 5
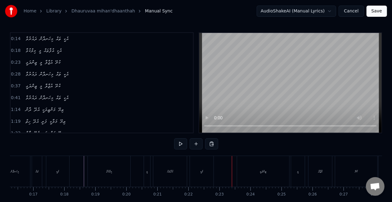
click at [147, 177] on div "މީ" at bounding box center [147, 171] width 6 height 31
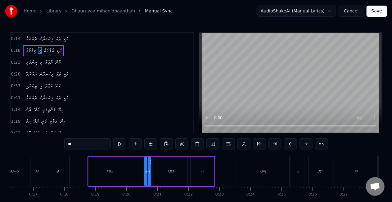
click at [70, 143] on input "**" at bounding box center [87, 143] width 47 height 11
drag, startPoint x: 82, startPoint y: 141, endPoint x: 54, endPoint y: 147, distance: 28.6
click at [54, 147] on div "0:14 ދައުރުވާ މިހަނދާން ތައް އެކީ 0:18 މިލްކުވާ މީ އުފާތައް އެކީ 0:23 ޒިންދަގީ …" at bounding box center [196, 125] width 373 height 186
type input "**"
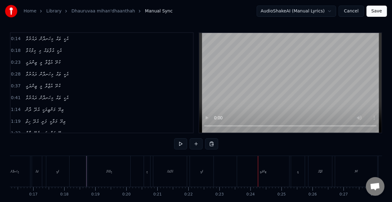
drag, startPoint x: 240, startPoint y: 175, endPoint x: 244, endPoint y: 169, distance: 7.2
click at [240, 175] on div "ޒިންދަގީ" at bounding box center [263, 171] width 52 height 31
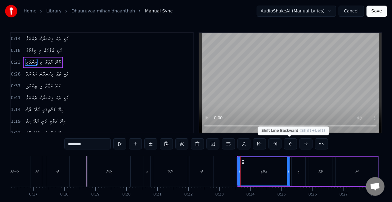
click at [289, 143] on button at bounding box center [290, 143] width 13 height 11
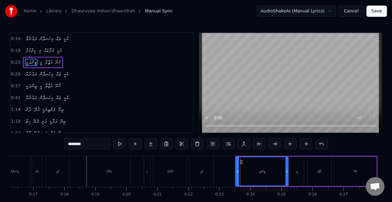
click at [289, 143] on button at bounding box center [290, 143] width 13 height 11
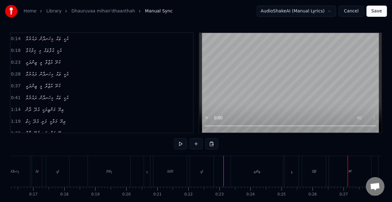
click at [291, 170] on div "މީ" at bounding box center [292, 171] width 2 height 5
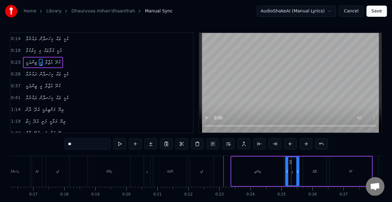
drag, startPoint x: 95, startPoint y: 147, endPoint x: 58, endPoint y: 147, distance: 36.7
click at [58, 147] on div "0:14 ދައުރުވާ މިހަނދާން ތައް އެކީ 0:18 މިލްކުވާ މި އުފާތައް އެކީ 0:23 ޒިންދަގީ …" at bounding box center [196, 125] width 373 height 186
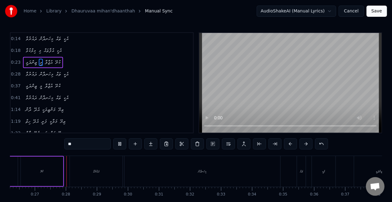
scroll to position [0, 821]
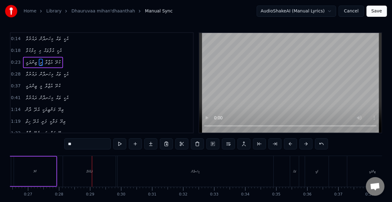
click at [108, 166] on div "ދައުރުވާ" at bounding box center [89, 171] width 53 height 31
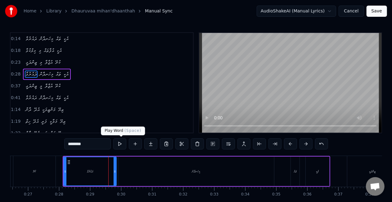
click at [126, 144] on button at bounding box center [119, 143] width 13 height 11
click at [95, 172] on div "ދައުރުވާ" at bounding box center [90, 171] width 52 height 28
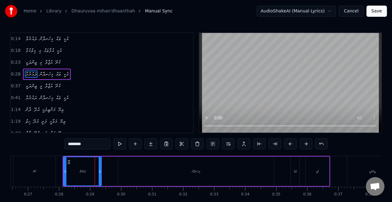
drag, startPoint x: 115, startPoint y: 174, endPoint x: 100, endPoint y: 173, distance: 15.0
click at [100, 173] on div at bounding box center [100, 171] width 2 height 28
click at [70, 160] on icon at bounding box center [68, 162] width 5 height 5
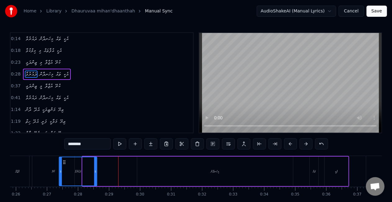
scroll to position [0, 786]
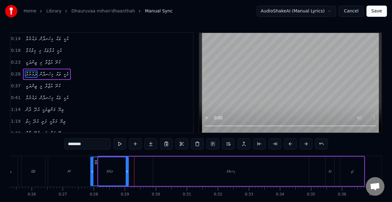
drag, startPoint x: 69, startPoint y: 162, endPoint x: 96, endPoint y: 161, distance: 27.0
click at [96, 161] on icon at bounding box center [96, 162] width 5 height 5
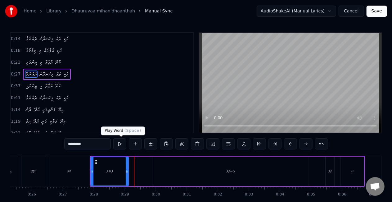
click at [121, 143] on button at bounding box center [119, 143] width 13 height 11
click at [91, 163] on div at bounding box center [92, 171] width 2 height 28
click at [88, 161] on div "ކުރޭ" at bounding box center [69, 171] width 42 height 31
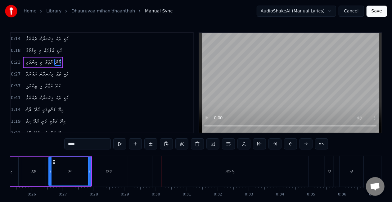
click at [111, 170] on div "ދައުރުވާ" at bounding box center [109, 171] width 6 height 5
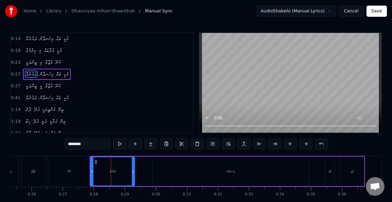
drag, startPoint x: 127, startPoint y: 170, endPoint x: 132, endPoint y: 169, distance: 5.8
click at [133, 170] on icon at bounding box center [133, 171] width 2 height 5
click at [101, 173] on div "ދައުރުވާ" at bounding box center [112, 171] width 43 height 28
click at [119, 174] on div "ދައުރުވާ" at bounding box center [112, 171] width 43 height 28
drag, startPoint x: 133, startPoint y: 173, endPoint x: 157, endPoint y: 170, distance: 24.7
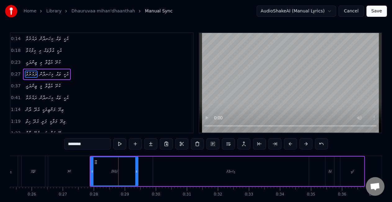
click at [136, 173] on icon at bounding box center [136, 171] width 2 height 5
click at [205, 170] on div "މިހަނދާން" at bounding box center [231, 172] width 156 height 30
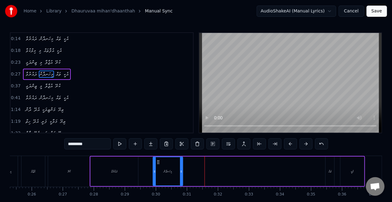
drag, startPoint x: 307, startPoint y: 171, endPoint x: 181, endPoint y: 174, distance: 126.2
click at [181, 174] on div at bounding box center [181, 171] width 2 height 28
click at [121, 143] on button at bounding box center [119, 143] width 13 height 11
click at [334, 171] on div "ތައް" at bounding box center [330, 172] width 9 height 30
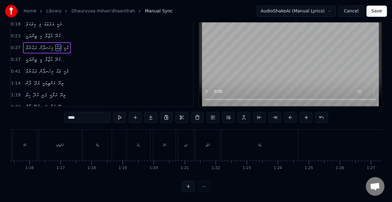
scroll to position [0, 2048]
click at [283, 135] on div "ދާން" at bounding box center [292, 145] width 25 height 31
type input "****"
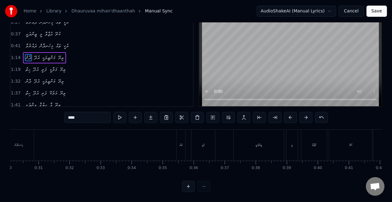
scroll to position [0, 923]
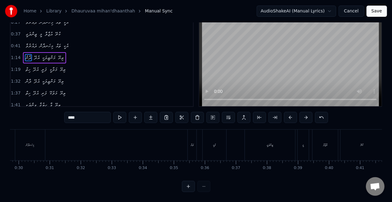
click at [71, 142] on div "ދައުރުވާ މިހަނދާން ތައް އެކީ" at bounding box center [90, 145] width 276 height 31
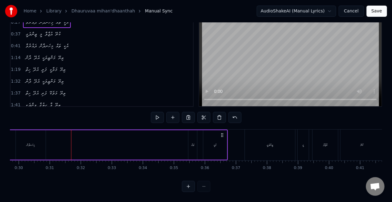
drag, startPoint x: 193, startPoint y: 141, endPoint x: 182, endPoint y: 139, distance: 11.8
click at [171, 141] on div "ދައުރުވާ މިހަނދާން ތައް އެކީ" at bounding box center [90, 145] width 276 height 31
click at [37, 141] on div "މިހަނދާން" at bounding box center [31, 145] width 30 height 30
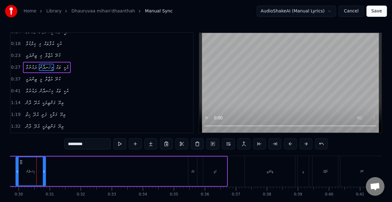
scroll to position [0, 918]
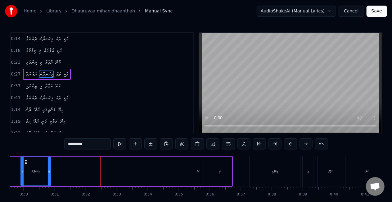
click at [196, 171] on div "ތައް" at bounding box center [197, 171] width 3 height 5
type input "****"
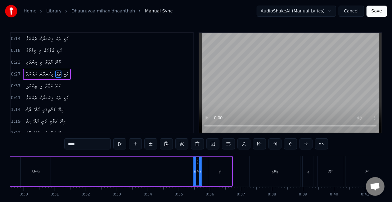
drag, startPoint x: 197, startPoint y: 165, endPoint x: 151, endPoint y: 168, distance: 46.4
click at [151, 168] on div "ދައުރުވާ މިހަނދާން ތައް އެކީ" at bounding box center [95, 171] width 276 height 31
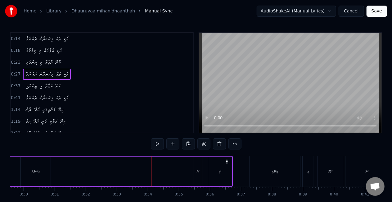
click at [199, 163] on div "ތައް" at bounding box center [198, 172] width 9 height 30
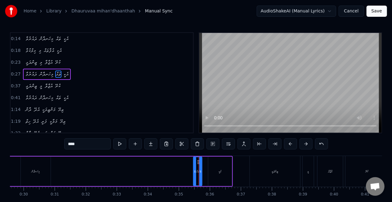
drag, startPoint x: 198, startPoint y: 161, endPoint x: 190, endPoint y: 162, distance: 8.7
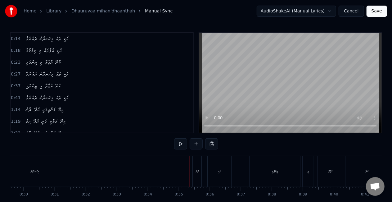
click at [194, 170] on div "ތައް" at bounding box center [197, 171] width 9 height 31
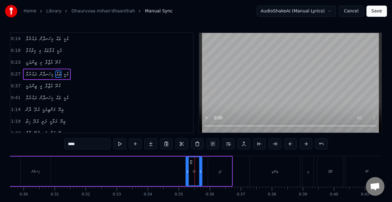
drag, startPoint x: 194, startPoint y: 172, endPoint x: 195, endPoint y: 161, distance: 11.2
click at [186, 169] on icon at bounding box center [187, 171] width 2 height 5
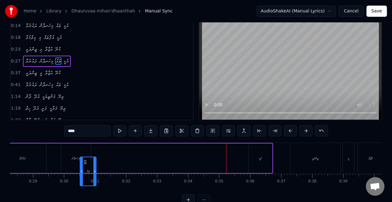
scroll to position [0, 877]
drag, startPoint x: 191, startPoint y: 161, endPoint x: 91, endPoint y: 142, distance: 101.6
click at [91, 142] on div "0:14 ދައުރުވާ މިހަނދާން ތައް އެކީ 0:18 މިލްކުވާ މި އުފާތައް އެކީ 0:23 ޒިންދަގީ …" at bounding box center [196, 112] width 373 height 186
click at [93, 147] on div "ތައް" at bounding box center [95, 158] width 16 height 28
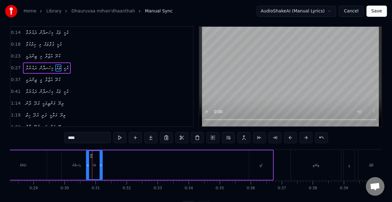
scroll to position [0, 0]
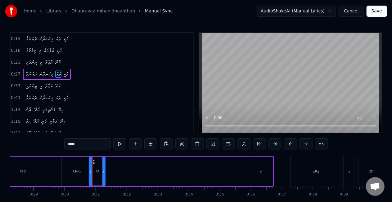
click at [93, 163] on icon at bounding box center [94, 162] width 5 height 5
click at [260, 174] on div "އެކީ" at bounding box center [261, 172] width 24 height 30
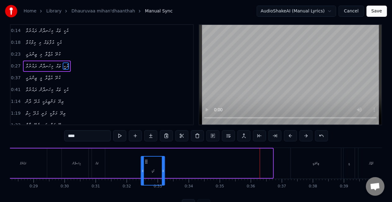
scroll to position [10, 0]
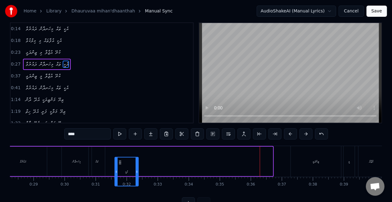
drag, startPoint x: 256, startPoint y: 163, endPoint x: 121, endPoint y: 152, distance: 135.0
click at [121, 152] on div "ދައުރުވާ މިހަނދާން ތައް އެކީ" at bounding box center [136, 161] width 276 height 31
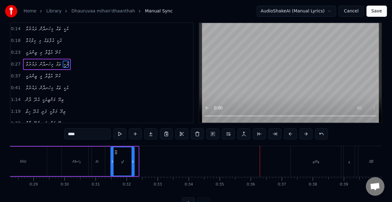
drag, startPoint x: 121, startPoint y: 152, endPoint x: 117, endPoint y: 152, distance: 4.0
click at [117, 152] on circle at bounding box center [117, 152] width 0 height 0
click at [115, 153] on icon at bounding box center [114, 152] width 5 height 5
click at [116, 153] on icon at bounding box center [115, 152] width 5 height 5
click at [77, 161] on div "މިހަނދާން" at bounding box center [76, 161] width 8 height 5
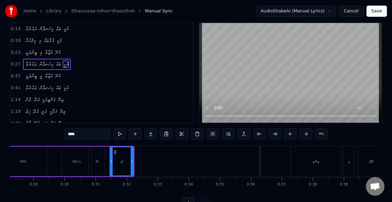
type input "*********"
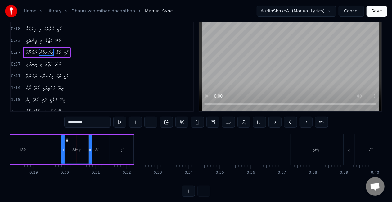
scroll to position [32, 0]
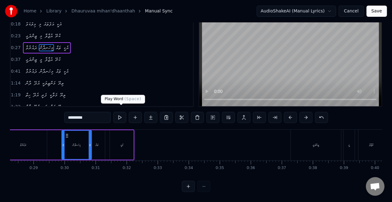
click at [124, 112] on button at bounding box center [119, 117] width 13 height 11
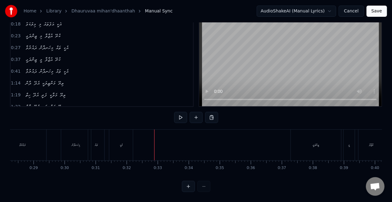
click at [56, 133] on div "ދައުރުވާ މިހަނދާން ތައް އެކީ" at bounding box center [66, 145] width 136 height 31
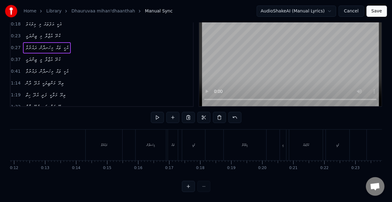
scroll to position [0, 176]
click at [373, 11] on button "Save" at bounding box center [377, 11] width 21 height 11
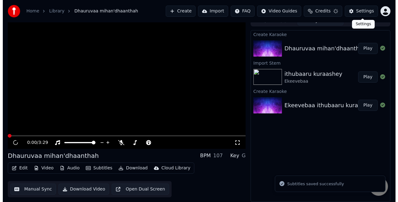
scroll to position [7, 0]
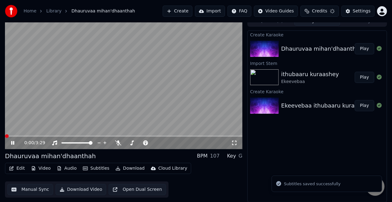
click at [24, 169] on button "Edit" at bounding box center [17, 168] width 21 height 9
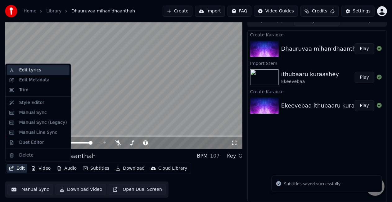
click at [25, 71] on div "Edit Lyrics" at bounding box center [30, 70] width 22 height 6
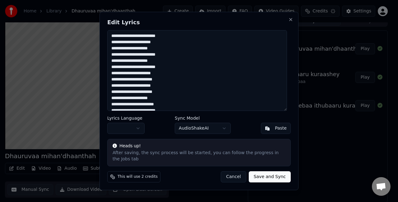
click at [171, 73] on textarea "**********" at bounding box center [197, 70] width 180 height 81
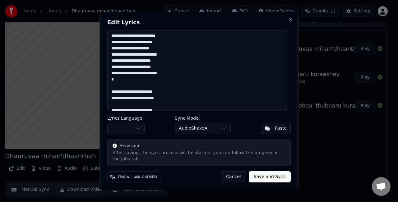
scroll to position [127, 0]
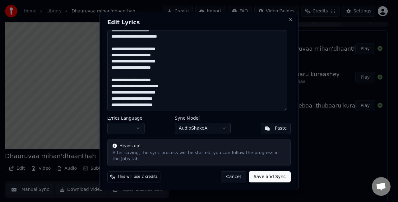
click at [264, 178] on button "Save and Sync" at bounding box center [270, 176] width 42 height 11
type textarea "**********"
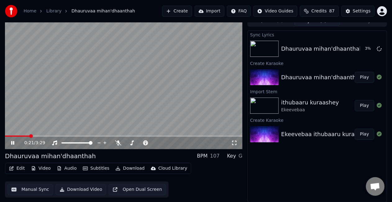
click at [125, 88] on video at bounding box center [124, 83] width 238 height 134
click at [151, 99] on video at bounding box center [124, 83] width 238 height 134
click at [22, 134] on video at bounding box center [124, 83] width 238 height 134
click at [21, 135] on div "0:36 / 3:29" at bounding box center [124, 83] width 238 height 134
click at [16, 135] on video at bounding box center [124, 83] width 238 height 134
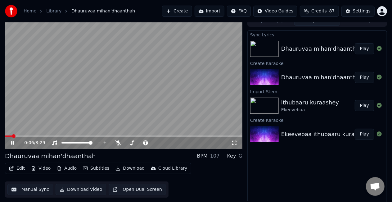
click at [11, 136] on span at bounding box center [8, 135] width 7 height 1
click at [51, 117] on video at bounding box center [124, 83] width 238 height 134
click at [73, 109] on video at bounding box center [124, 83] width 238 height 134
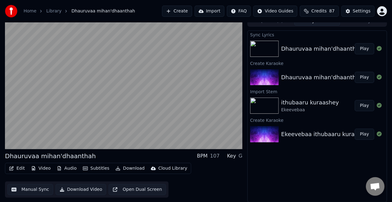
click at [31, 188] on button "Manual Sync" at bounding box center [30, 189] width 46 height 11
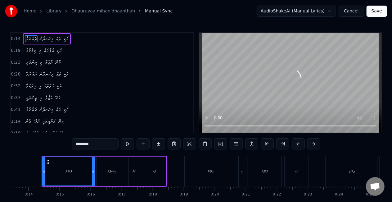
scroll to position [0, 417]
click at [375, 8] on button "Save" at bounding box center [377, 11] width 21 height 11
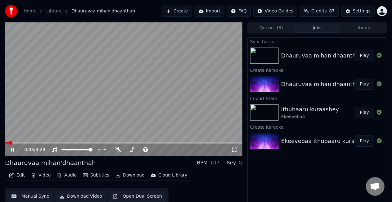
click at [67, 142] on video at bounding box center [124, 89] width 238 height 134
click at [67, 143] on span at bounding box center [124, 142] width 238 height 1
click at [95, 123] on video at bounding box center [124, 89] width 238 height 134
click at [73, 142] on video at bounding box center [124, 89] width 238 height 134
click at [81, 135] on video at bounding box center [124, 89] width 238 height 134
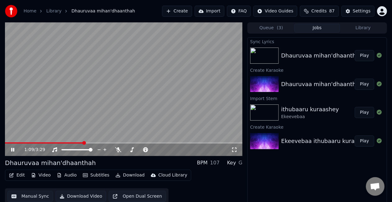
click at [84, 143] on span at bounding box center [124, 142] width 238 height 1
click at [99, 136] on video at bounding box center [124, 89] width 238 height 134
click at [99, 135] on video at bounding box center [124, 89] width 238 height 134
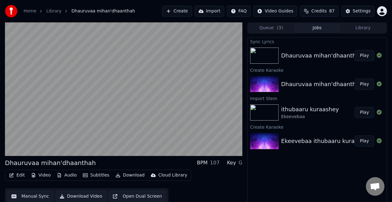
click at [116, 127] on video at bounding box center [124, 89] width 238 height 134
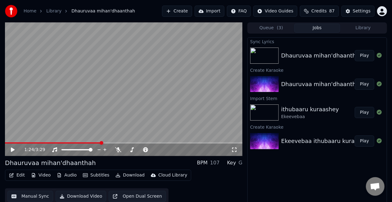
click at [25, 199] on button "Manual Sync" at bounding box center [30, 196] width 46 height 11
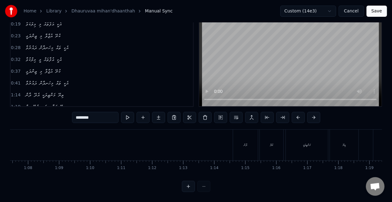
scroll to position [0, 2247]
click at [157, 143] on div "މަންޒިލަކީ" at bounding box center [155, 145] width 8 height 5
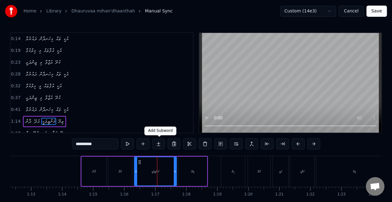
scroll to position [37, 0]
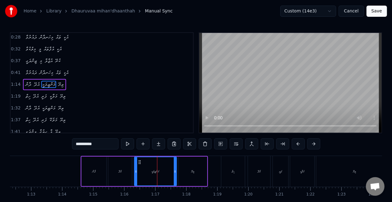
click at [189, 174] on div "ތިޔޭ" at bounding box center [193, 172] width 29 height 30
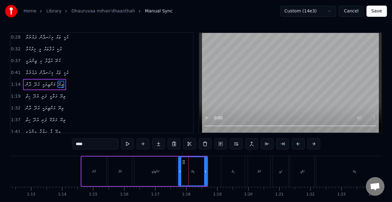
click at [233, 174] on div "ހިތް" at bounding box center [234, 171] width 24 height 31
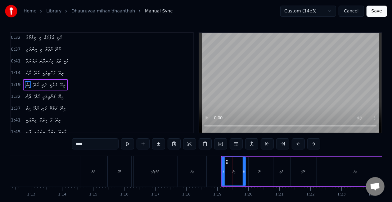
click at [252, 174] on div "އެދޭ" at bounding box center [260, 172] width 22 height 30
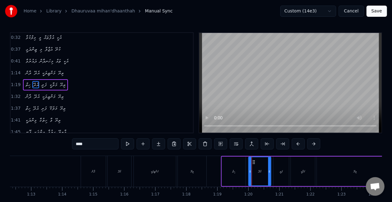
click at [278, 174] on div "ފަރީ" at bounding box center [282, 172] width 16 height 30
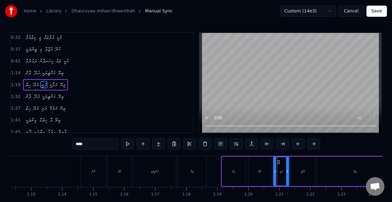
click at [298, 172] on div "މަލާކީ" at bounding box center [303, 172] width 24 height 30
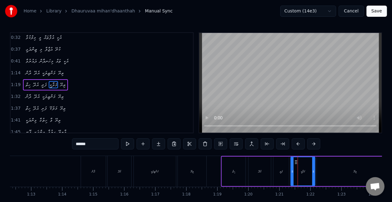
click at [280, 173] on div "ފަރީ" at bounding box center [281, 171] width 3 height 5
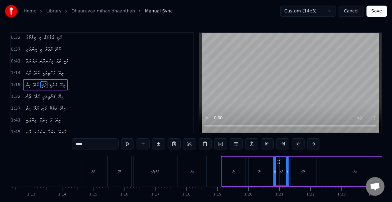
click at [80, 144] on input "****" at bounding box center [95, 143] width 47 height 11
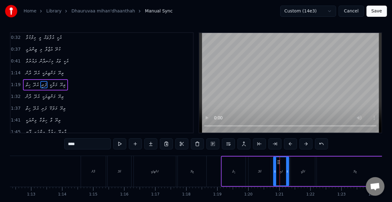
click at [296, 171] on div "މަލާކީ" at bounding box center [303, 172] width 24 height 30
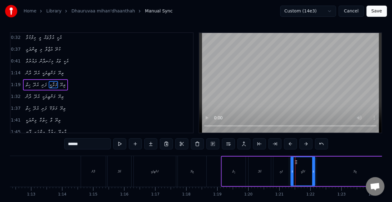
click at [73, 143] on input "******" at bounding box center [87, 143] width 47 height 11
drag, startPoint x: 80, startPoint y: 143, endPoint x: 67, endPoint y: 145, distance: 12.9
click at [67, 145] on input "******" at bounding box center [87, 143] width 47 height 11
type input "******"
click at [123, 144] on button at bounding box center [119, 143] width 13 height 11
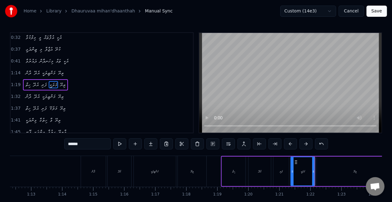
drag, startPoint x: 90, startPoint y: 145, endPoint x: 38, endPoint y: 143, distance: 51.6
click at [38, 143] on div "0:14 ދައުރުވާ މިހަނދާން ތައް އެކީ 0:19 މިލްކުވާ މި އުފާތައް އެކީ 0:23 ޒިންދަގީ …" at bounding box center [196, 125] width 373 height 186
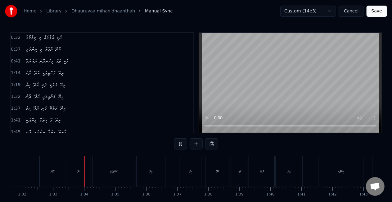
scroll to position [0, 2872]
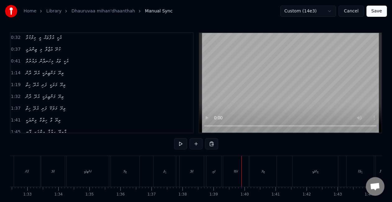
click at [229, 166] on div "މަލެކޭ" at bounding box center [235, 171] width 25 height 31
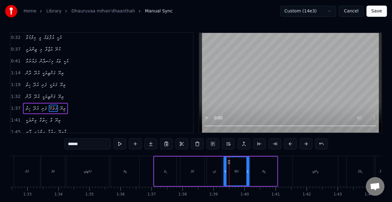
scroll to position [72, 0]
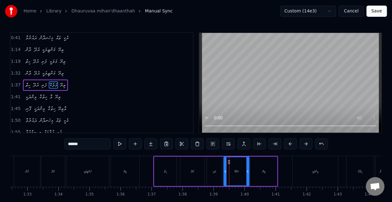
drag, startPoint x: 98, startPoint y: 149, endPoint x: 70, endPoint y: 145, distance: 28.9
click at [70, 145] on div "******" at bounding box center [196, 144] width 264 height 12
click at [85, 145] on input "******" at bounding box center [87, 143] width 47 height 11
drag, startPoint x: 85, startPoint y: 145, endPoint x: 36, endPoint y: 145, distance: 48.8
click at [36, 145] on div "0:14 ދައުރުވާ މިހަނދާން ތައް އެކީ 0:19 މިލްކުވާ މި އުފާތައް އެކީ 0:23 ޒިންދަގީ …" at bounding box center [196, 125] width 373 height 186
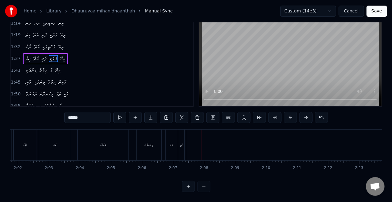
scroll to position [0, 3642]
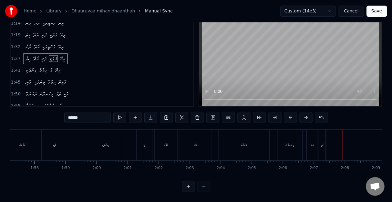
click at [167, 143] on div "އުޖާލާ" at bounding box center [166, 145] width 4 height 5
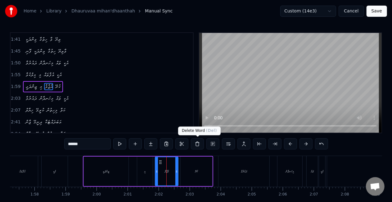
scroll to position [130, 0]
click at [193, 169] on div "ކުރޭ" at bounding box center [197, 172] width 32 height 30
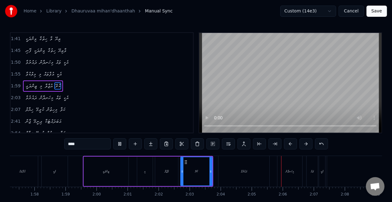
click at [236, 162] on div "ދައުރުވާ" at bounding box center [244, 171] width 51 height 31
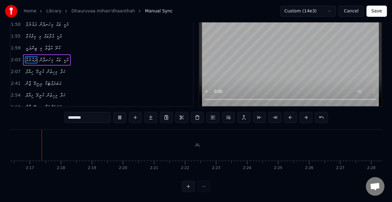
scroll to position [0, 4232]
click at [214, 143] on div "ޚިޔާލް" at bounding box center [202, 145] width 930 height 31
type input "******"
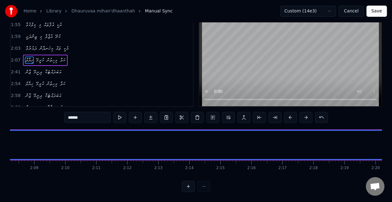
scroll to position [0, 3746]
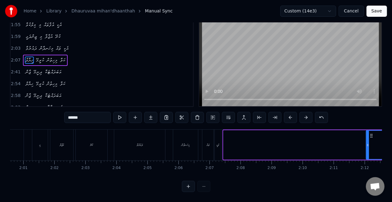
drag, startPoint x: 226, startPoint y: 144, endPoint x: 369, endPoint y: 139, distance: 143.0
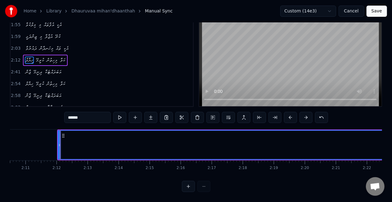
scroll to position [0, 4073]
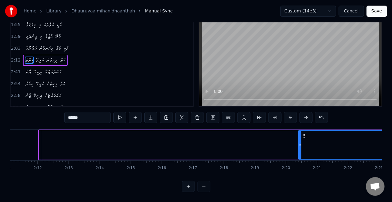
drag, startPoint x: 40, startPoint y: 139, endPoint x: 300, endPoint y: 131, distance: 259.9
click at [300, 131] on div at bounding box center [300, 145] width 2 height 28
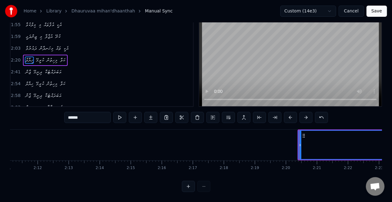
scroll to position [0, 4181]
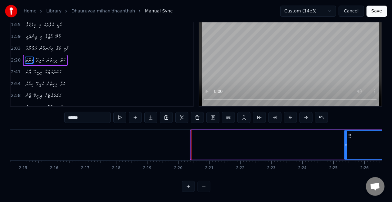
drag, startPoint x: 192, startPoint y: 141, endPoint x: 346, endPoint y: 138, distance: 153.8
click at [346, 143] on icon at bounding box center [346, 145] width 2 height 5
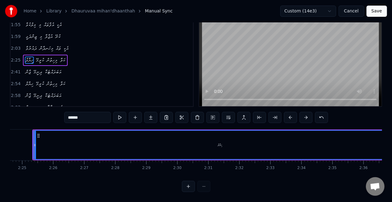
scroll to position [0, 4489]
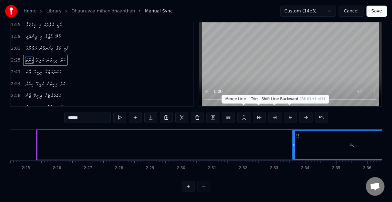
drag, startPoint x: 39, startPoint y: 139, endPoint x: 296, endPoint y: 112, distance: 258.0
click at [296, 112] on div "0:14 ދައުރުވާ މިހަނދާން ތައް އެކީ 0:19 މިލްކުވާ މި އުފާތައް އެކީ 0:23 ޒިންދަގީ …" at bounding box center [196, 99] width 373 height 186
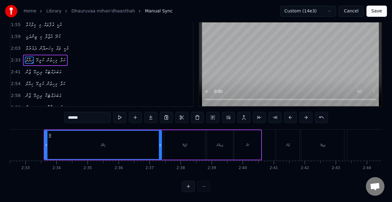
scroll to position [0, 4731]
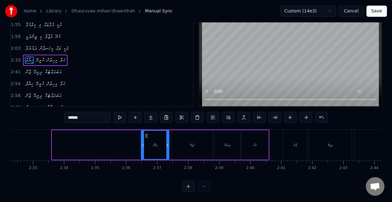
drag, startPoint x: 53, startPoint y: 142, endPoint x: 142, endPoint y: 135, distance: 89.4
click at [142, 135] on div at bounding box center [143, 145] width 2 height 28
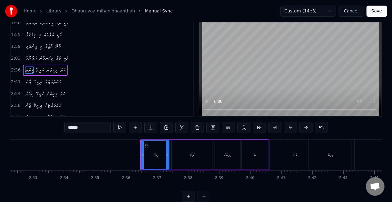
scroll to position [0, 0]
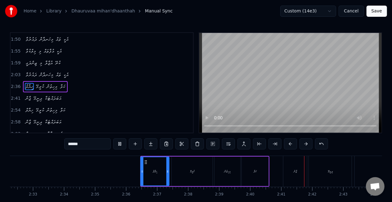
click at [142, 167] on div at bounding box center [142, 171] width 2 height 28
click at [139, 167] on div at bounding box center [140, 171] width 2 height 28
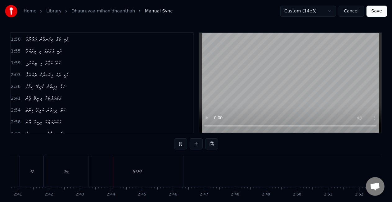
scroll to position [0, 5048]
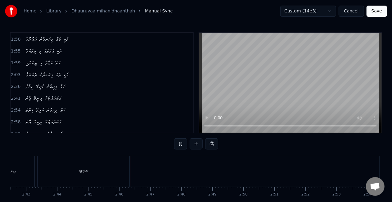
click at [99, 169] on div "އަބަދައްޓަކާ" at bounding box center [84, 171] width 92 height 31
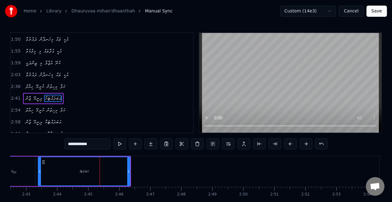
scroll to position [165, 0]
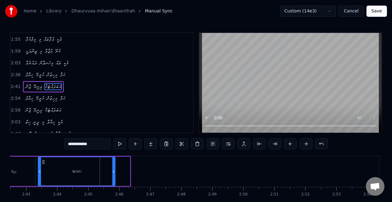
drag, startPoint x: 129, startPoint y: 173, endPoint x: 114, endPoint y: 171, distance: 15.0
click at [114, 171] on icon at bounding box center [113, 171] width 2 height 5
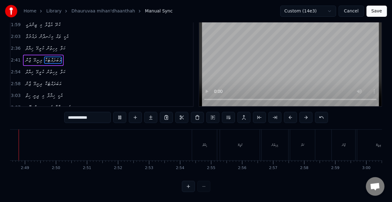
scroll to position [0, 5209]
click at [232, 144] on div "ޚިޔާލް" at bounding box center [231, 145] width 25 height 31
type input "******"
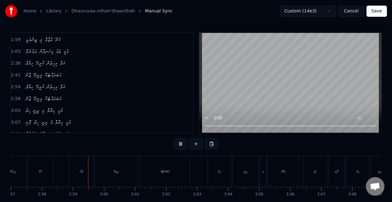
scroll to position [0, 5526]
click at [144, 175] on div "އަބަދައްޓަކާ" at bounding box center [137, 171] width 50 height 31
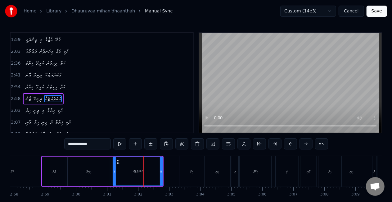
scroll to position [188, 0]
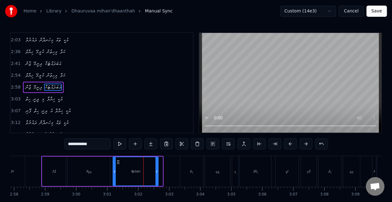
drag, startPoint x: 160, startPoint y: 175, endPoint x: 155, endPoint y: 173, distance: 5.5
click at [156, 173] on div at bounding box center [157, 171] width 2 height 28
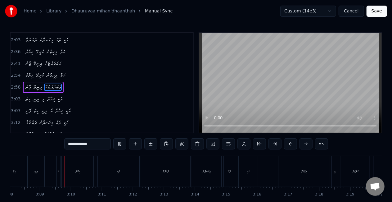
scroll to position [0, 5844]
click at [149, 176] on div "ދައުރުވާ" at bounding box center [163, 171] width 49 height 31
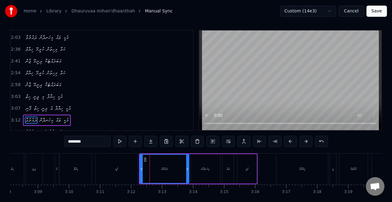
scroll to position [202, 0]
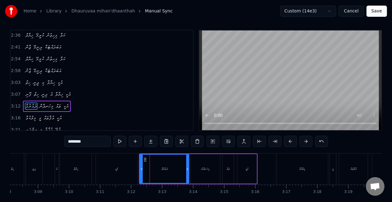
click at [58, 174] on div "އެ" at bounding box center [57, 168] width 4 height 31
type input "**"
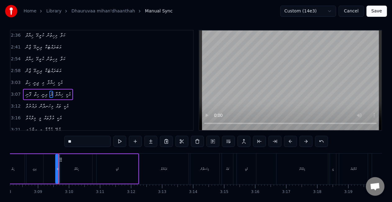
scroll to position [0, 0]
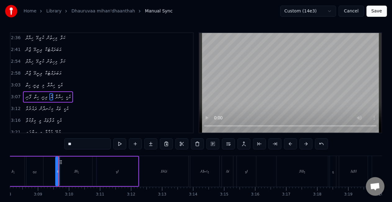
click at [50, 167] on div "ފޮނި ހިތް ދިނީ އެ ޚިޔާލާ އެކީ" at bounding box center [61, 171] width 156 height 31
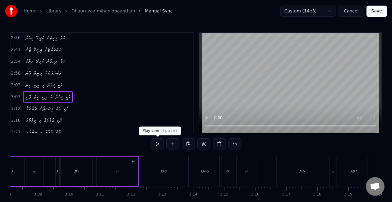
click at [156, 143] on button at bounding box center [157, 143] width 13 height 11
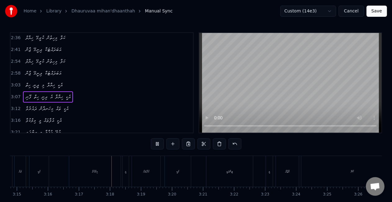
scroll to position [0, 6104]
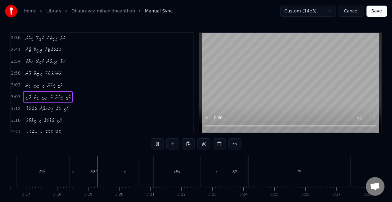
click at [35, 171] on div "މިލްކުވާ" at bounding box center [42, 171] width 52 height 31
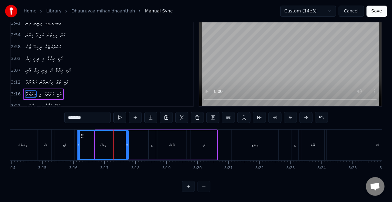
scroll to position [0, 6023]
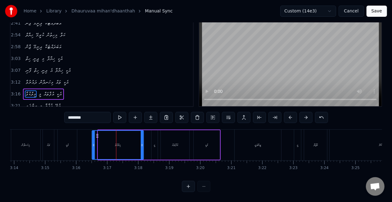
drag, startPoint x: 79, startPoint y: 131, endPoint x: 96, endPoint y: 129, distance: 17.6
click at [96, 133] on icon at bounding box center [97, 135] width 5 height 5
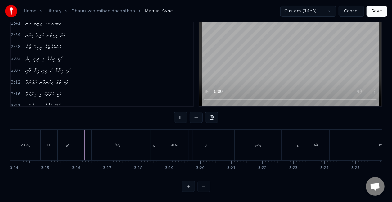
click at [154, 143] on div "މީ" at bounding box center [154, 145] width 2 height 5
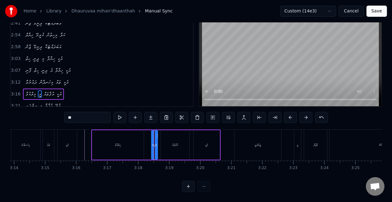
scroll to position [14, 0]
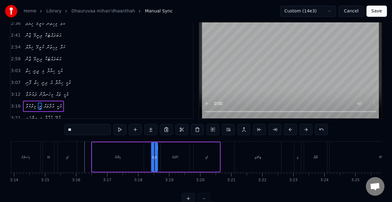
drag, startPoint x: 94, startPoint y: 129, endPoint x: 61, endPoint y: 132, distance: 33.4
click at [61, 132] on div "0:14 ދައުރުވާ މިހަނދާން ތައް އެކީ 0:19 މިލްކުވާ މި އުފާތައް އެކީ 0:23 ޒިންދަގީ …" at bounding box center [196, 111] width 373 height 186
click at [237, 152] on div "ޒިންދަގީ" at bounding box center [258, 157] width 47 height 31
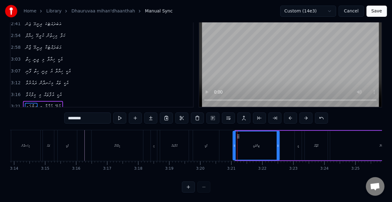
click at [240, 134] on icon at bounding box center [238, 136] width 5 height 5
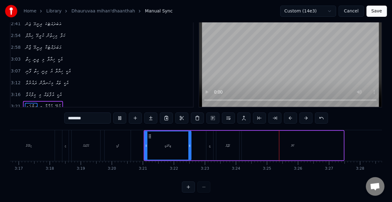
scroll to position [0, 6122]
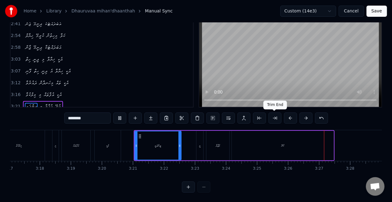
click at [285, 147] on div "ކުރޭ" at bounding box center [283, 146] width 102 height 30
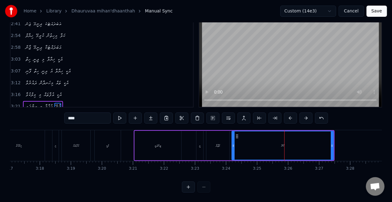
drag, startPoint x: 76, startPoint y: 116, endPoint x: 85, endPoint y: 117, distance: 9.0
click at [85, 117] on input "****" at bounding box center [87, 117] width 47 height 11
drag, startPoint x: 333, startPoint y: 142, endPoint x: 308, endPoint y: 140, distance: 25.2
click at [308, 140] on div at bounding box center [307, 145] width 2 height 28
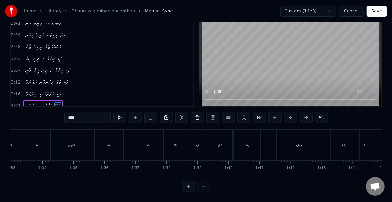
scroll to position [0, 2873]
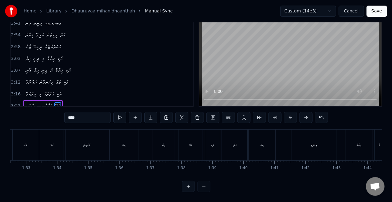
click at [162, 142] on div "ހިތް" at bounding box center [164, 145] width 22 height 31
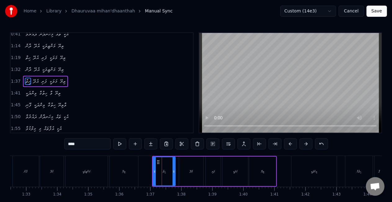
scroll to position [72, 0]
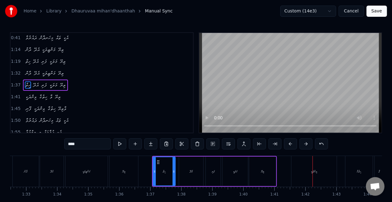
click at [295, 178] on div "ވިންދަކީ" at bounding box center [314, 171] width 45 height 31
type input "********"
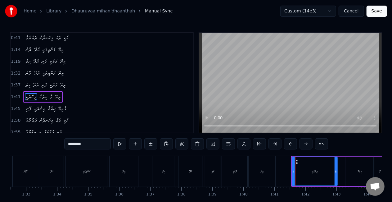
scroll to position [83, 0]
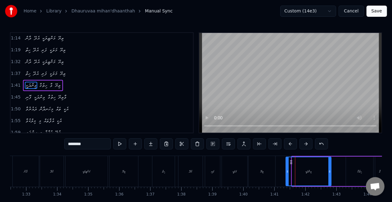
drag, startPoint x: 299, startPoint y: 162, endPoint x: 293, endPoint y: 158, distance: 7.2
click at [293, 158] on div "ވިންދަކީ" at bounding box center [309, 171] width 45 height 28
click at [281, 164] on div at bounding box center [384, 171] width 6494 height 31
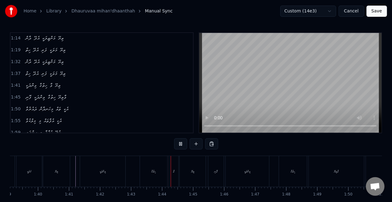
scroll to position [0, 3190]
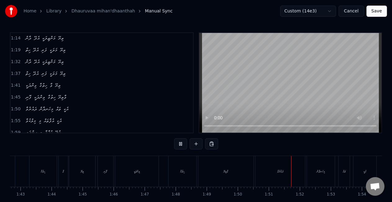
click at [266, 169] on div "ދައުރުވާ" at bounding box center [281, 171] width 50 height 31
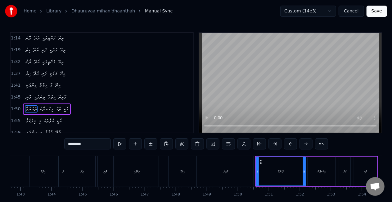
scroll to position [107, 0]
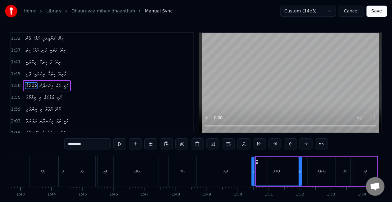
drag, startPoint x: 260, startPoint y: 162, endPoint x: 256, endPoint y: 159, distance: 5.2
click at [256, 160] on icon at bounding box center [257, 162] width 5 height 5
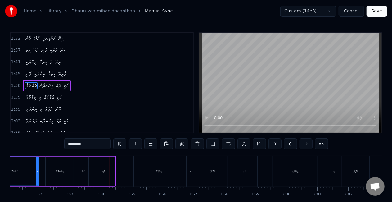
scroll to position [0, 3504]
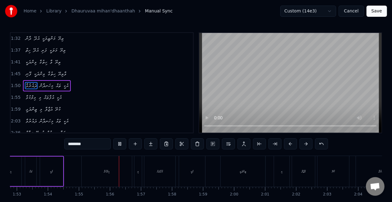
click at [111, 176] on div "މިލްކުވާ" at bounding box center [107, 171] width 50 height 31
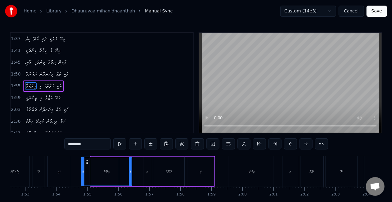
scroll to position [0, 3493]
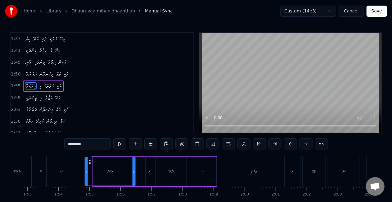
click at [88, 162] on icon at bounding box center [90, 162] width 5 height 5
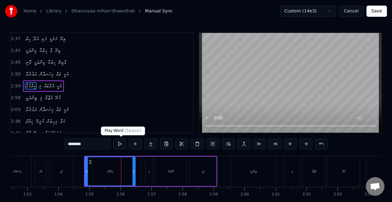
click at [117, 144] on button at bounding box center [119, 143] width 13 height 11
click at [112, 174] on div "މިލްކުވާ" at bounding box center [110, 171] width 50 height 28
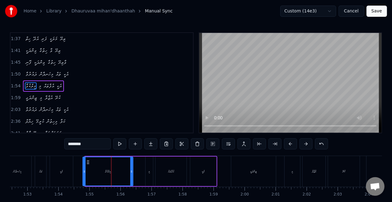
click at [87, 161] on icon at bounding box center [87, 162] width 5 height 5
click at [89, 166] on div "މިލްކުވާ" at bounding box center [108, 171] width 50 height 28
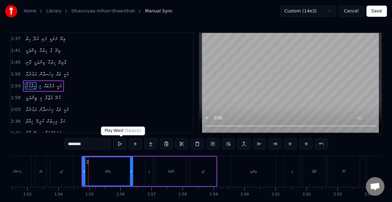
click at [116, 144] on button at bounding box center [119, 143] width 13 height 11
click at [119, 144] on button at bounding box center [119, 143] width 13 height 11
drag, startPoint x: 91, startPoint y: 162, endPoint x: 86, endPoint y: 160, distance: 4.5
click at [86, 160] on div "މިލްކުވާ" at bounding box center [108, 171] width 50 height 28
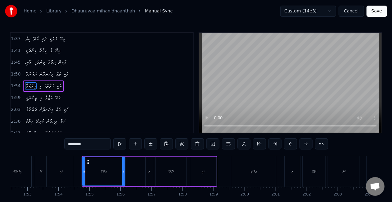
drag, startPoint x: 132, startPoint y: 175, endPoint x: 124, endPoint y: 174, distance: 7.8
click at [124, 174] on div at bounding box center [123, 171] width 2 height 28
click at [91, 171] on div "މިލްކުވާ" at bounding box center [104, 171] width 42 height 28
drag, startPoint x: 123, startPoint y: 173, endPoint x: 126, endPoint y: 174, distance: 3.3
click at [126, 174] on div at bounding box center [127, 171] width 2 height 28
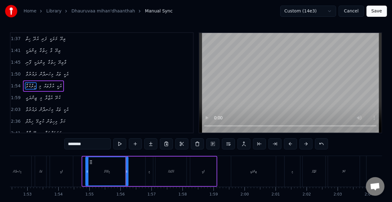
drag, startPoint x: 85, startPoint y: 171, endPoint x: 88, endPoint y: 173, distance: 3.3
click at [88, 173] on icon at bounding box center [87, 171] width 2 height 5
click at [124, 173] on div "މިލްކުވާ" at bounding box center [107, 171] width 42 height 28
click at [320, 144] on button at bounding box center [321, 143] width 13 height 11
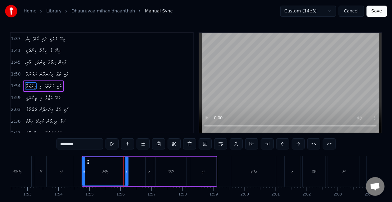
click at [320, 144] on div "********" at bounding box center [197, 143] width 280 height 11
click at [317, 144] on button at bounding box center [314, 143] width 13 height 11
click at [316, 144] on button at bounding box center [314, 143] width 13 height 11
click at [94, 171] on div "މިލްކުވާ" at bounding box center [108, 171] width 50 height 28
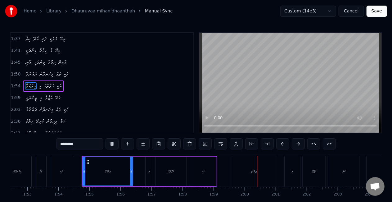
click at [259, 169] on div "ޒިންދަގީ" at bounding box center [253, 171] width 45 height 31
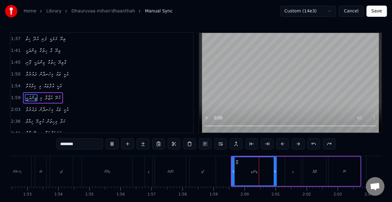
scroll to position [130, 0]
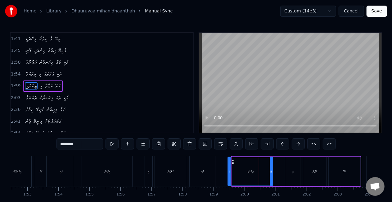
drag, startPoint x: 239, startPoint y: 161, endPoint x: 235, endPoint y: 159, distance: 4.3
click at [235, 160] on icon at bounding box center [233, 162] width 5 height 5
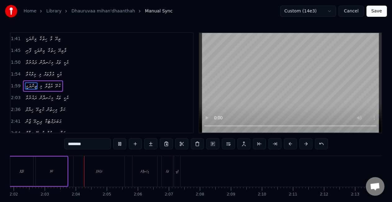
scroll to position [0, 3807]
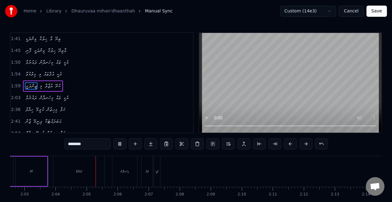
click at [88, 175] on div "ދައުރުވާ" at bounding box center [78, 171] width 51 height 31
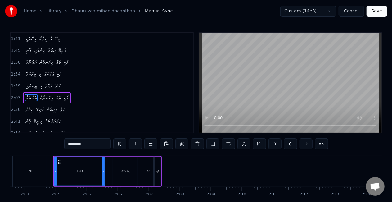
type input "********"
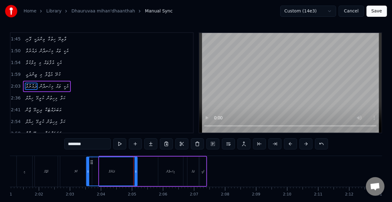
scroll to position [0, 3759]
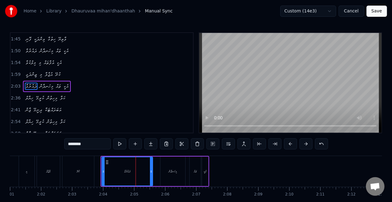
drag, startPoint x: 60, startPoint y: 163, endPoint x: 108, endPoint y: 161, distance: 48.2
click at [108, 161] on icon at bounding box center [107, 162] width 5 height 5
click at [120, 144] on button at bounding box center [119, 143] width 13 height 11
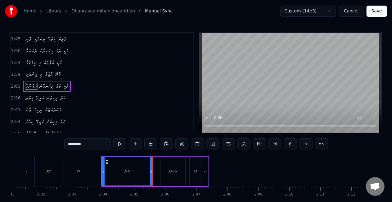
click at [113, 138] on button at bounding box center [119, 143] width 13 height 11
drag, startPoint x: 150, startPoint y: 173, endPoint x: 145, endPoint y: 171, distance: 5.4
click at [146, 171] on icon at bounding box center [147, 171] width 2 height 5
click at [110, 168] on div "ދައުރުވާ" at bounding box center [124, 171] width 45 height 28
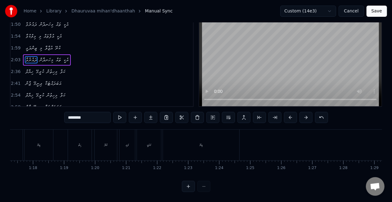
scroll to position [0, 2229]
click at [115, 146] on div "ދާން" at bounding box center [110, 145] width 25 height 31
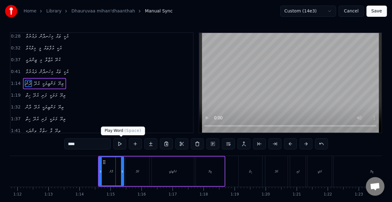
scroll to position [37, 0]
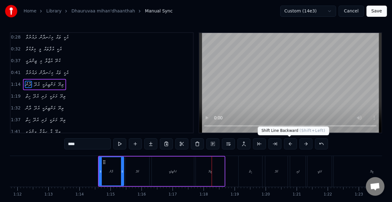
click at [288, 144] on button at bounding box center [290, 143] width 13 height 11
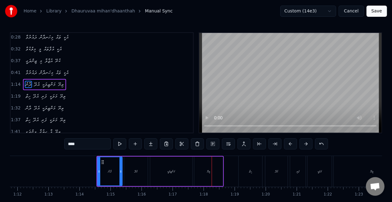
click at [106, 165] on div "ދާން" at bounding box center [110, 171] width 24 height 28
click at [250, 167] on div "ހިތް" at bounding box center [251, 171] width 24 height 31
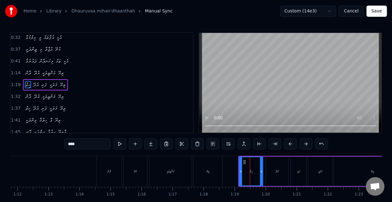
scroll to position [48, 0]
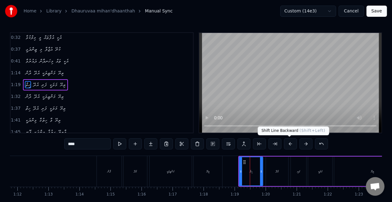
click at [290, 142] on button at bounding box center [290, 143] width 13 height 11
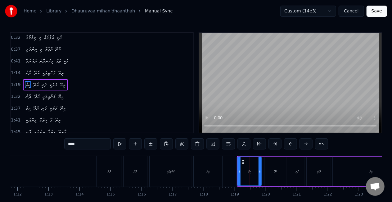
click at [290, 142] on button at bounding box center [290, 143] width 13 height 11
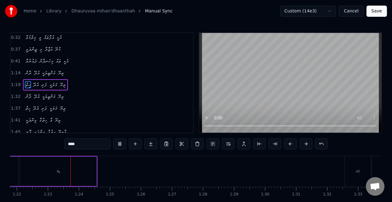
scroll to position [0, 2548]
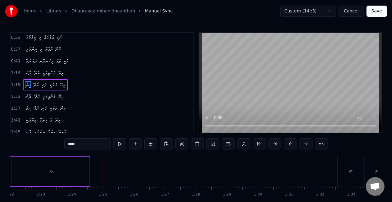
click at [344, 171] on div "ދާން" at bounding box center [351, 171] width 26 height 31
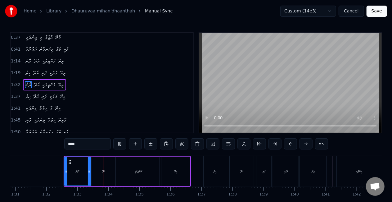
scroll to position [0, 2867]
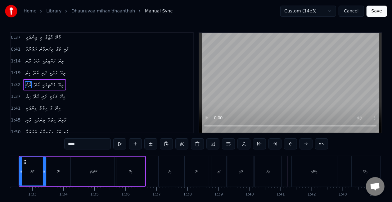
click at [304, 164] on div "ވިންދަކީ" at bounding box center [314, 171] width 45 height 31
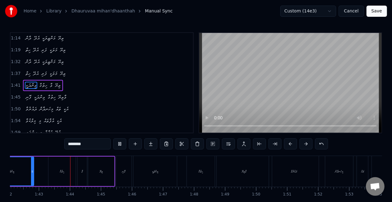
scroll to position [0, 3181]
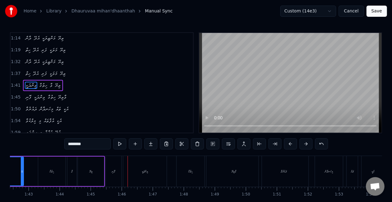
click at [115, 173] on div "ފޮނި" at bounding box center [113, 171] width 3 height 5
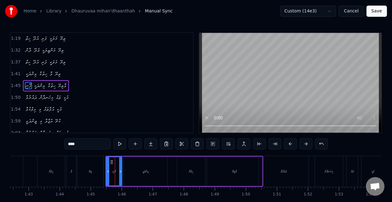
scroll to position [95, 0]
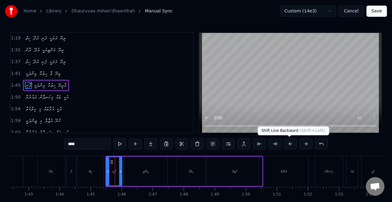
click at [289, 144] on button at bounding box center [290, 143] width 13 height 11
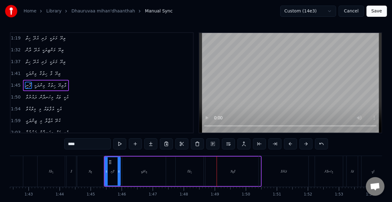
click at [199, 163] on div "ހިތުގާ" at bounding box center [190, 172] width 28 height 30
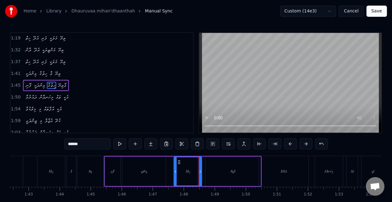
click at [181, 161] on icon at bounding box center [179, 162] width 5 height 5
click at [274, 171] on div "ދައުރުވާ" at bounding box center [284, 171] width 50 height 31
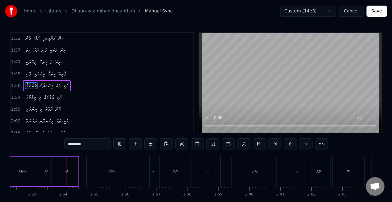
scroll to position [0, 3495]
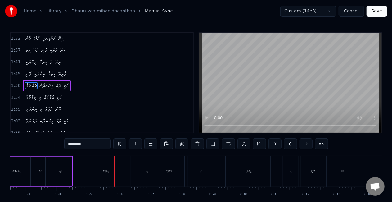
click at [118, 167] on div "މިލްކުވާ" at bounding box center [105, 171] width 50 height 31
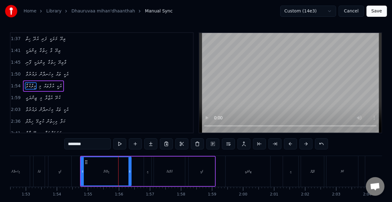
scroll to position [118, 0]
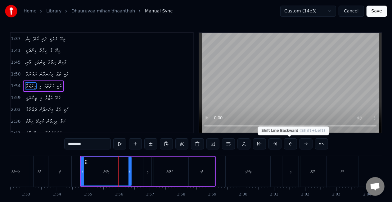
click at [286, 144] on button at bounding box center [290, 143] width 13 height 11
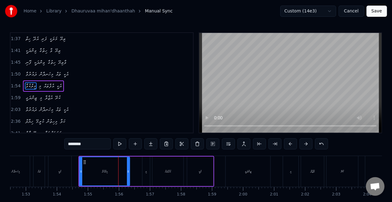
click at [286, 144] on button at bounding box center [290, 143] width 13 height 11
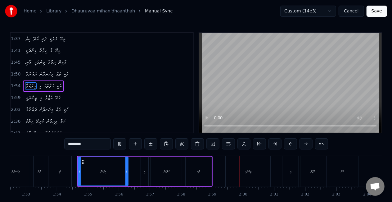
click at [249, 167] on div "ޒިންދަގީ" at bounding box center [248, 171] width 45 height 31
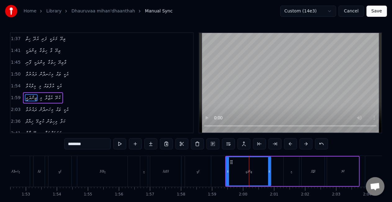
scroll to position [130, 0]
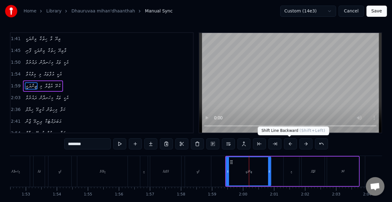
click at [291, 141] on button at bounding box center [290, 143] width 13 height 11
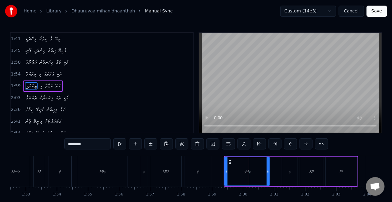
click at [291, 141] on button at bounding box center [290, 143] width 13 height 11
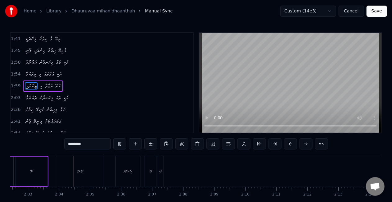
scroll to position [0, 3810]
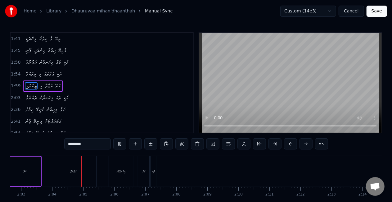
drag, startPoint x: 79, startPoint y: 175, endPoint x: 83, endPoint y: 171, distance: 5.3
click at [79, 175] on div "ދައުރުވާ" at bounding box center [73, 171] width 46 height 31
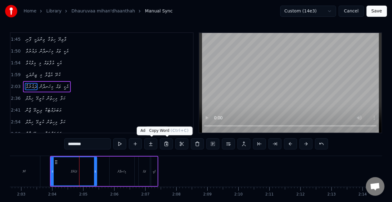
scroll to position [141, 0]
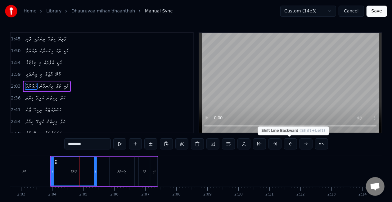
click at [291, 143] on button at bounding box center [290, 143] width 13 height 11
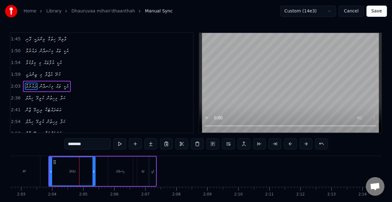
click at [291, 143] on button at bounding box center [290, 143] width 13 height 11
click at [151, 173] on div "އެކީ" at bounding box center [151, 171] width 3 height 5
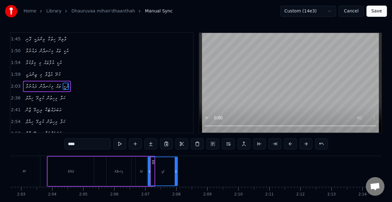
drag, startPoint x: 153, startPoint y: 170, endPoint x: 177, endPoint y: 170, distance: 23.3
click at [177, 170] on icon at bounding box center [176, 171] width 2 height 5
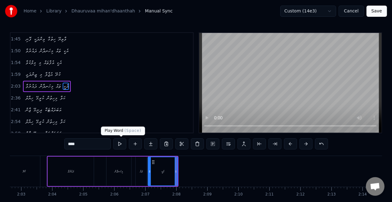
click at [120, 141] on button at bounding box center [119, 143] width 13 height 11
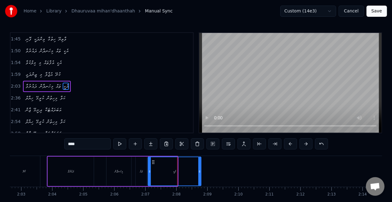
drag, startPoint x: 176, startPoint y: 171, endPoint x: 198, endPoint y: 170, distance: 21.5
click at [200, 170] on icon at bounding box center [200, 171] width 2 height 5
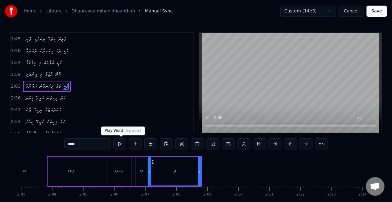
click at [124, 143] on button at bounding box center [119, 143] width 13 height 11
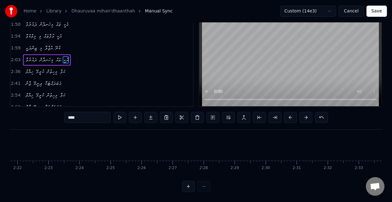
scroll to position [0, 4709]
click at [172, 140] on div "ޚިޔާލް" at bounding box center [175, 145] width 31 height 31
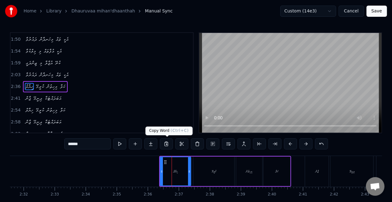
scroll to position [153, 0]
click at [322, 169] on div "ޖާން" at bounding box center [317, 171] width 24 height 31
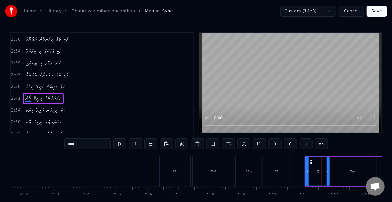
scroll to position [165, 0]
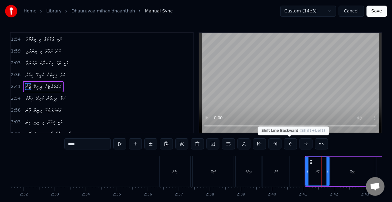
click at [288, 146] on button at bounding box center [290, 143] width 13 height 11
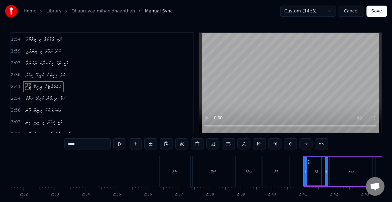
click at [288, 145] on button at bounding box center [290, 143] width 13 height 11
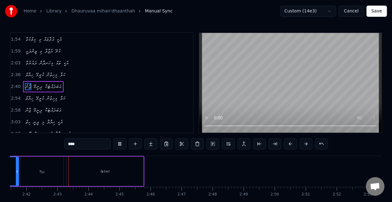
scroll to position [0, 5023]
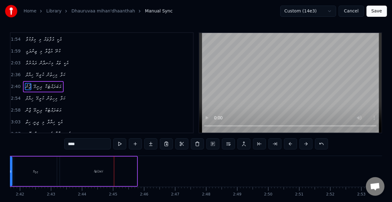
click at [131, 171] on div "އަބަދައްޓަކާ" at bounding box center [98, 172] width 77 height 30
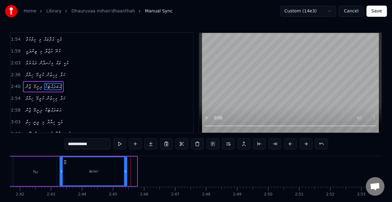
drag, startPoint x: 135, startPoint y: 175, endPoint x: 125, endPoint y: 173, distance: 10.1
click at [125, 173] on div at bounding box center [125, 171] width 2 height 28
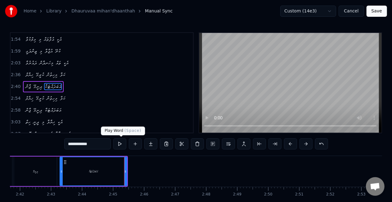
click at [117, 146] on button at bounding box center [119, 143] width 13 height 11
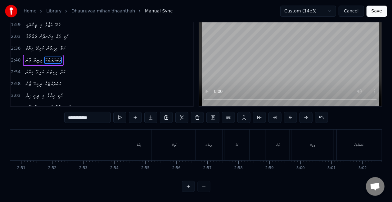
scroll to position [0, 5157]
click at [283, 147] on div "ޚިޔާލް" at bounding box center [283, 145] width 25 height 31
type input "******"
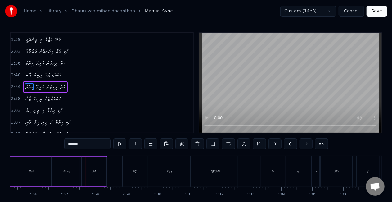
scroll to position [0, 5473]
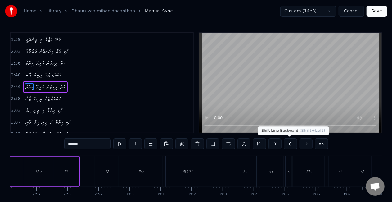
click at [287, 142] on button at bounding box center [290, 143] width 13 height 11
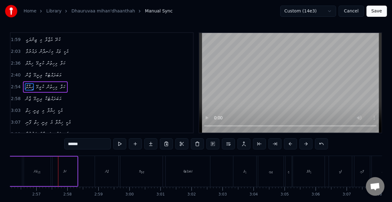
click at [287, 142] on button at bounding box center [290, 143] width 13 height 11
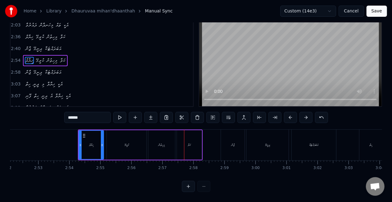
scroll to position [0, 5321]
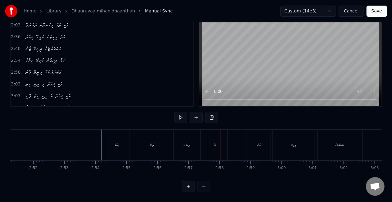
click at [182, 147] on div "މިހިތުން" at bounding box center [187, 145] width 27 height 31
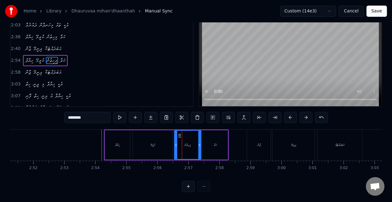
scroll to position [0, 0]
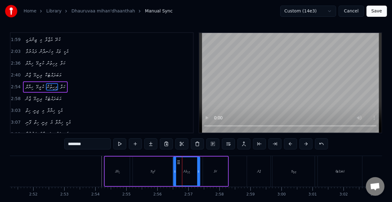
click at [178, 160] on icon at bounding box center [178, 162] width 5 height 5
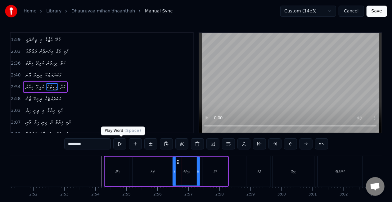
click at [126, 144] on button at bounding box center [119, 143] width 13 height 11
click at [256, 160] on div "ޖާން" at bounding box center [259, 171] width 24 height 31
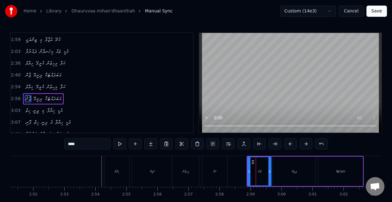
scroll to position [188, 0]
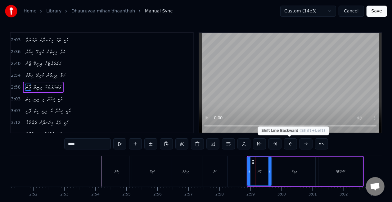
click at [289, 144] on button at bounding box center [290, 143] width 13 height 11
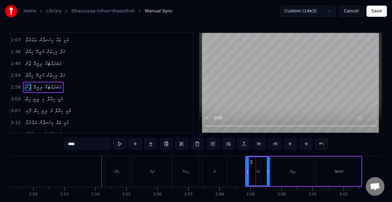
click at [289, 144] on button at bounding box center [290, 143] width 13 height 11
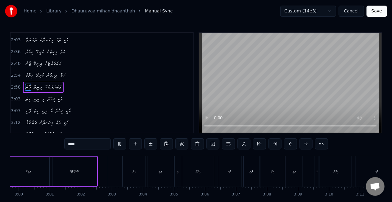
scroll to position [0, 5636]
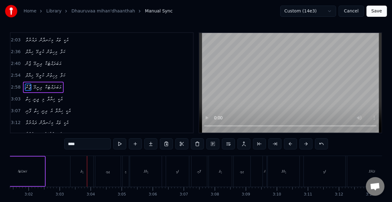
click at [74, 185] on div "ހިތް" at bounding box center [82, 171] width 23 height 31
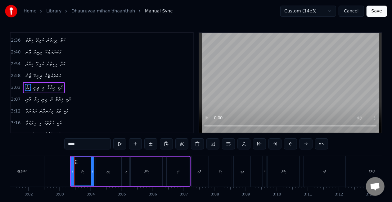
scroll to position [199, 0]
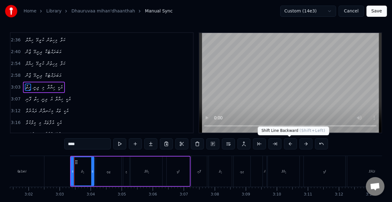
click at [292, 142] on button at bounding box center [290, 143] width 13 height 11
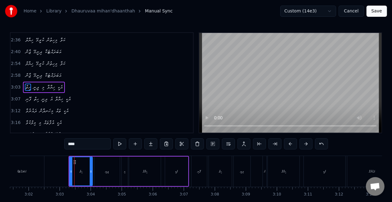
click at [292, 142] on button at bounding box center [290, 143] width 13 height 11
click at [198, 169] on div "ފޮނި" at bounding box center [199, 171] width 3 height 5
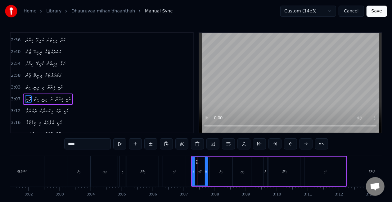
scroll to position [202, 0]
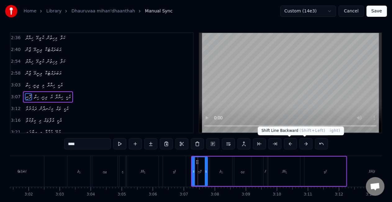
click at [289, 145] on button at bounding box center [290, 143] width 13 height 11
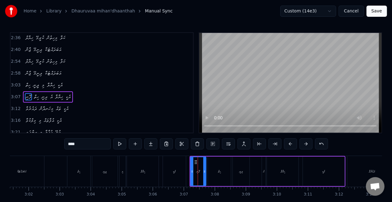
click at [289, 142] on button at bounding box center [290, 143] width 13 height 11
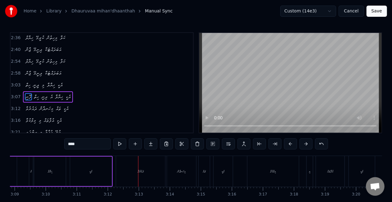
scroll to position [0, 5955]
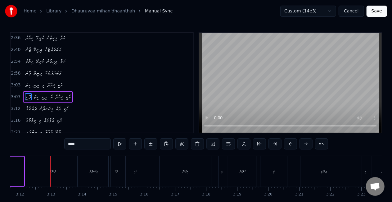
click at [67, 167] on div "ދައުރުވާ" at bounding box center [52, 171] width 49 height 31
type input "********"
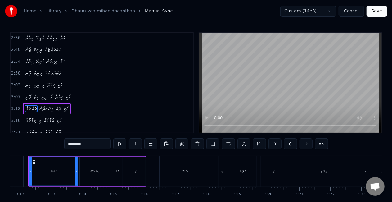
scroll to position [2, 0]
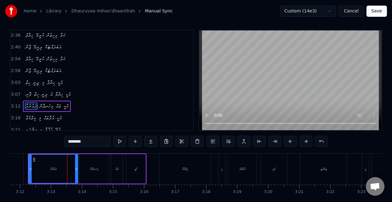
click at [289, 141] on button at bounding box center [290, 141] width 13 height 11
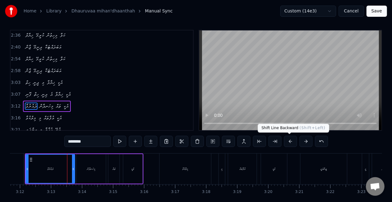
click at [290, 142] on button at bounding box center [290, 141] width 13 height 11
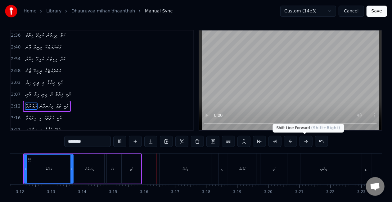
click at [304, 140] on button at bounding box center [306, 141] width 13 height 11
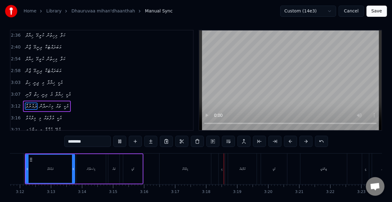
click at [300, 136] on button at bounding box center [306, 141] width 13 height 11
click at [40, 171] on div "ދައުރުވާ" at bounding box center [52, 169] width 48 height 28
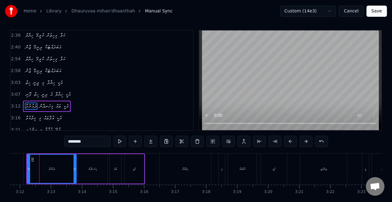
scroll to position [0, 5953]
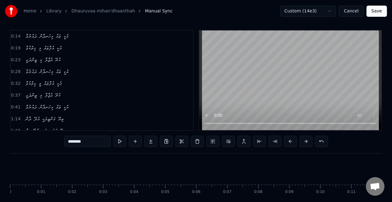
scroll to position [0, 5953]
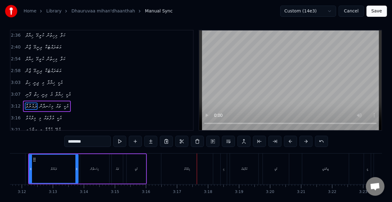
click at [170, 161] on div "މިލްކުވާ" at bounding box center [188, 168] width 52 height 31
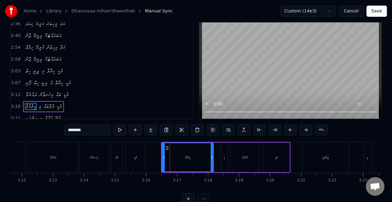
scroll to position [14, 0]
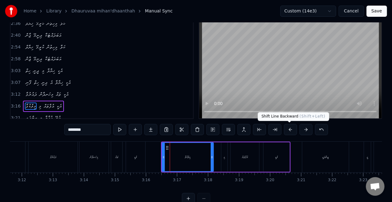
click at [289, 131] on button at bounding box center [290, 129] width 13 height 11
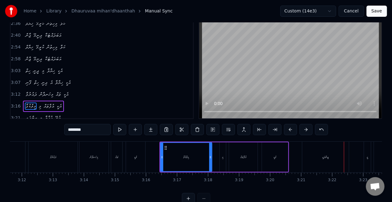
click at [313, 161] on div "ޒިންދަގީ" at bounding box center [326, 157] width 47 height 31
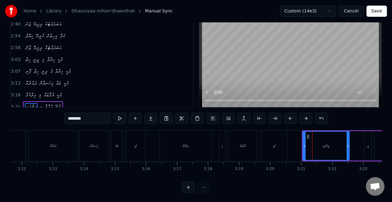
scroll to position [26, 0]
click at [290, 121] on button at bounding box center [290, 117] width 13 height 11
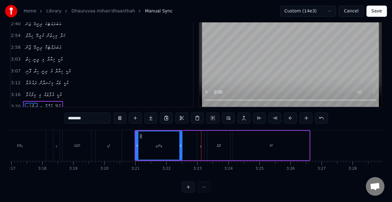
scroll to position [0, 6122]
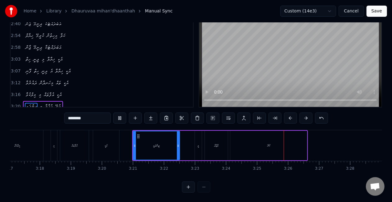
click at [197, 141] on div "މީ" at bounding box center [198, 146] width 7 height 30
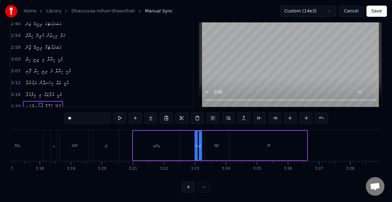
drag, startPoint x: 96, startPoint y: 125, endPoint x: 89, endPoint y: 124, distance: 6.4
click at [90, 124] on div "0:14 ދައުރުވާ މިހަނދާން ތައް އެކީ 0:19 މިލްކުވާ މި އުފާތައް އެކީ 0:23 ޒިންދަގީ …" at bounding box center [196, 100] width 373 height 186
drag, startPoint x: 88, startPoint y: 117, endPoint x: 52, endPoint y: 121, distance: 36.8
click at [52, 121] on div "0:14 ދައުރުވާ މިހަނދާން ތައް އެކީ 0:19 މިލްކުވާ މި އުފާތައް އެކީ 0:23 ޒިންދަގީ …" at bounding box center [196, 100] width 373 height 186
click at [246, 148] on div "ކުރޭ" at bounding box center [269, 146] width 77 height 30
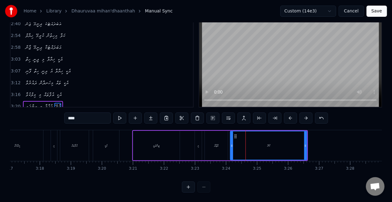
drag, startPoint x: 91, startPoint y: 119, endPoint x: 32, endPoint y: 118, distance: 59.0
click at [32, 118] on div "0:14 ދައުރުވާ މިހަނދާން ތައް އެކީ 0:19 މިލްކުވާ މި އުފާތައް އެކީ 0:23 ޒިންދަގީ …" at bounding box center [196, 100] width 373 height 186
type input "****"
click at [372, 12] on button "Save" at bounding box center [377, 11] width 21 height 11
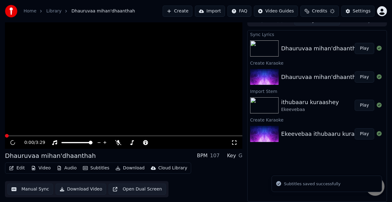
scroll to position [7, 0]
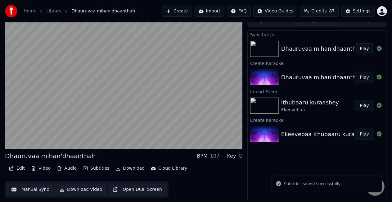
click at [366, 49] on button "Play" at bounding box center [365, 48] width 20 height 11
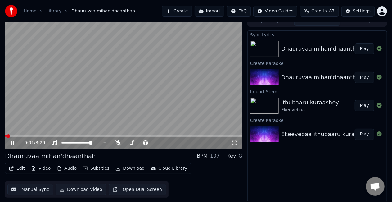
click at [29, 135] on span at bounding box center [124, 135] width 238 height 1
click at [37, 190] on button "Manual Sync" at bounding box center [30, 189] width 46 height 11
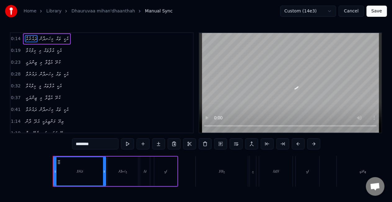
scroll to position [0, 417]
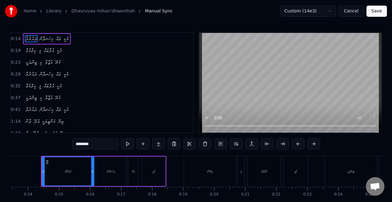
click at [61, 173] on div "ދައުރުވާ" at bounding box center [68, 171] width 52 height 28
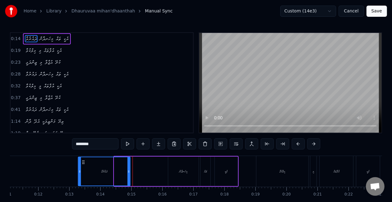
scroll to position [0, 341]
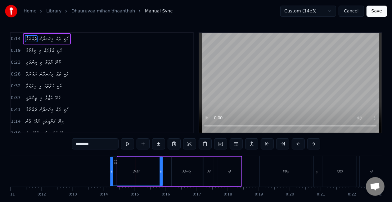
drag, startPoint x: 48, startPoint y: 160, endPoint x: 117, endPoint y: 159, distance: 68.4
click at [117, 160] on icon at bounding box center [115, 162] width 5 height 5
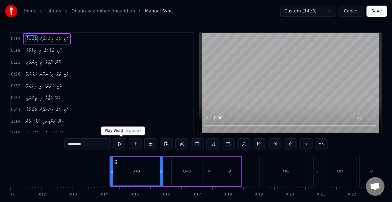
click at [117, 144] on button at bounding box center [119, 143] width 13 height 11
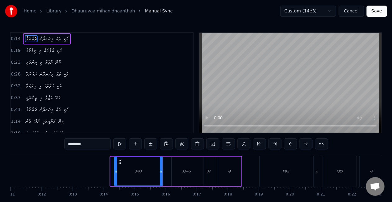
drag, startPoint x: 112, startPoint y: 173, endPoint x: 116, endPoint y: 173, distance: 4.0
click at [116, 173] on icon at bounding box center [116, 171] width 2 height 5
click at [121, 142] on button at bounding box center [119, 143] width 13 height 11
drag, startPoint x: 121, startPoint y: 161, endPoint x: 117, endPoint y: 160, distance: 4.1
click at [117, 160] on icon at bounding box center [115, 162] width 5 height 5
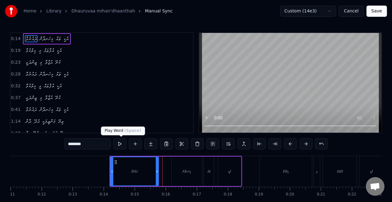
click at [121, 144] on button at bounding box center [119, 143] width 13 height 11
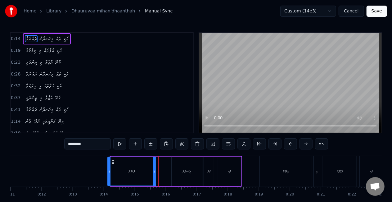
drag, startPoint x: 116, startPoint y: 161, endPoint x: 112, endPoint y: 160, distance: 3.5
click at [112, 160] on icon at bounding box center [113, 162] width 5 height 5
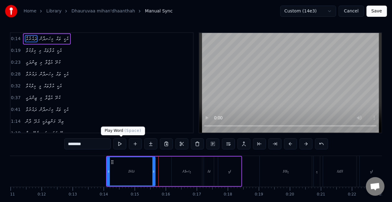
click at [120, 144] on button at bounding box center [119, 143] width 13 height 11
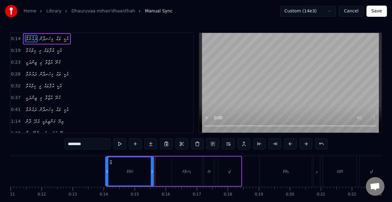
click at [111, 161] on icon at bounding box center [111, 162] width 5 height 5
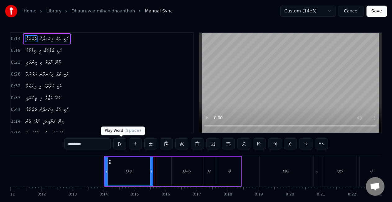
click at [119, 143] on button at bounding box center [119, 143] width 13 height 11
click at [272, 168] on div "މިލްކުވާ" at bounding box center [286, 171] width 52 height 31
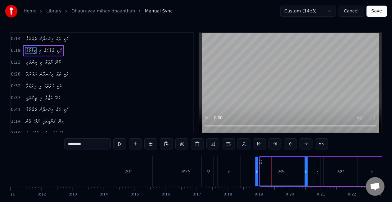
drag, startPoint x: 264, startPoint y: 161, endPoint x: 259, endPoint y: 158, distance: 5.7
click at [259, 158] on div "މިލްކުވާ" at bounding box center [282, 171] width 52 height 28
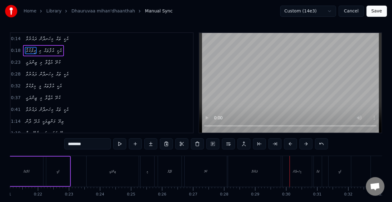
scroll to position [32, 0]
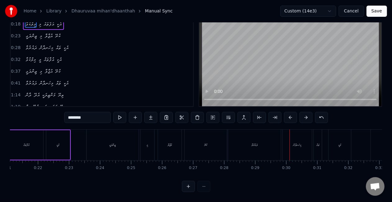
click at [268, 135] on div "ދައުރުވާ" at bounding box center [254, 145] width 53 height 31
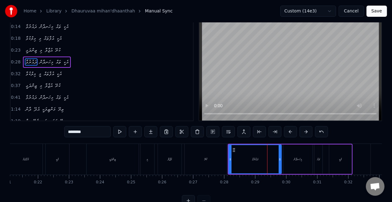
scroll to position [0, 0]
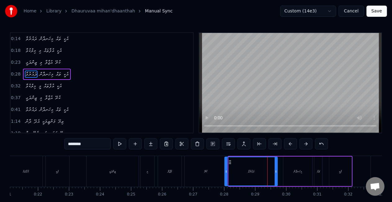
drag, startPoint x: 234, startPoint y: 160, endPoint x: 230, endPoint y: 159, distance: 4.1
click at [230, 160] on icon at bounding box center [230, 162] width 5 height 5
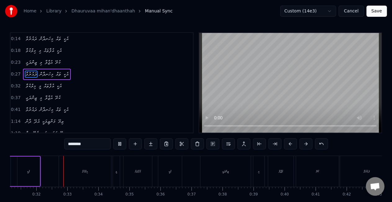
scroll to position [0, 972]
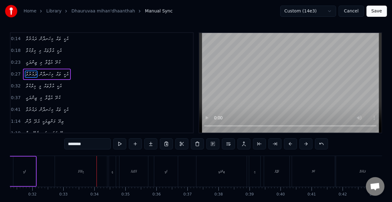
click at [68, 177] on div "މިލްކުވާ" at bounding box center [81, 171] width 52 height 31
type input "********"
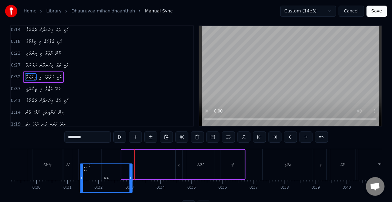
scroll to position [20, 0]
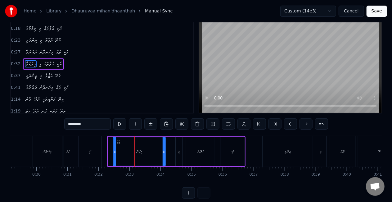
drag, startPoint x: 112, startPoint y: 142, endPoint x: 117, endPoint y: 142, distance: 5.3
click at [117, 142] on icon at bounding box center [118, 142] width 5 height 5
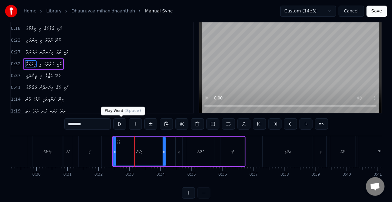
click at [121, 125] on button at bounding box center [119, 123] width 13 height 11
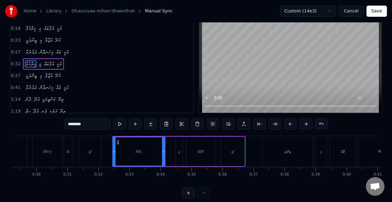
click at [117, 140] on icon at bounding box center [118, 142] width 5 height 5
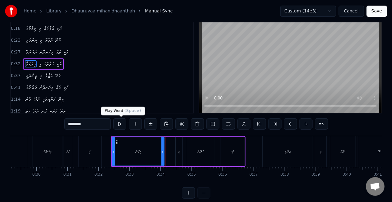
click at [120, 125] on button at bounding box center [119, 123] width 13 height 11
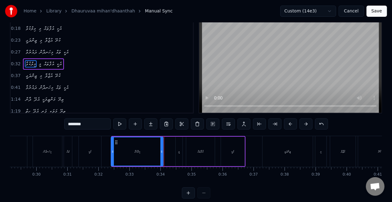
click at [117, 140] on icon at bounding box center [116, 142] width 5 height 5
click at [122, 124] on button at bounding box center [119, 123] width 13 height 11
click at [114, 142] on icon at bounding box center [116, 142] width 5 height 5
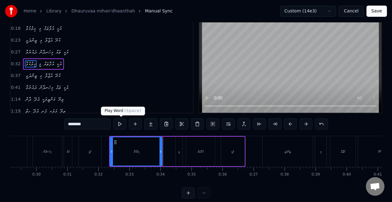
click at [118, 124] on button at bounding box center [119, 123] width 13 height 11
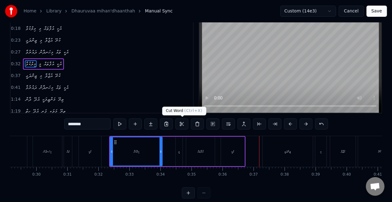
click at [173, 152] on div "މިލްކުވާ މީ އުފާތައް އެކީ" at bounding box center [177, 151] width 136 height 31
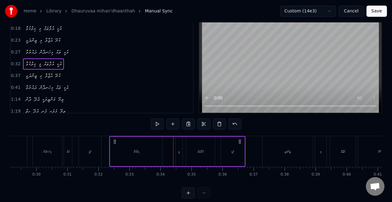
click at [177, 153] on div "މީ" at bounding box center [179, 152] width 7 height 30
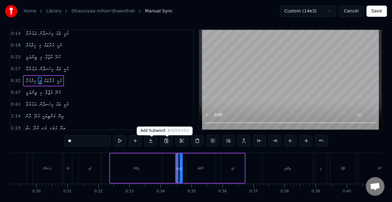
scroll to position [0, 0]
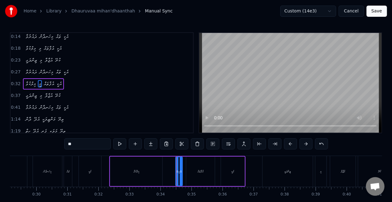
drag, startPoint x: 87, startPoint y: 145, endPoint x: 50, endPoint y: 149, distance: 37.8
click at [50, 149] on div "0:14 ދައުރުވާ މިހަނދާން ތައް އެކީ 0:18 މިލްކުވާ މި އުފާތައް އެކީ 0:23 ޒިންދަގީ …" at bounding box center [196, 125] width 373 height 186
click at [275, 166] on div "ޒިންދަގީ" at bounding box center [288, 171] width 50 height 31
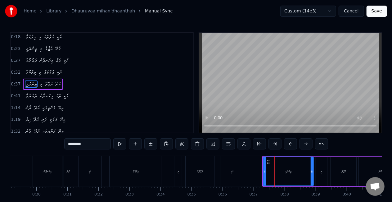
scroll to position [14, 0]
drag, startPoint x: 269, startPoint y: 161, endPoint x: 264, endPoint y: 158, distance: 5.7
click at [264, 158] on div "ޒިންދަގީ" at bounding box center [284, 171] width 50 height 28
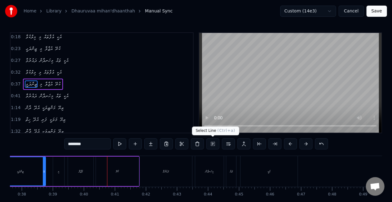
scroll to position [0, 1221]
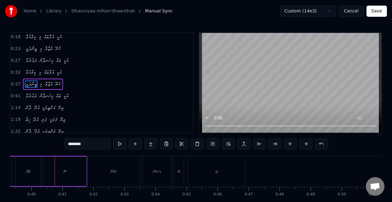
click at [124, 165] on div "ދައުރުވާ" at bounding box center [113, 171] width 53 height 31
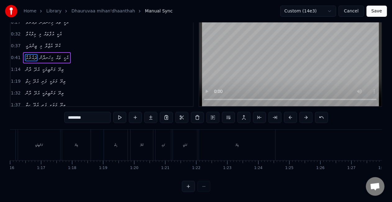
scroll to position [0, 2131]
click at [207, 143] on div "ދާން" at bounding box center [208, 145] width 3 height 5
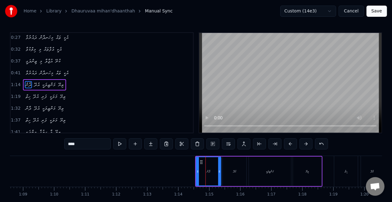
scroll to position [37, 0]
click at [347, 174] on div "ހިތް" at bounding box center [347, 171] width 24 height 31
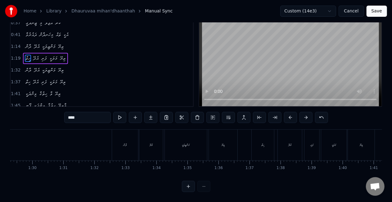
scroll to position [0, 2800]
click at [105, 140] on div "ދާން" at bounding box center [99, 145] width 26 height 31
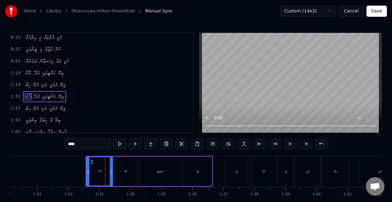
scroll to position [60, 0]
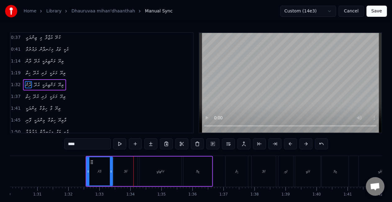
click at [245, 179] on div "ހިތް" at bounding box center [237, 171] width 22 height 31
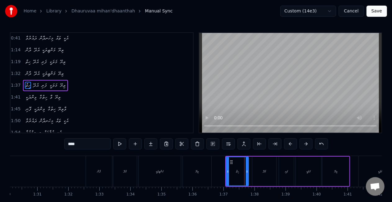
scroll to position [72, 0]
click at [369, 172] on div "ވިންދަކީ" at bounding box center [381, 171] width 45 height 31
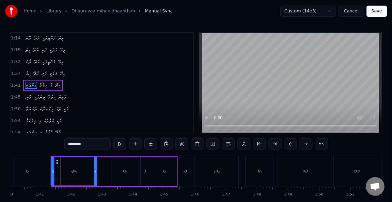
scroll to position [0, 3128]
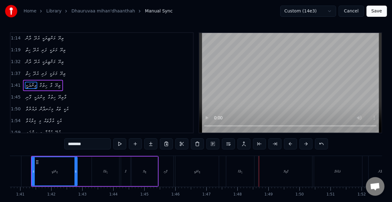
click at [241, 172] on div "ހިތުގާ" at bounding box center [240, 171] width 5 height 5
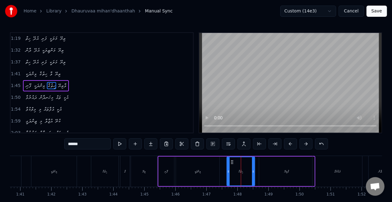
scroll to position [95, 0]
click at [231, 161] on icon at bounding box center [230, 162] width 5 height 5
click at [329, 173] on div "ދައުރުވާ" at bounding box center [338, 171] width 50 height 31
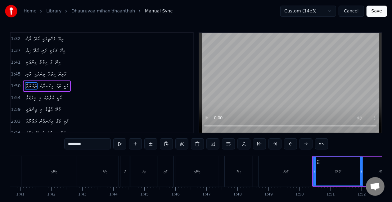
scroll to position [107, 0]
click at [318, 162] on icon at bounding box center [316, 162] width 5 height 5
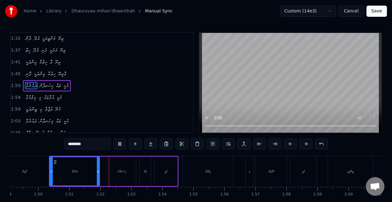
scroll to position [0, 3439]
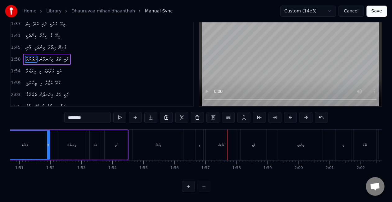
click at [149, 148] on div "މިލްކުވާ" at bounding box center [158, 145] width 50 height 31
type input "********"
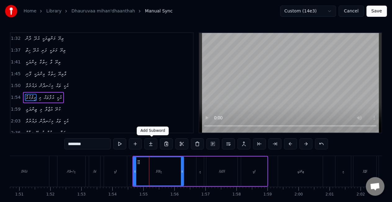
scroll to position [118, 0]
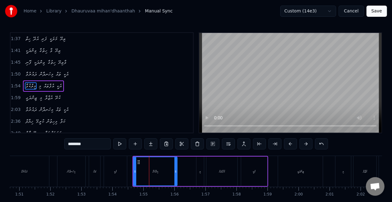
drag, startPoint x: 183, startPoint y: 173, endPoint x: 176, endPoint y: 172, distance: 6.9
click at [176, 172] on icon at bounding box center [176, 171] width 2 height 5
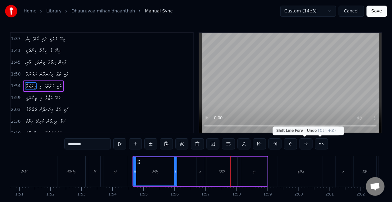
click at [317, 144] on button at bounding box center [321, 143] width 13 height 11
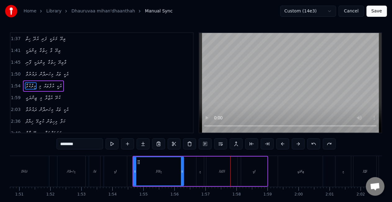
click at [308, 138] on button at bounding box center [314, 143] width 13 height 11
click at [289, 171] on div "ޒިންދަގީ" at bounding box center [300, 171] width 45 height 31
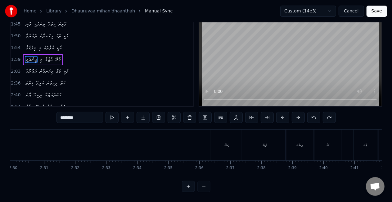
scroll to position [0, 4653]
click at [233, 136] on div "ޚިޔާލް" at bounding box center [230, 145] width 31 height 31
type input "******"
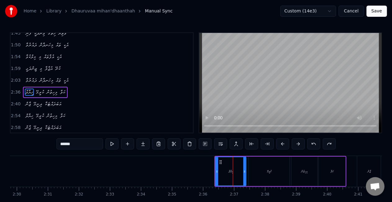
scroll to position [153, 0]
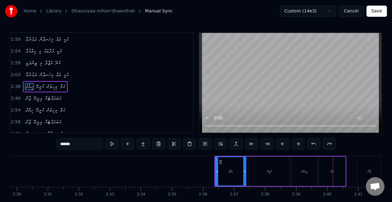
click at [380, 12] on button "Save" at bounding box center [377, 11] width 21 height 11
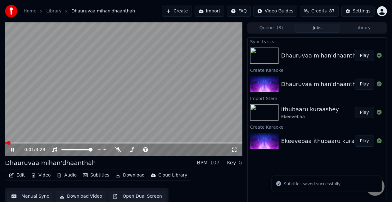
click at [10, 149] on div "0:01 / 3:29" at bounding box center [123, 150] width 233 height 6
click at [14, 149] on icon at bounding box center [12, 150] width 3 height 4
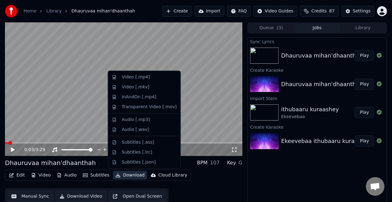
click at [125, 174] on button "Download" at bounding box center [130, 175] width 34 height 9
click at [149, 79] on div "Video [.mp4]" at bounding box center [149, 77] width 55 height 6
